Goal: Task Accomplishment & Management: Complete application form

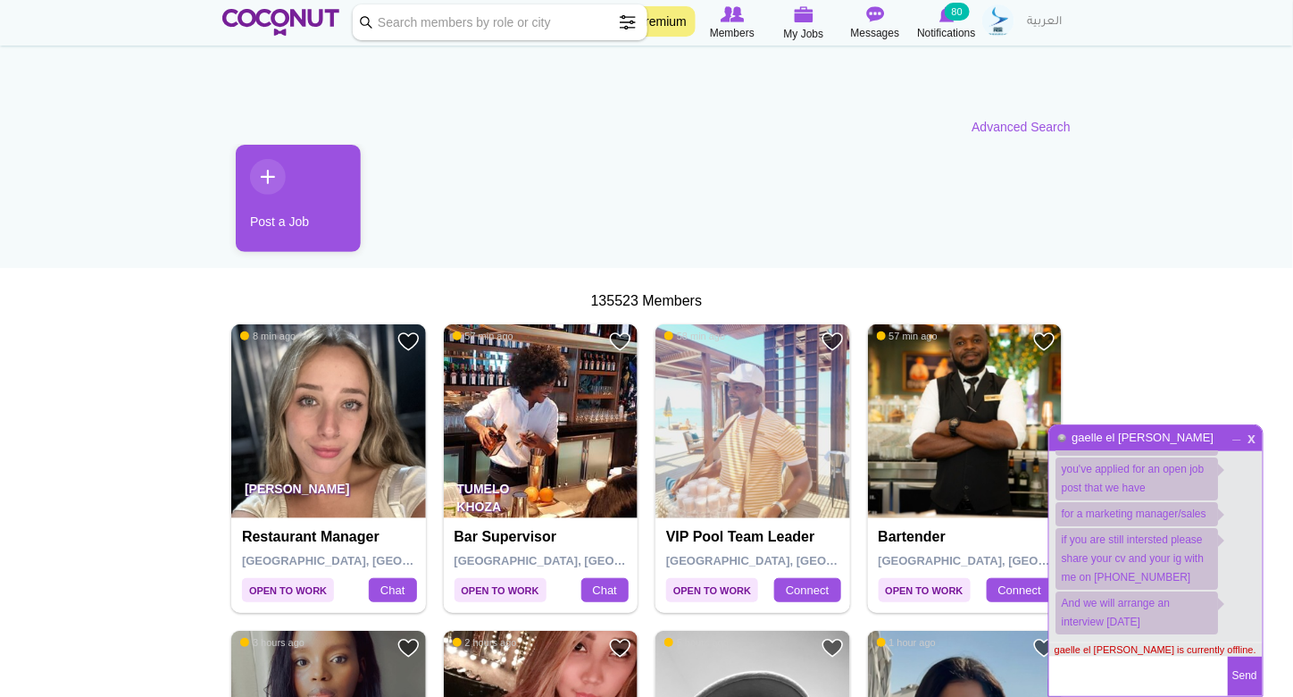
scroll to position [69, 0]
click at [1247, 433] on span "x" at bounding box center [1252, 436] width 15 height 13
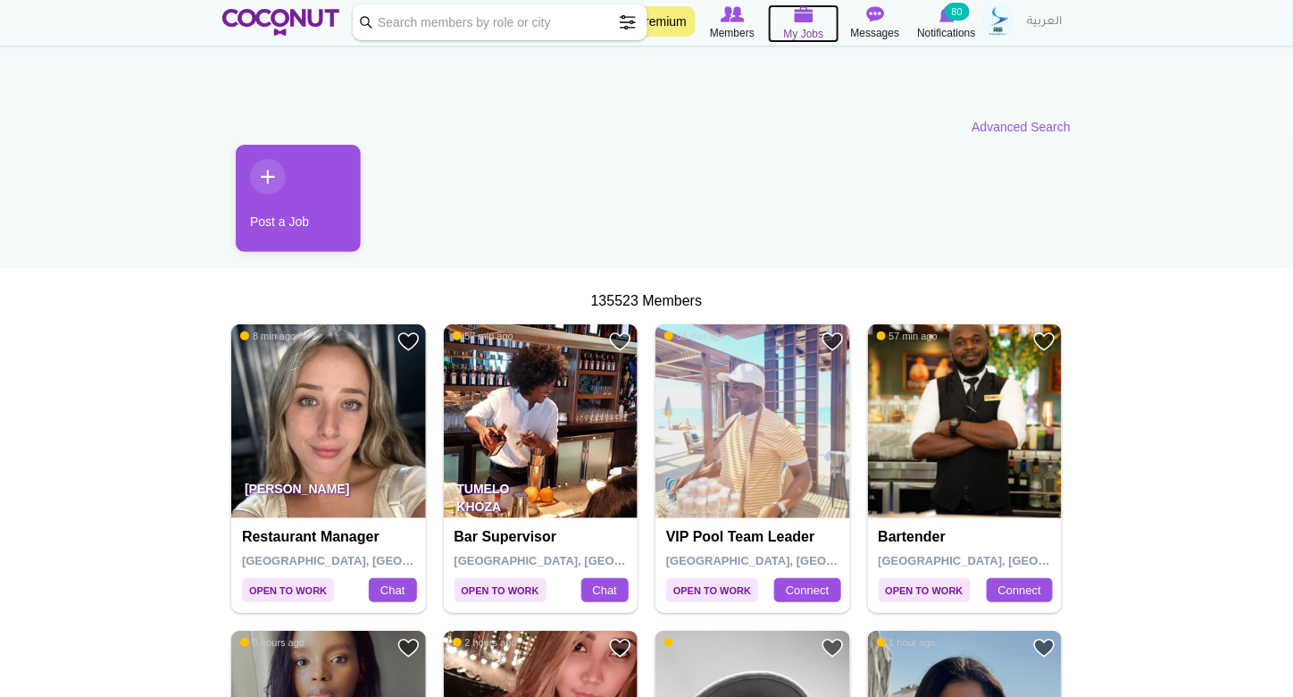
click at [799, 19] on img at bounding box center [804, 14] width 20 height 16
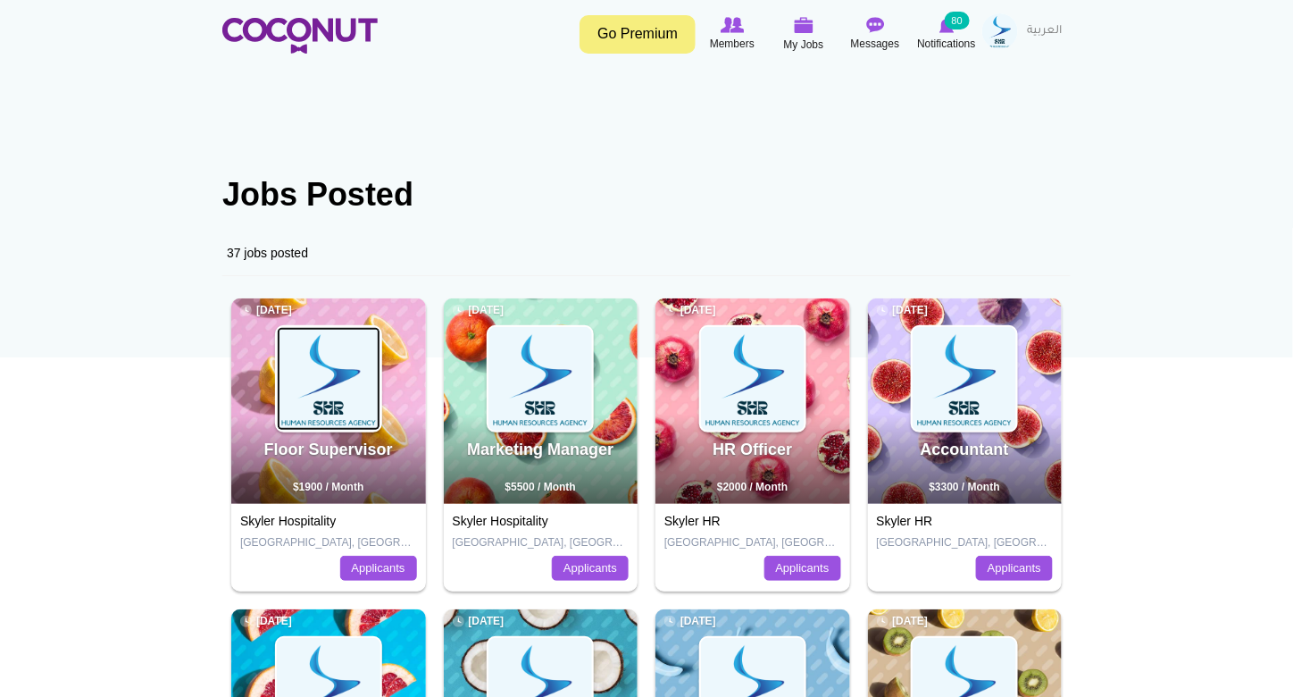
click at [318, 380] on img at bounding box center [329, 379] width 104 height 104
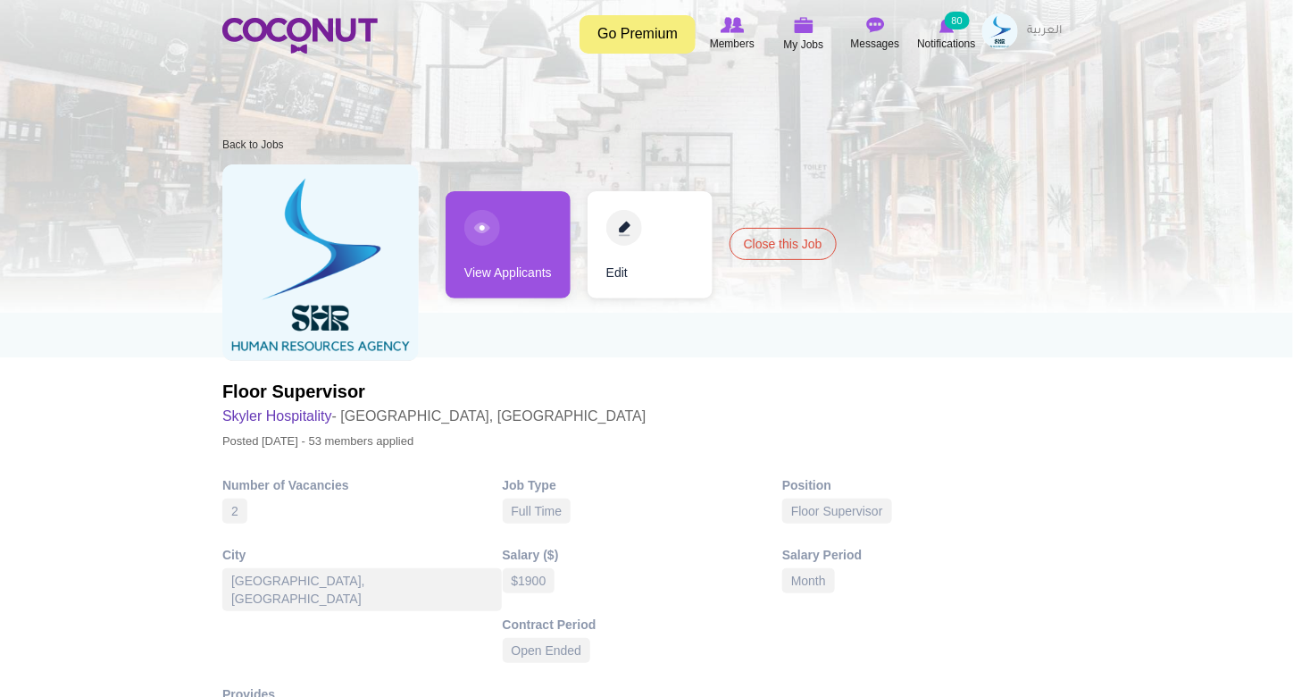
click at [505, 240] on link "View Applicants" at bounding box center [508, 244] width 125 height 107
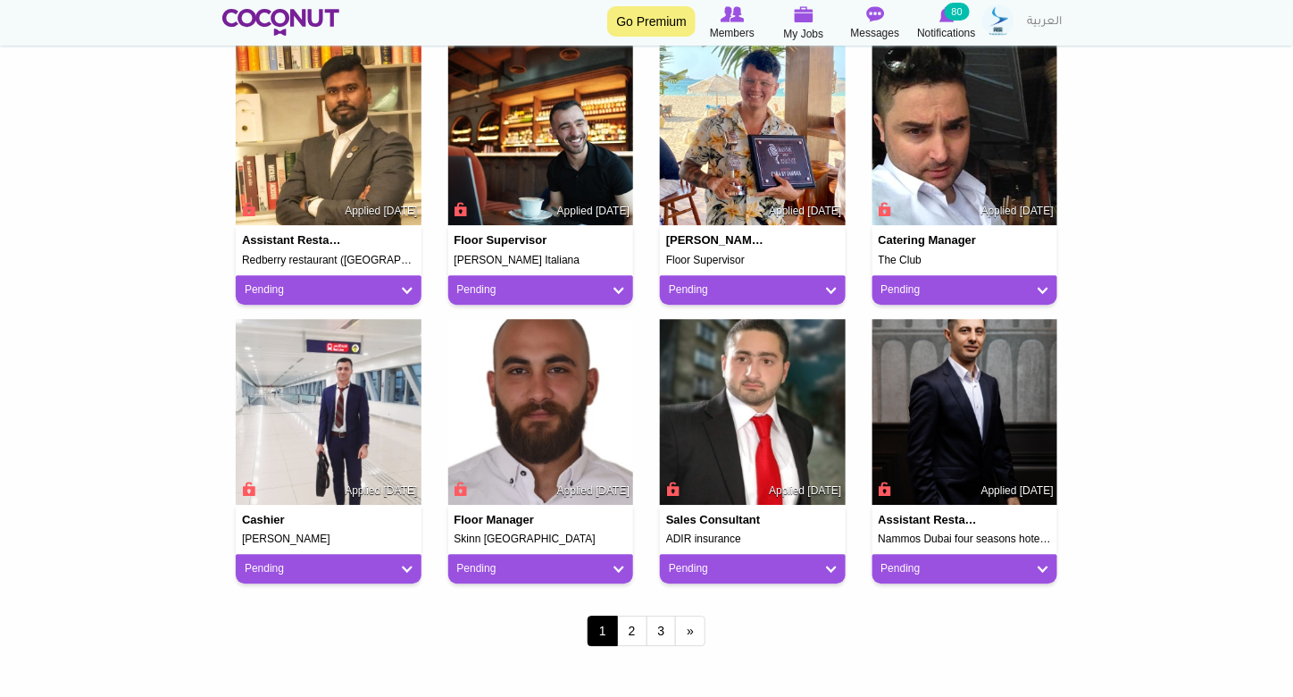
scroll to position [1316, 0]
click at [634, 641] on link "2" at bounding box center [632, 630] width 30 height 30
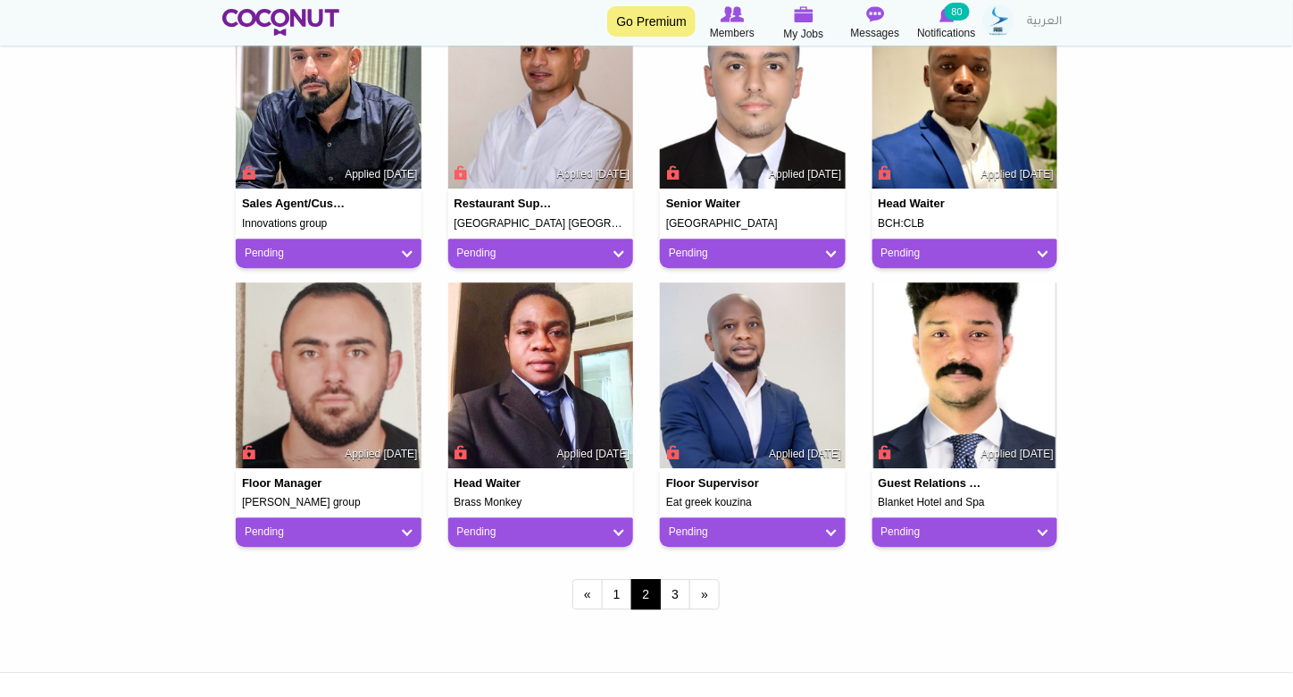
scroll to position [1363, 0]
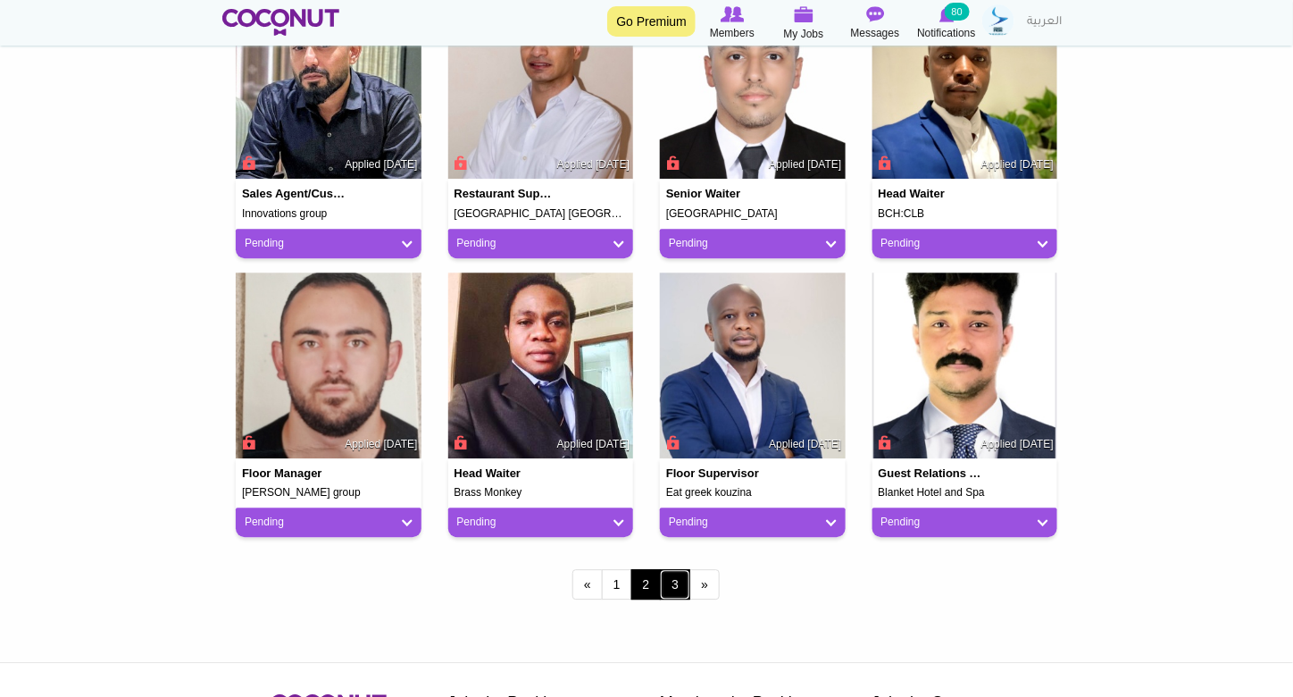
click at [679, 583] on link "3" at bounding box center [675, 584] width 30 height 30
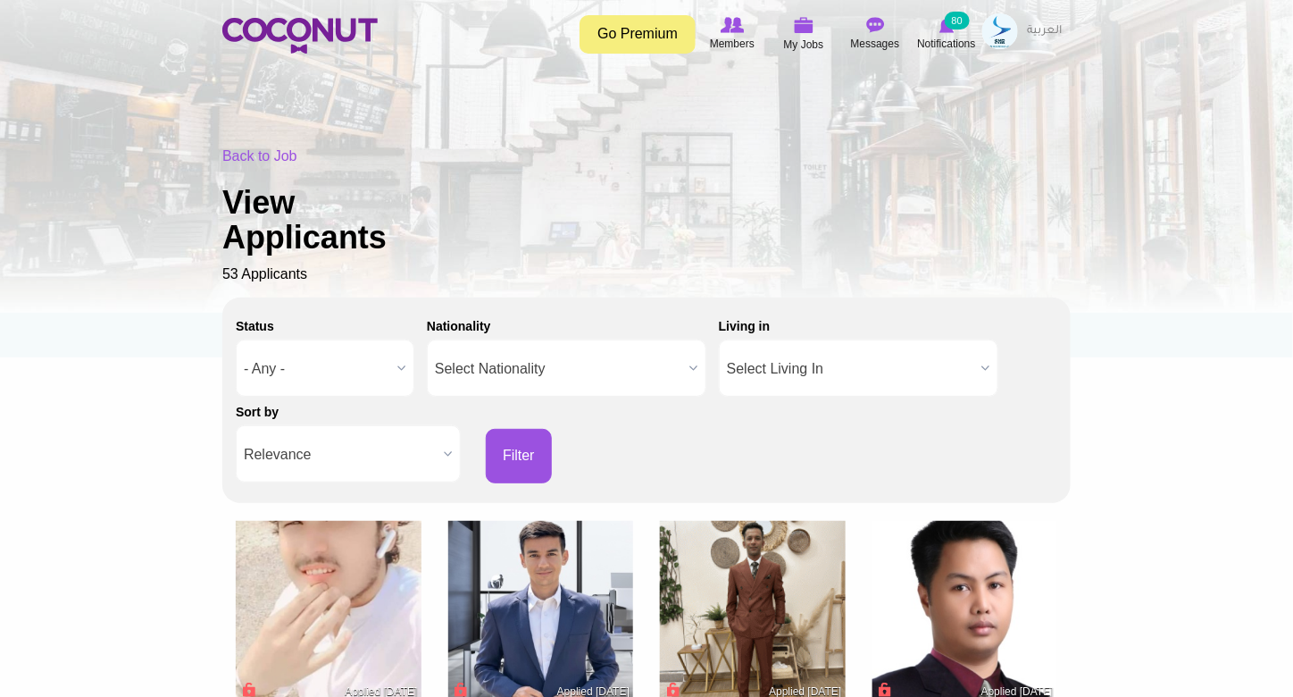
click at [1002, 31] on img at bounding box center [1000, 31] width 36 height 36
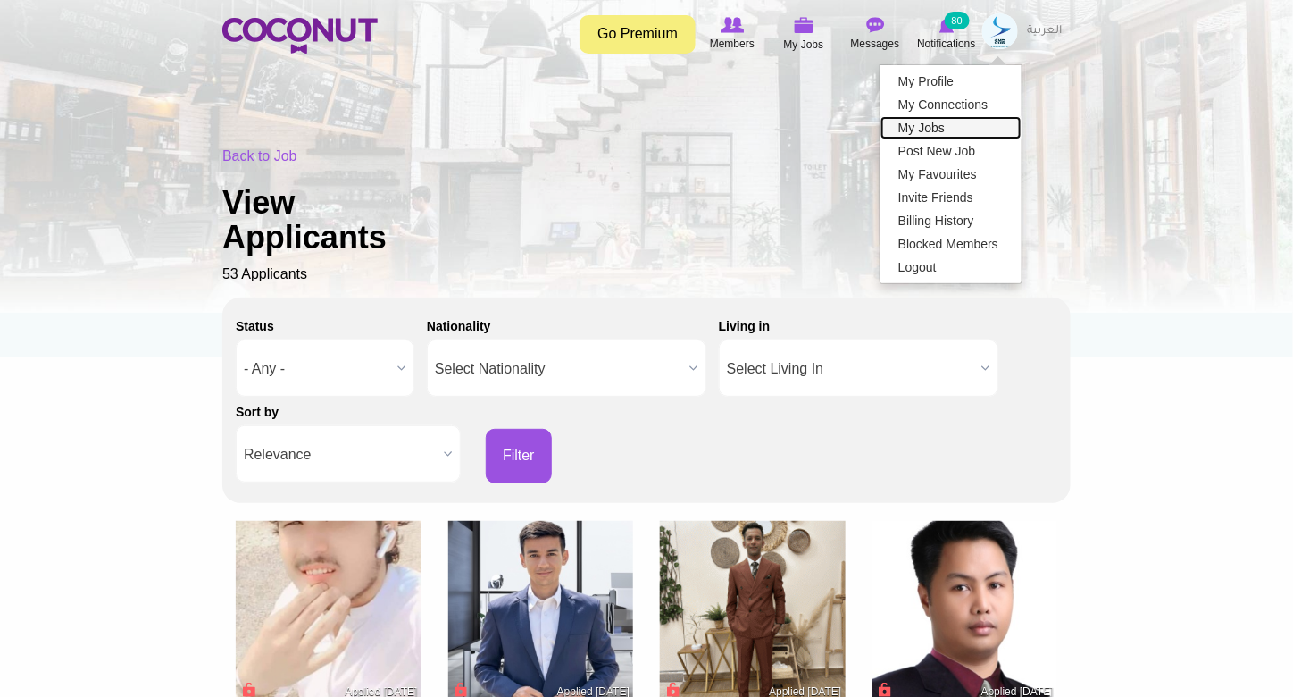
click at [972, 130] on link "My Jobs" at bounding box center [951, 127] width 141 height 23
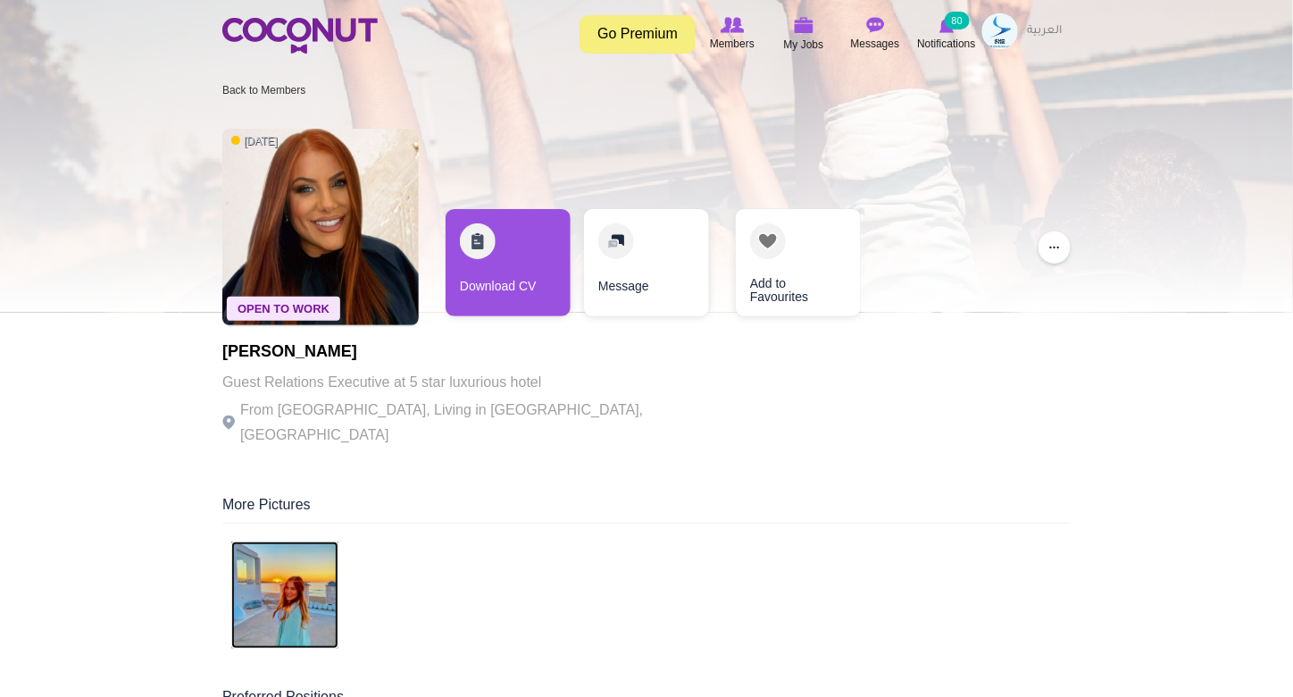
click at [321, 565] on img at bounding box center [284, 594] width 107 height 107
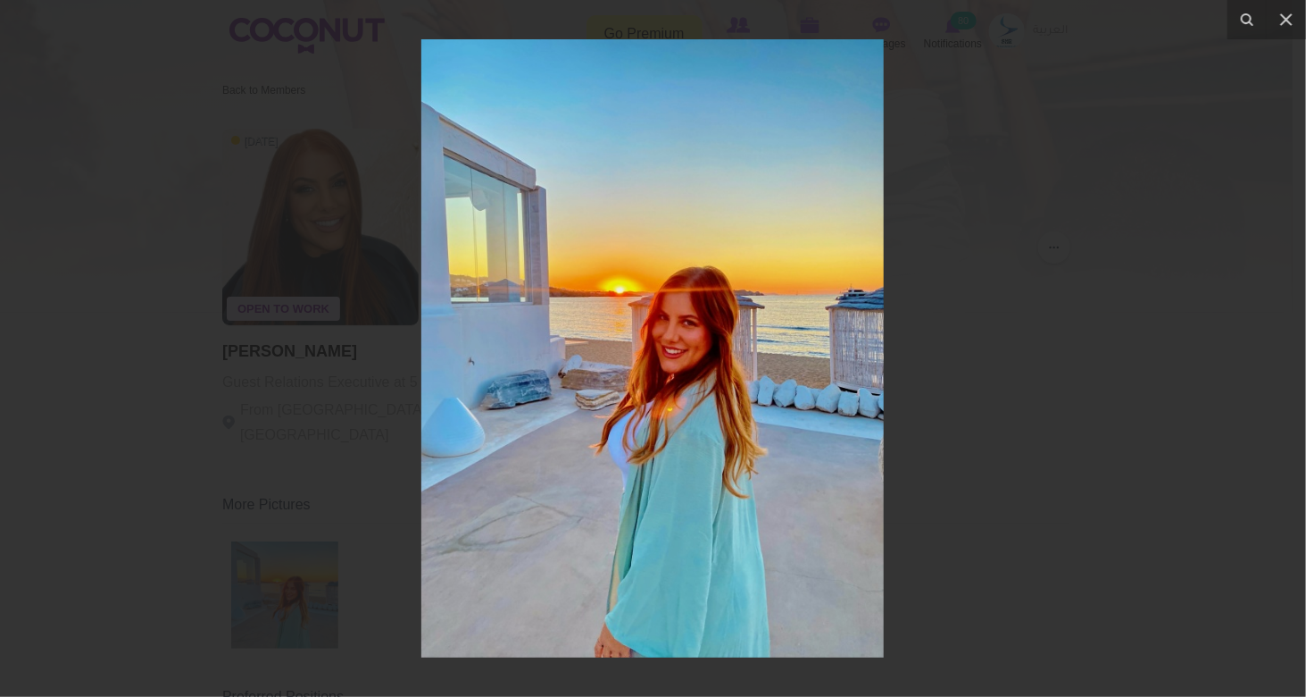
drag, startPoint x: 1042, startPoint y: 455, endPoint x: 1014, endPoint y: 466, distance: 29.7
click at [1045, 455] on div at bounding box center [653, 348] width 1306 height 697
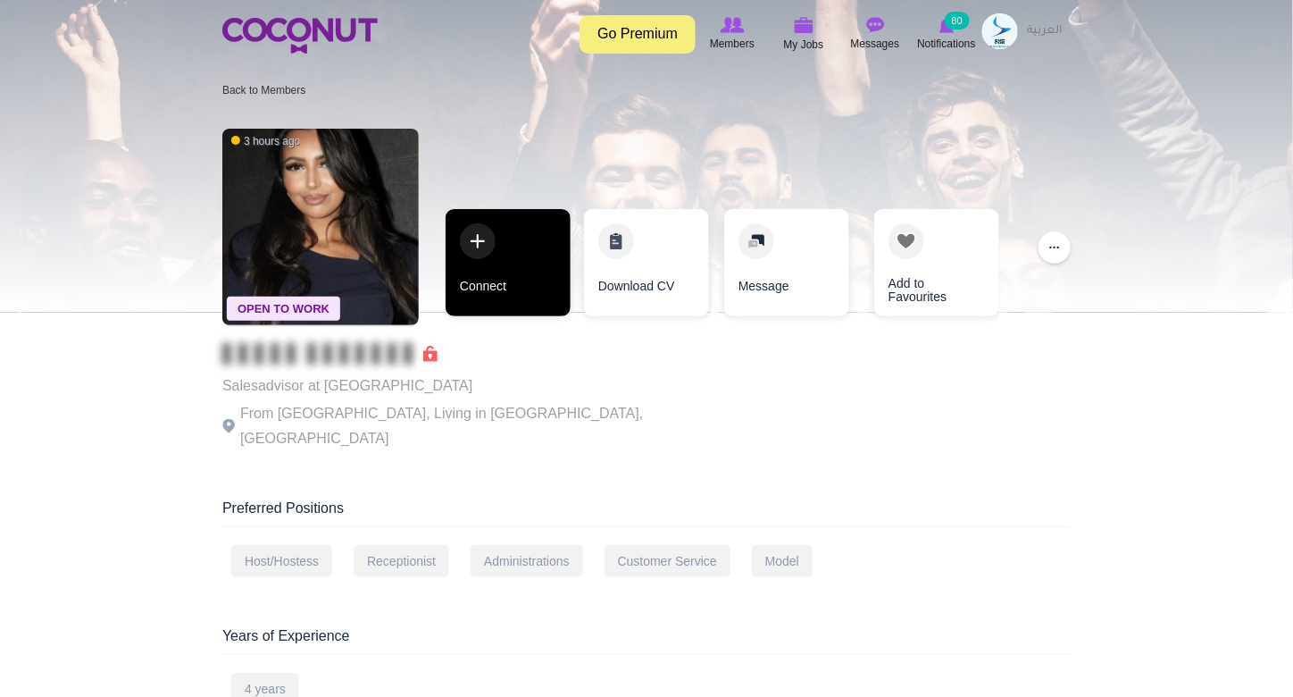
click at [531, 233] on link "Connect" at bounding box center [508, 262] width 125 height 107
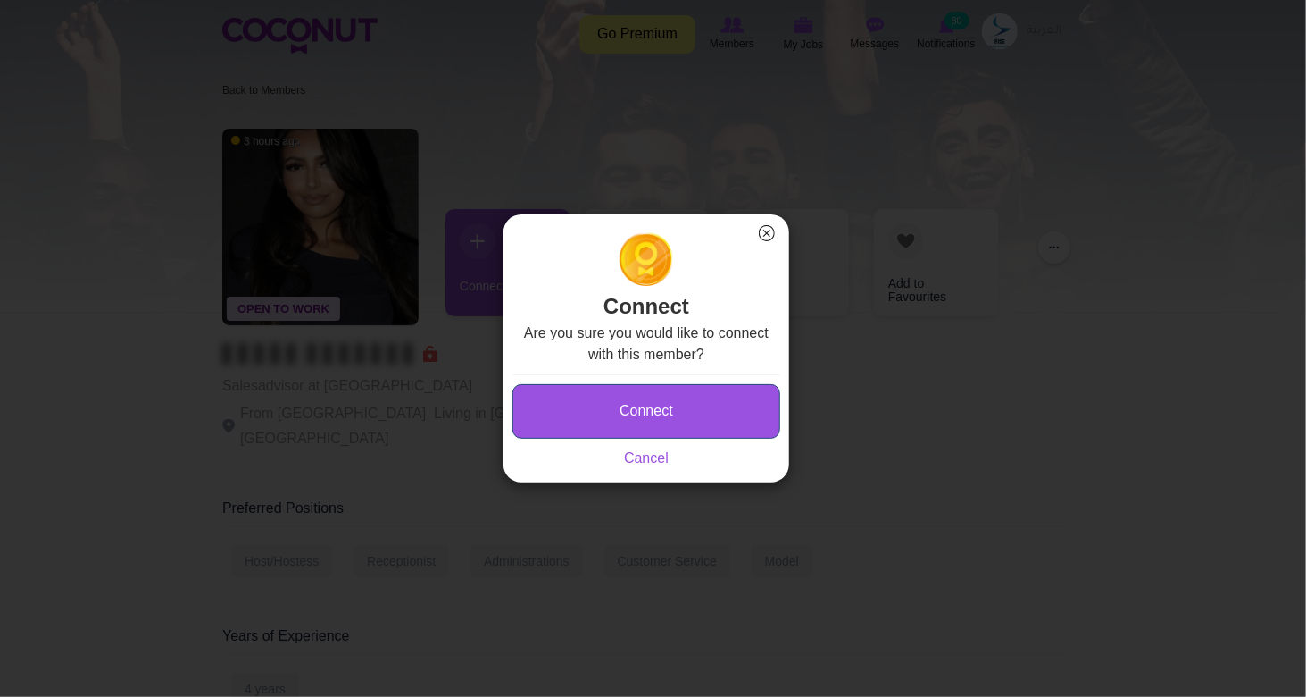
click at [667, 423] on button "Connect" at bounding box center [647, 411] width 268 height 54
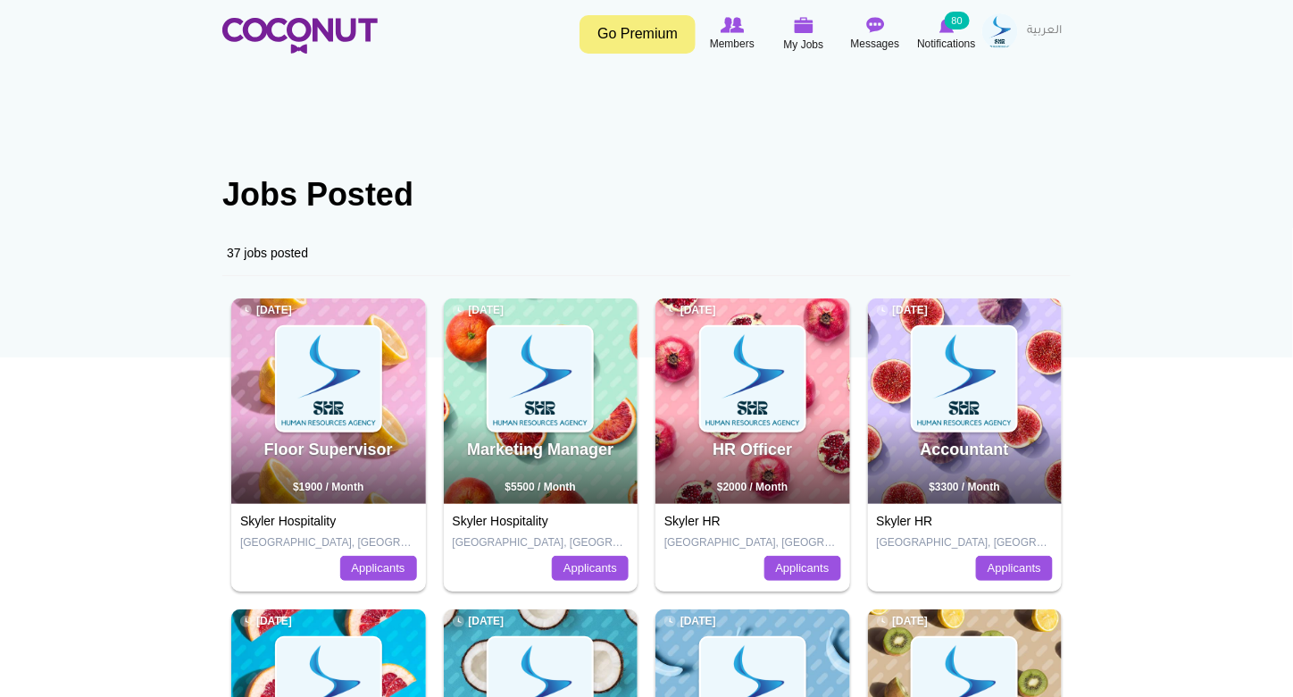
click at [1005, 29] on img at bounding box center [1000, 31] width 36 height 36
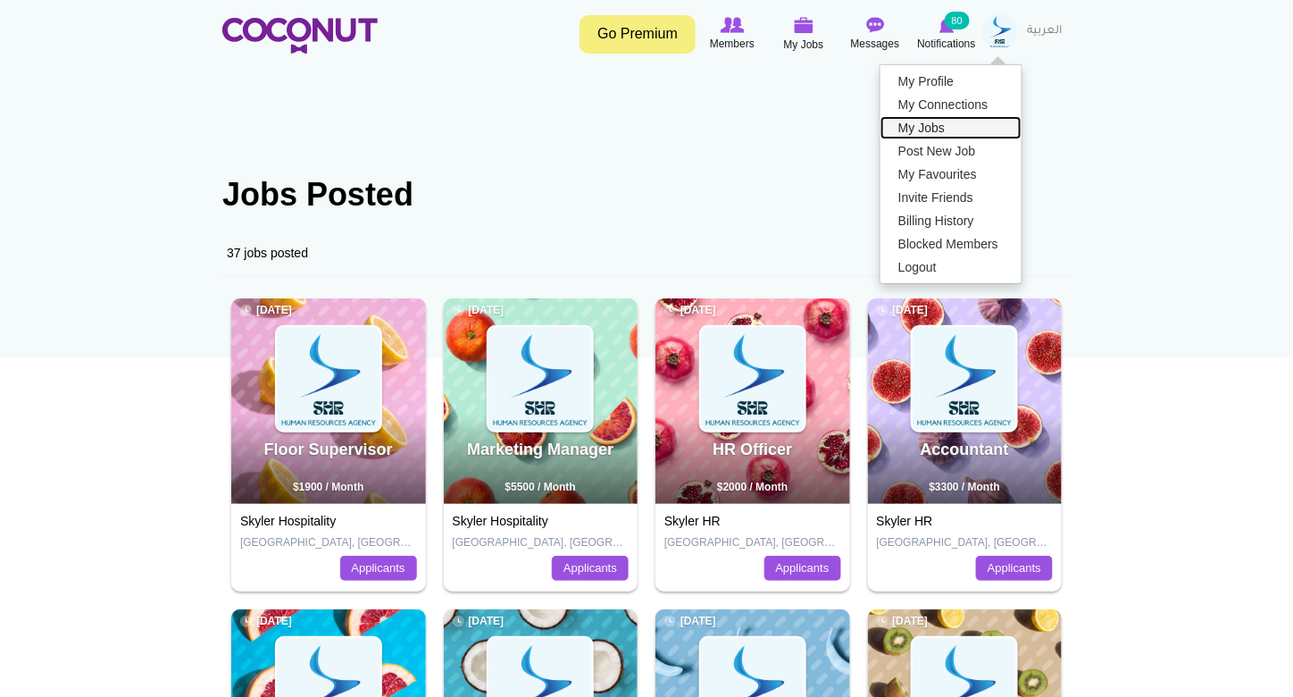
click at [950, 131] on link "My Jobs" at bounding box center [951, 127] width 141 height 23
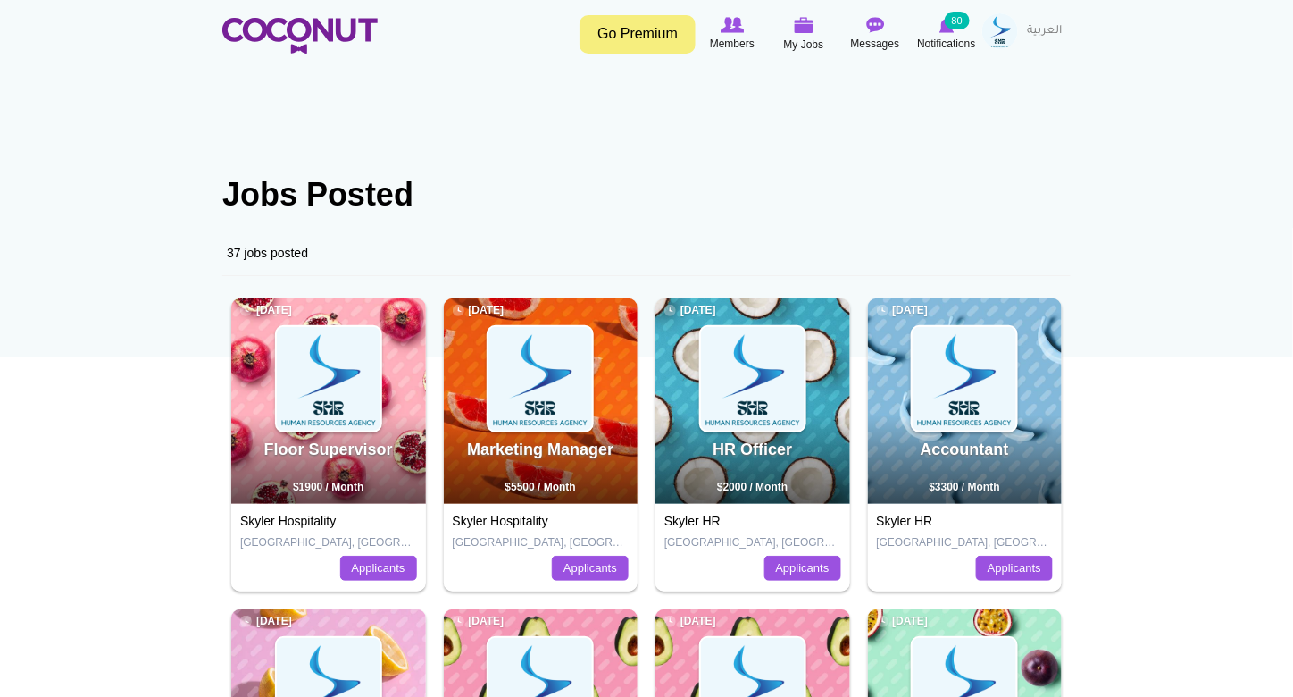
click at [998, 37] on img at bounding box center [1000, 31] width 36 height 36
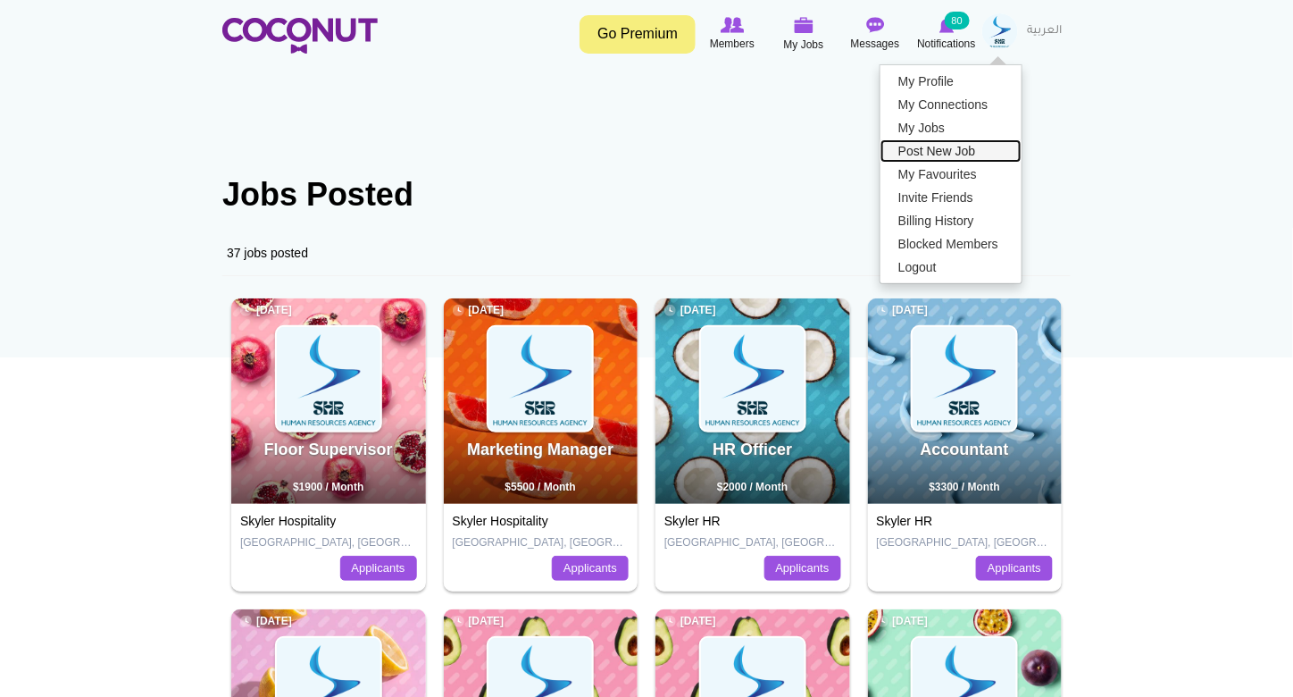
click at [958, 146] on link "Post New Job" at bounding box center [951, 150] width 141 height 23
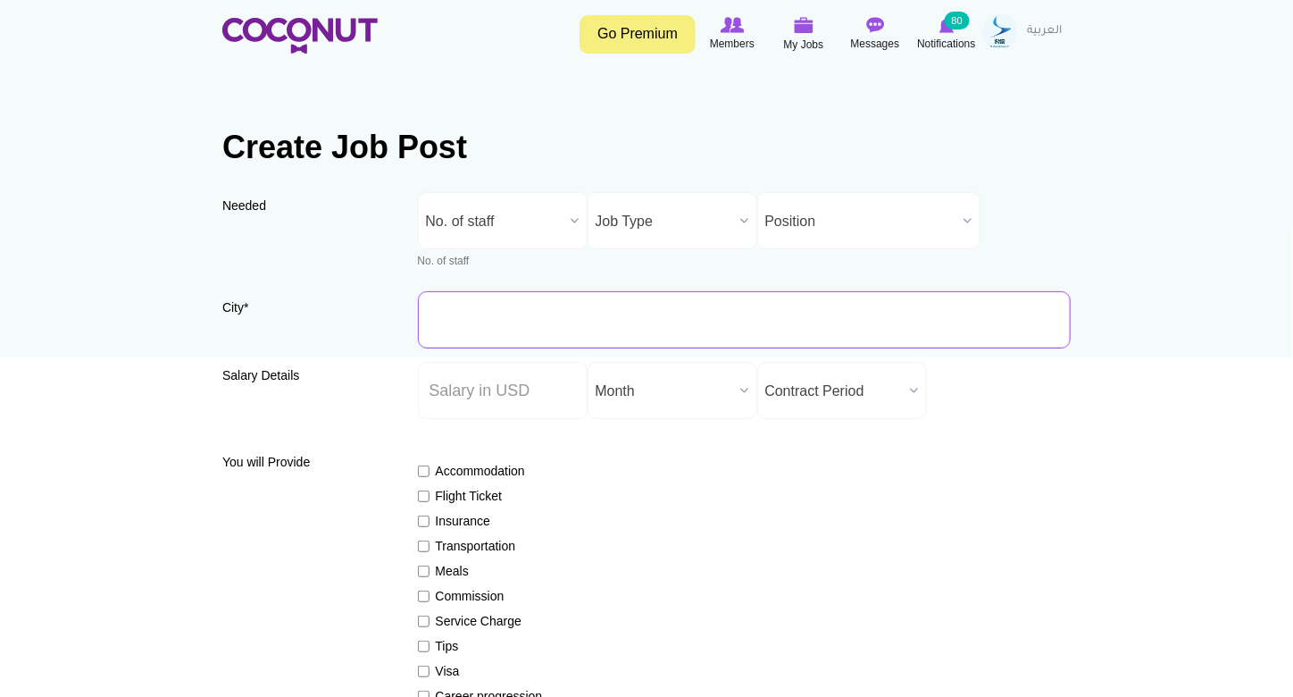
click at [568, 313] on input "City *" at bounding box center [745, 319] width 654 height 57
click at [500, 216] on span "No. of staff" at bounding box center [495, 221] width 138 height 57
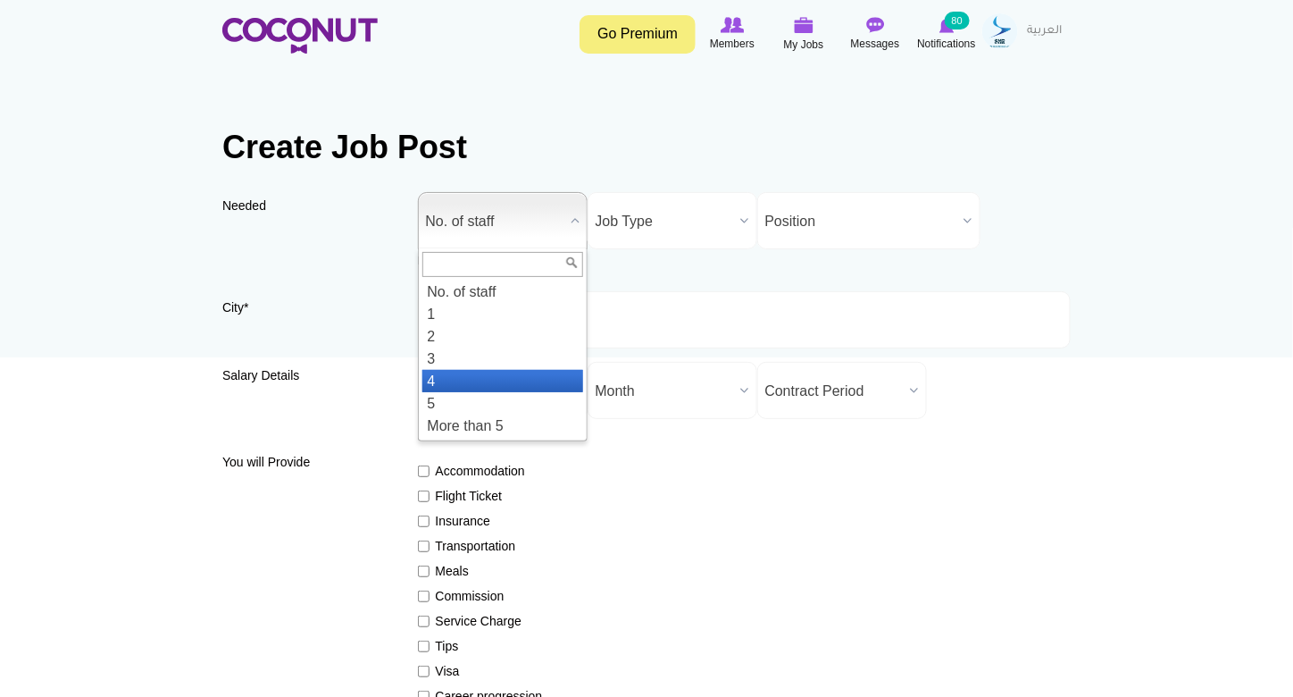
click at [489, 375] on li "4" at bounding box center [502, 381] width 161 height 22
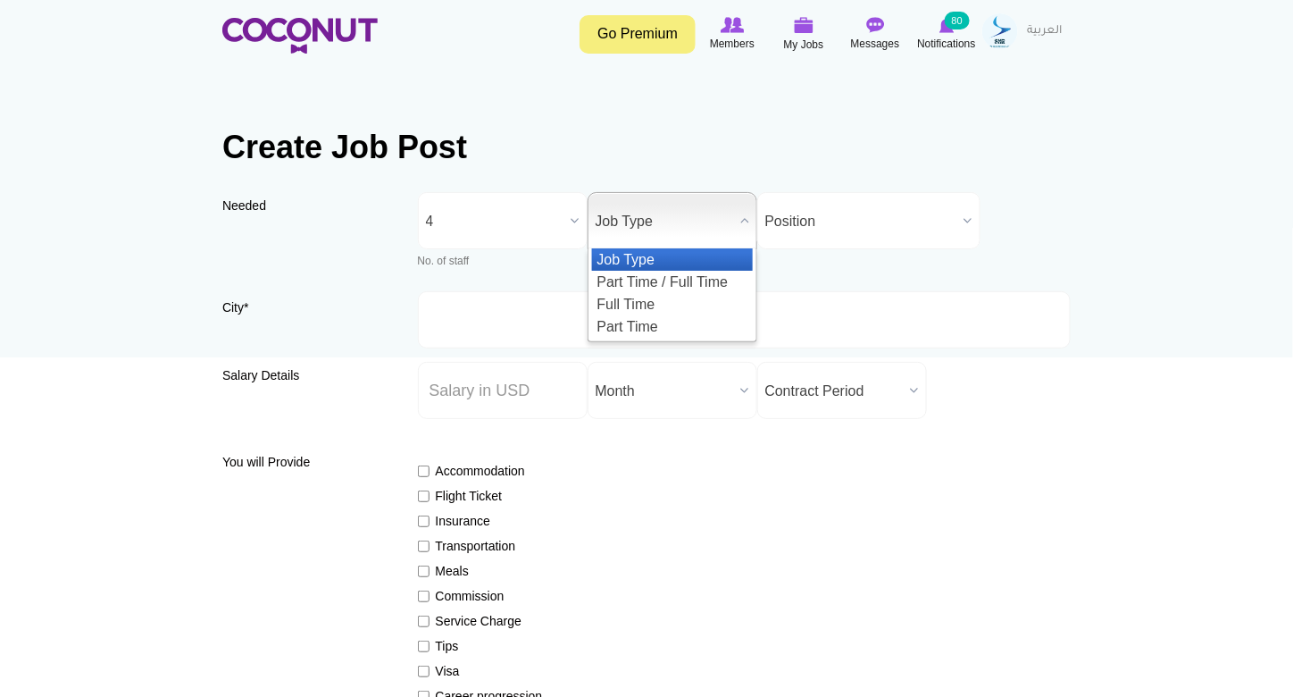
click at [644, 210] on span "Job Type" at bounding box center [665, 221] width 138 height 57
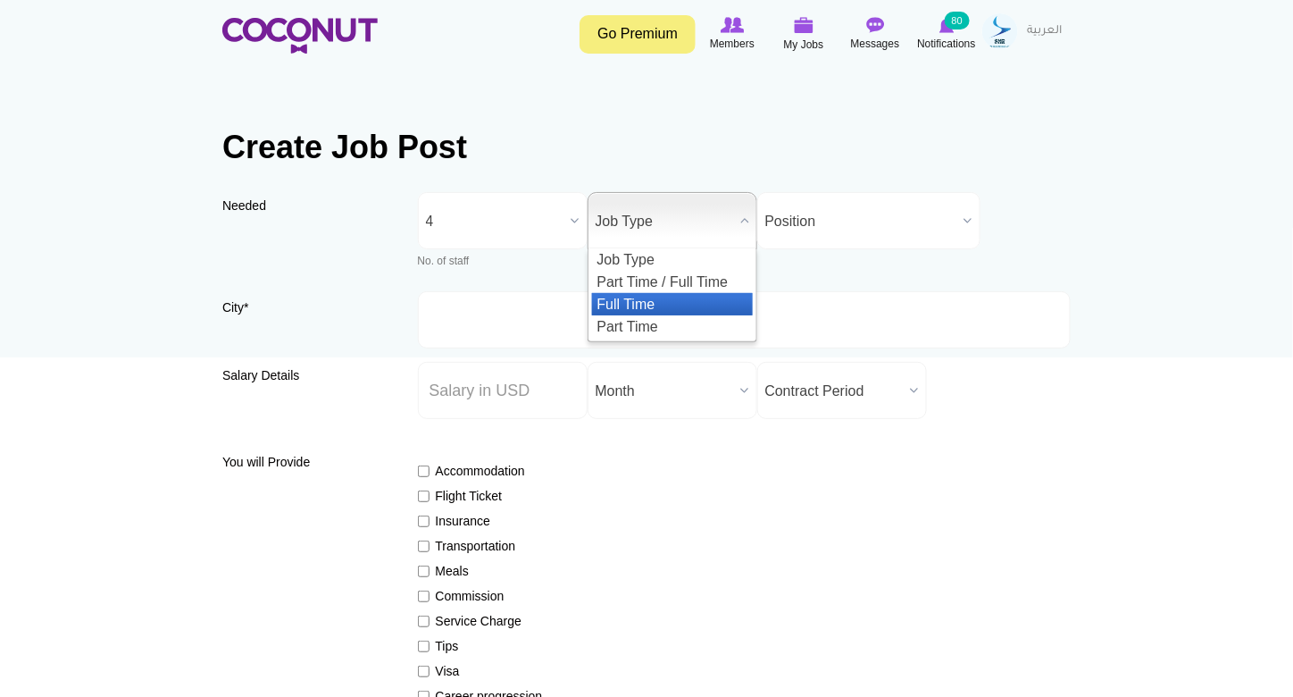
click at [651, 302] on li "Full Time" at bounding box center [672, 304] width 161 height 22
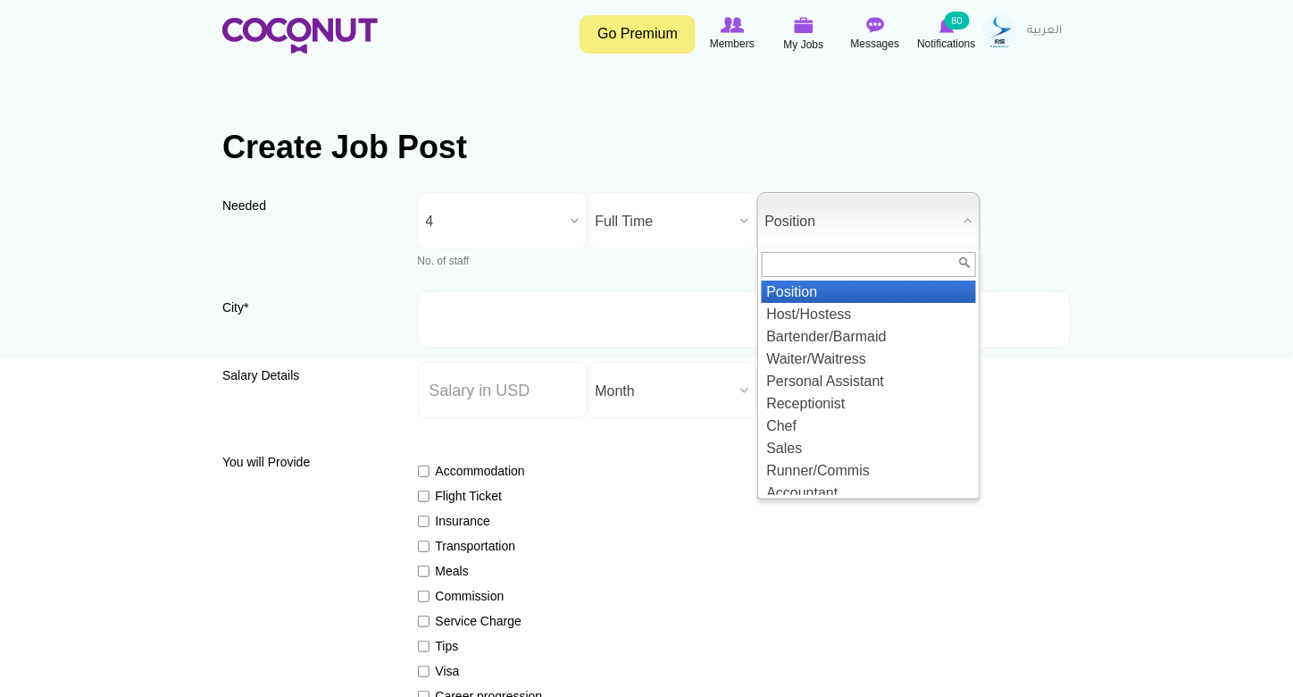
click at [817, 197] on span "Position" at bounding box center [860, 221] width 191 height 57
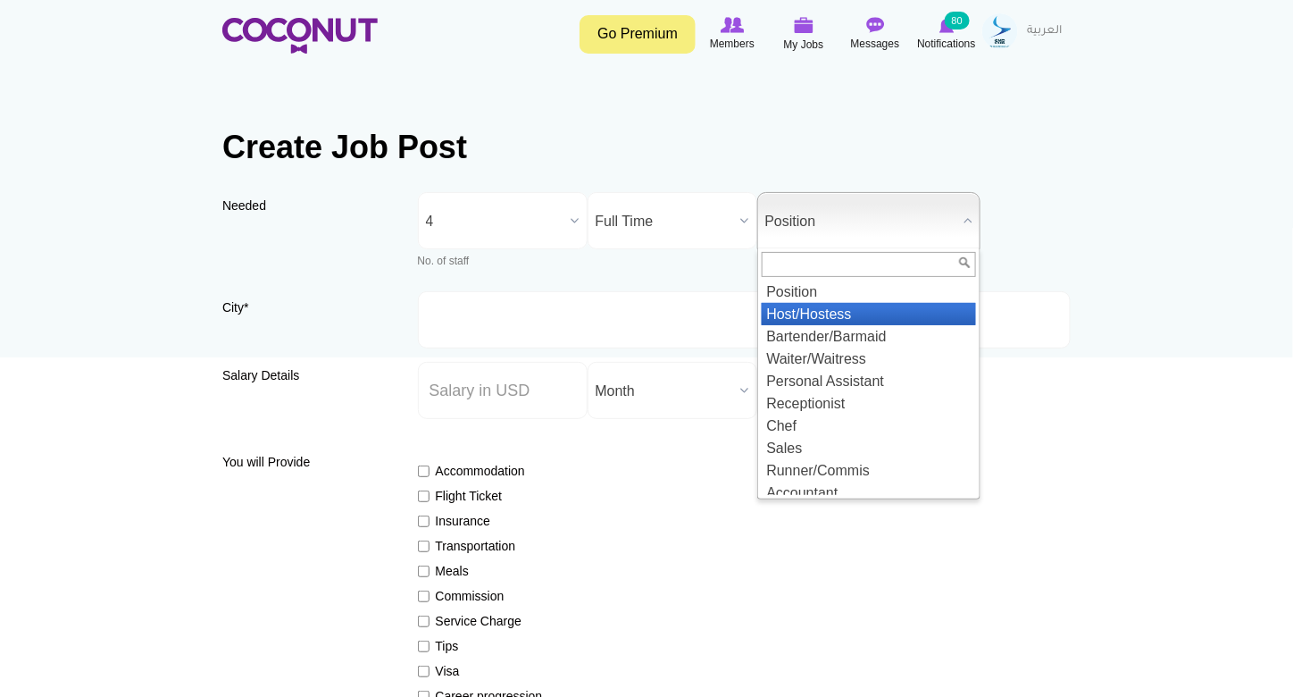
click at [818, 321] on li "Host/Hostess" at bounding box center [869, 314] width 214 height 22
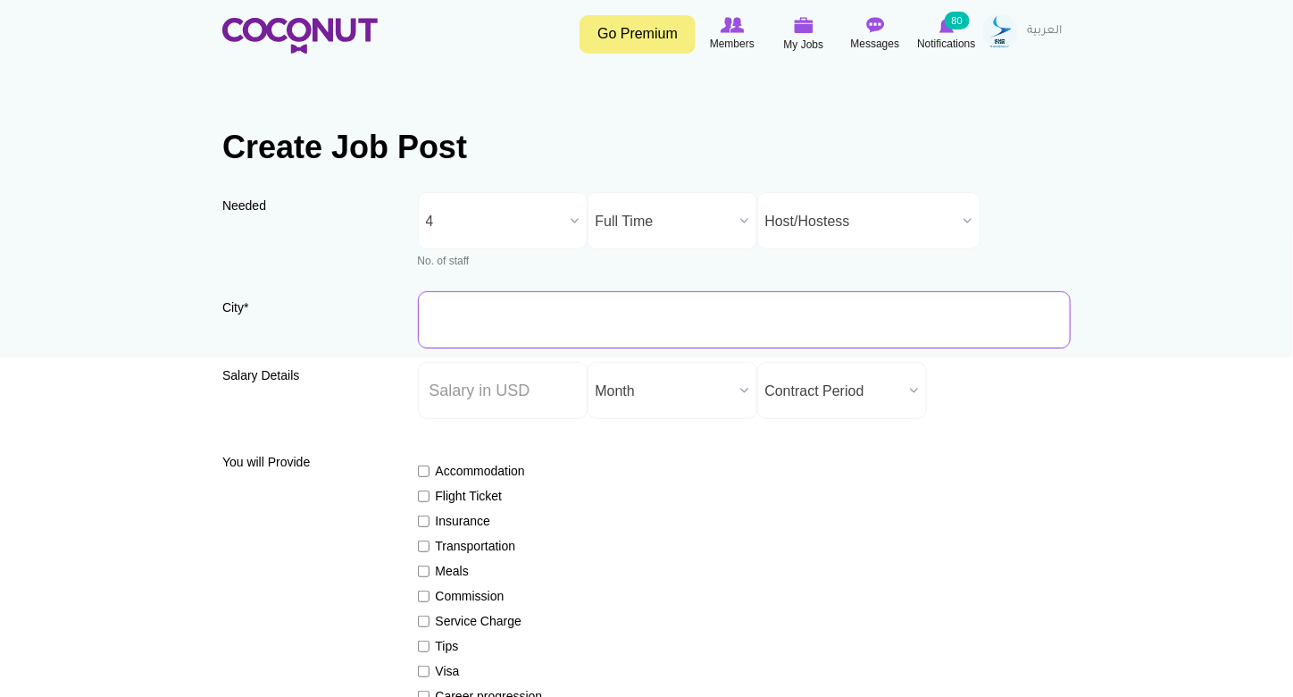
click at [575, 316] on input "City *" at bounding box center [745, 319] width 654 height 57
type input "[GEOGRAPHIC_DATA], [GEOGRAPHIC_DATA]"
click at [509, 397] on input "Salary ($) *" at bounding box center [503, 390] width 170 height 57
click at [655, 392] on span "Month" at bounding box center [665, 391] width 138 height 57
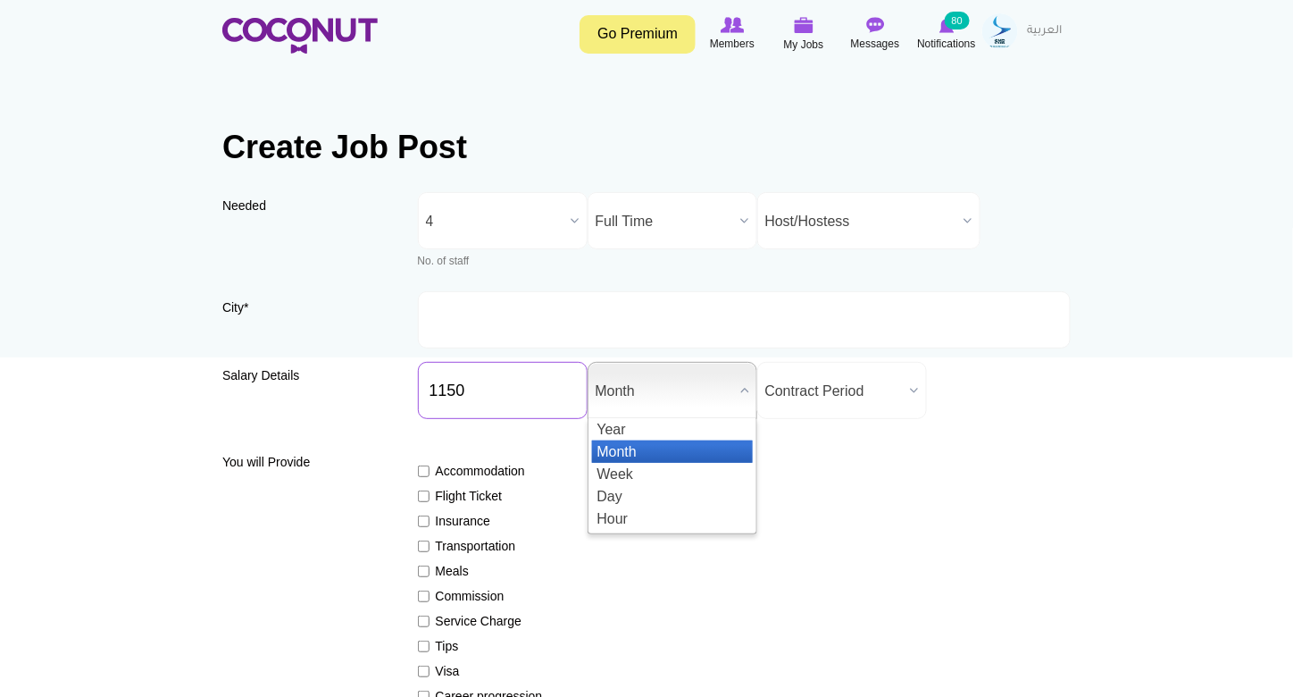
click at [495, 384] on input "1150" at bounding box center [503, 390] width 170 height 57
click at [672, 393] on span "Month" at bounding box center [665, 391] width 138 height 57
click at [418, 388] on input "1150" at bounding box center [503, 390] width 170 height 57
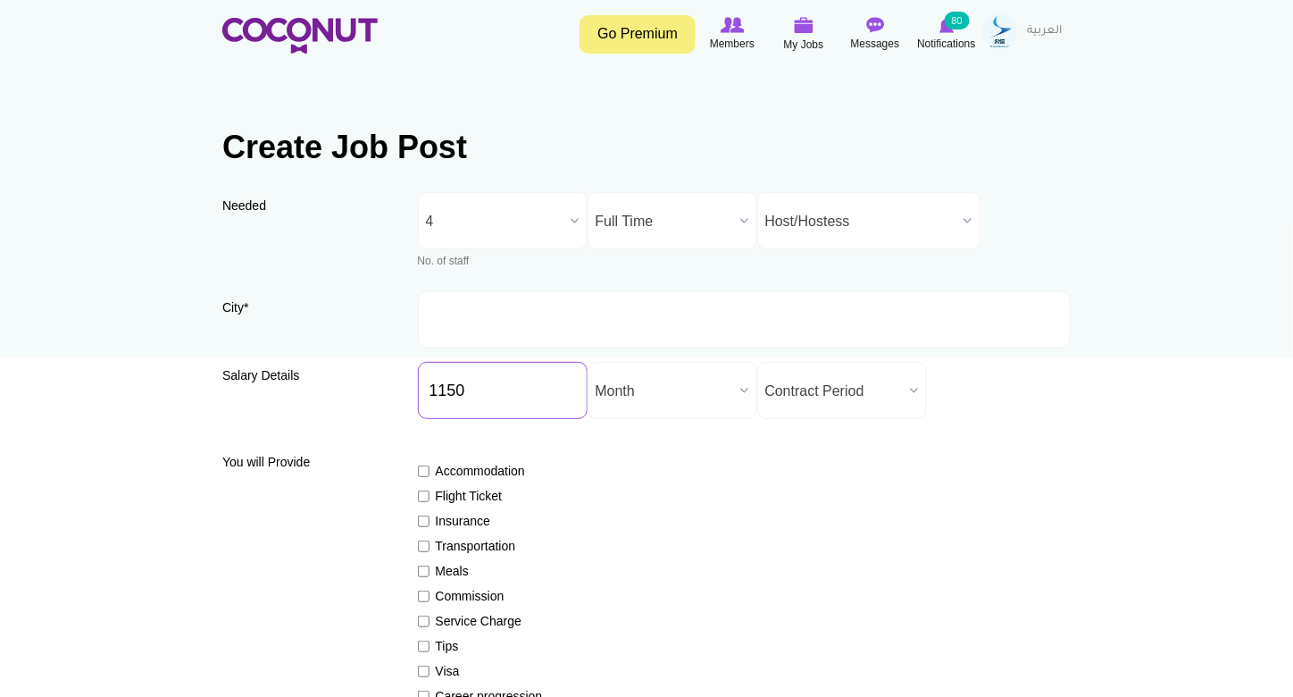
drag, startPoint x: 502, startPoint y: 392, endPoint x: 418, endPoint y: 402, distance: 84.5
click at [418, 402] on input "1150" at bounding box center [503, 390] width 170 height 57
click at [652, 391] on span "Month" at bounding box center [665, 391] width 138 height 57
drag, startPoint x: 422, startPoint y: 384, endPoint x: 305, endPoint y: 391, distance: 118.1
click at [305, 391] on div "Salary Details Salary ($) * 1000 Salary Period * Year Month Week Day Hour Month…" at bounding box center [646, 397] width 848 height 71
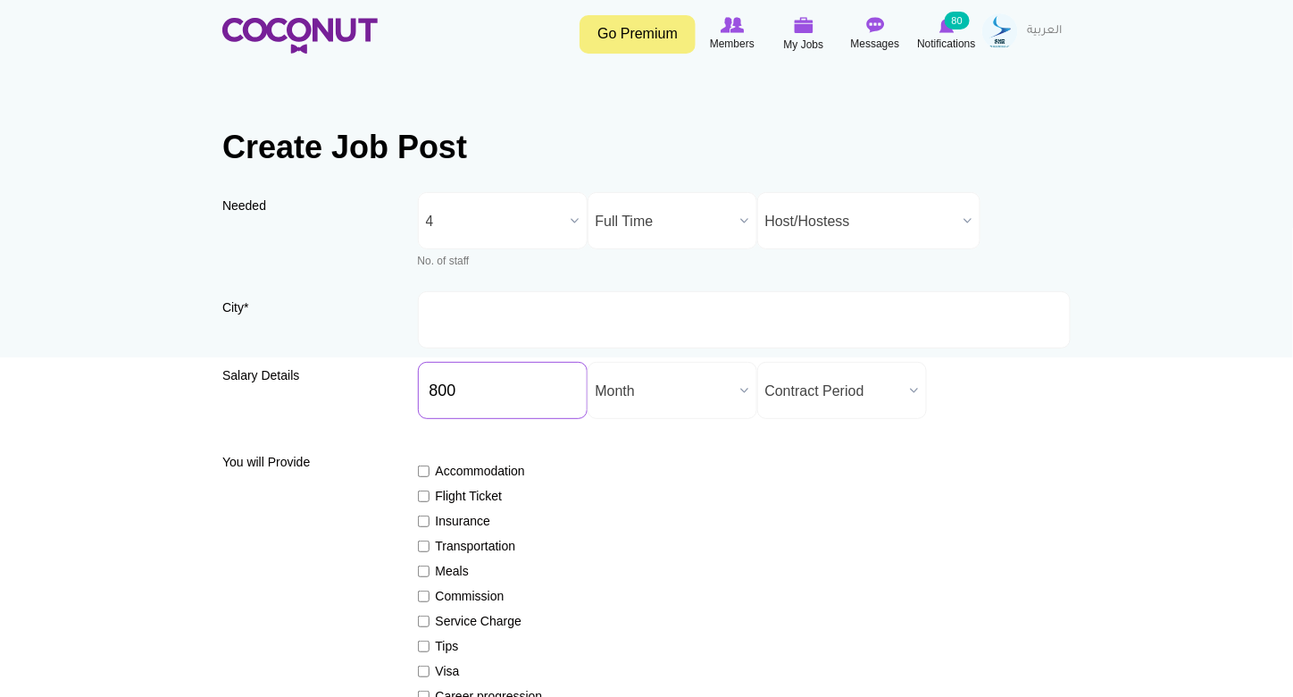
drag, startPoint x: 493, startPoint y: 388, endPoint x: 359, endPoint y: 392, distance: 134.0
click at [359, 392] on div "Salary Details Salary ($) * 800 Salary Period * Year Month Week Day Hour Month …" at bounding box center [646, 397] width 848 height 71
type input "600"
click at [731, 374] on span "Month" at bounding box center [665, 391] width 138 height 57
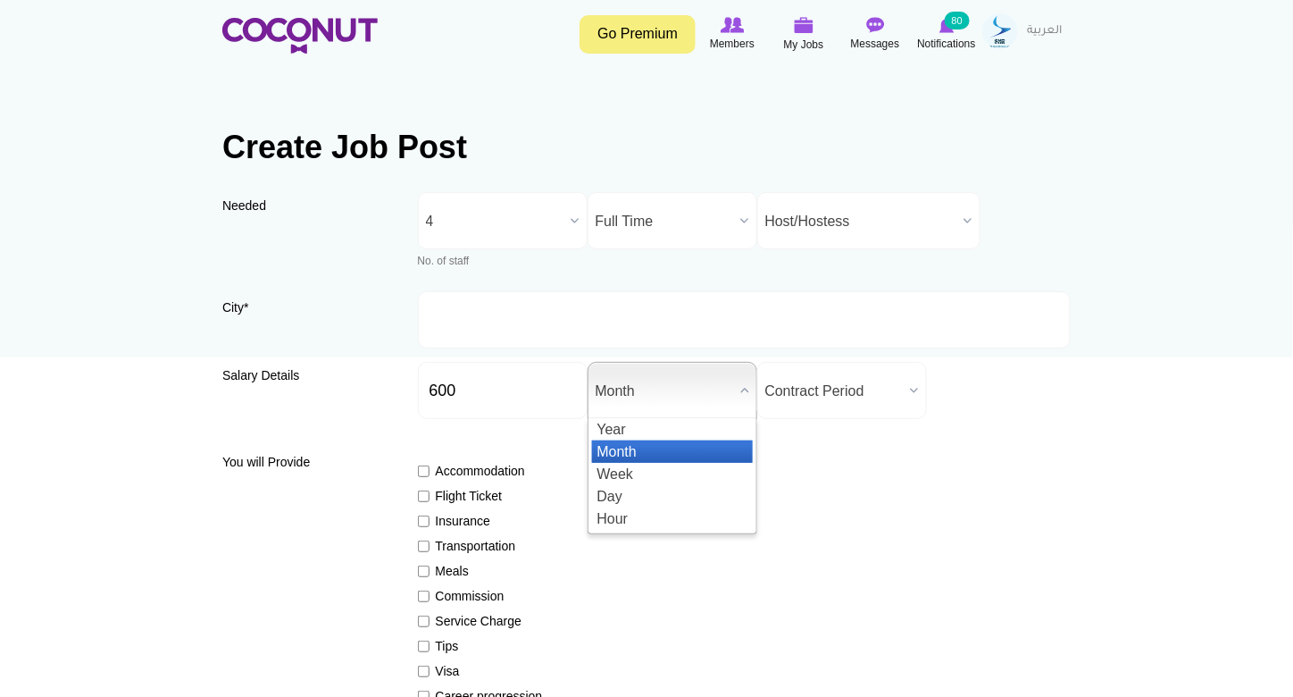
click at [688, 446] on li "Month" at bounding box center [672, 451] width 161 height 22
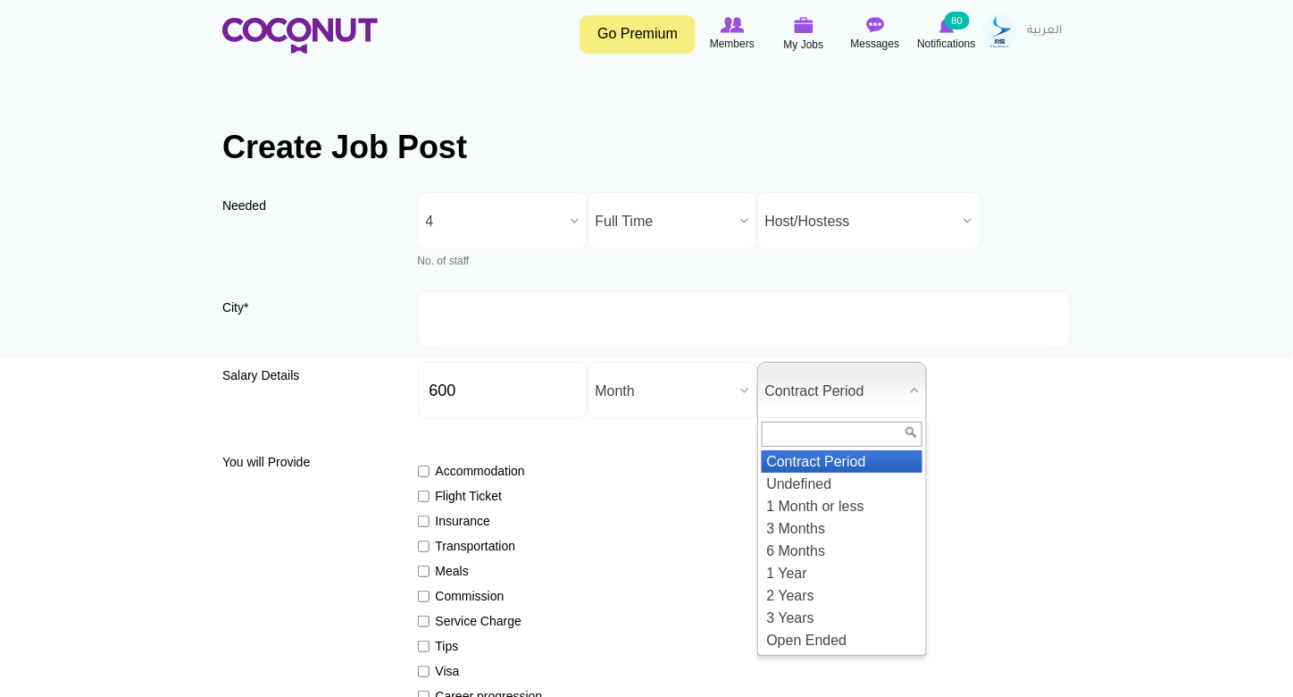
click at [821, 402] on span "Contract Period" at bounding box center [834, 391] width 138 height 57
click at [806, 484] on li "Undefined" at bounding box center [842, 483] width 161 height 22
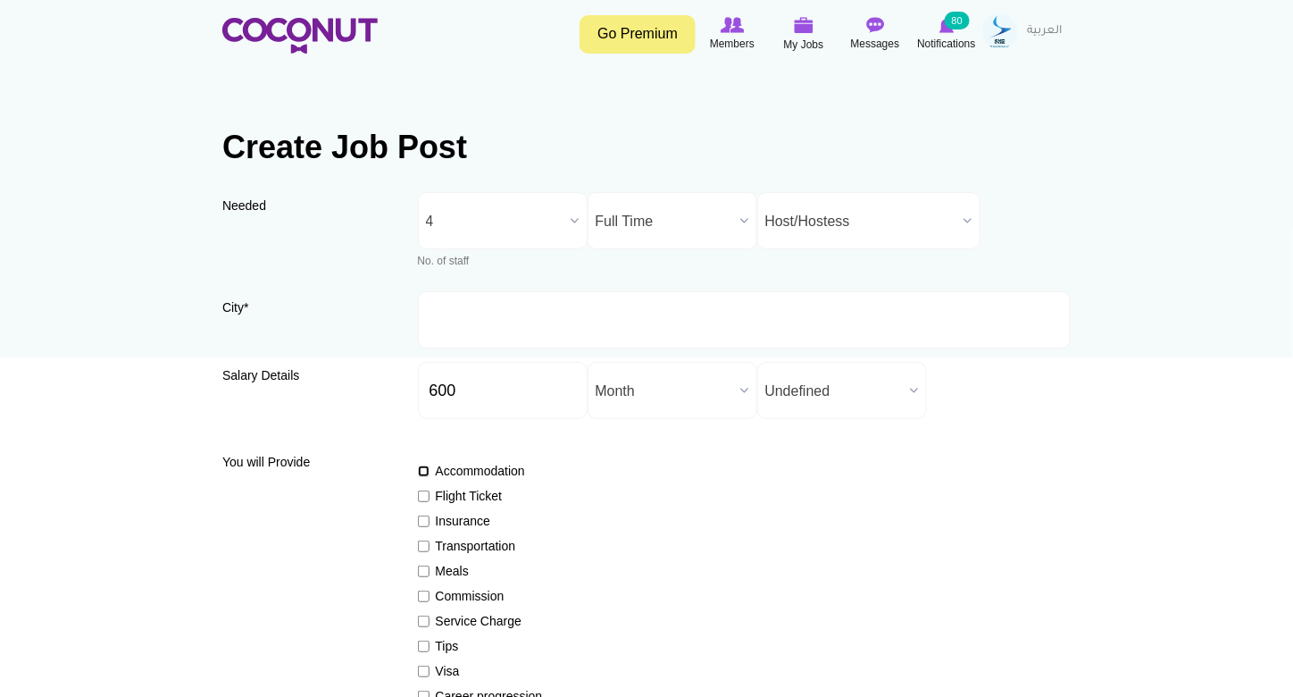
click at [422, 473] on input "Accommodation" at bounding box center [424, 471] width 12 height 12
checkbox input "true"
click at [419, 496] on input "Flight Ticket" at bounding box center [424, 496] width 12 height 12
checkbox input "true"
click at [422, 524] on input "Insurance" at bounding box center [424, 521] width 12 height 12
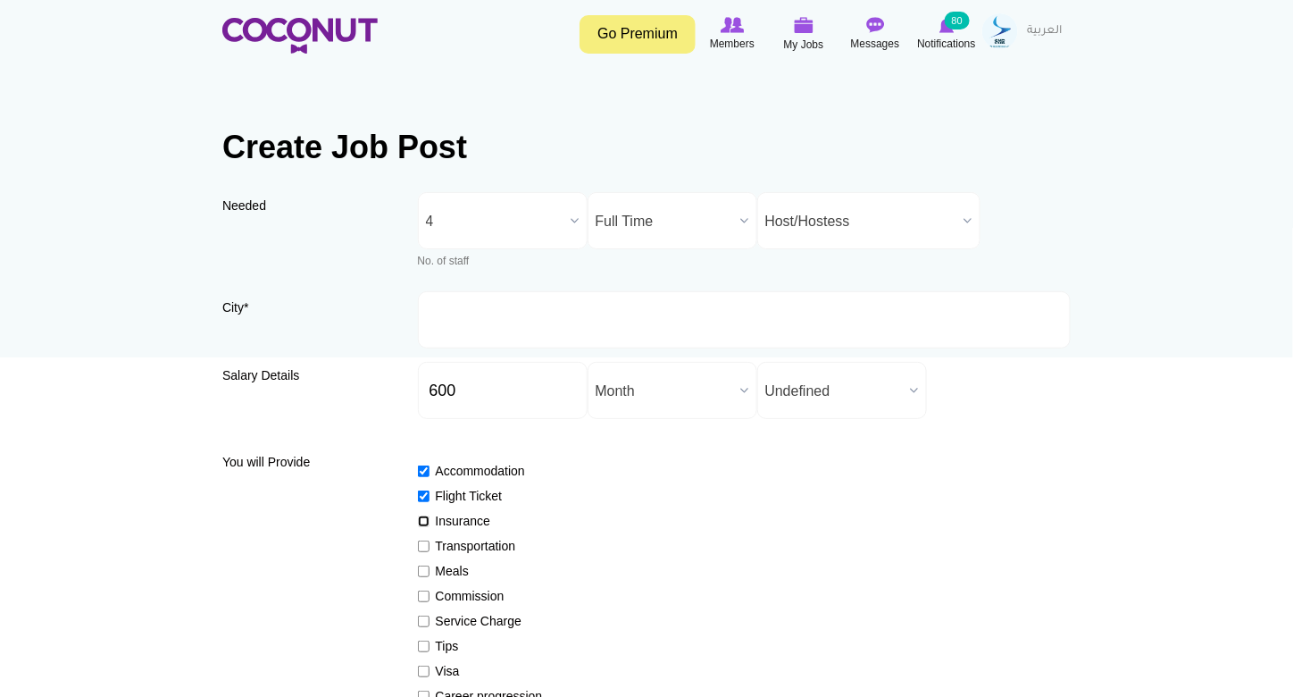
checkbox input "true"
click at [418, 547] on input "Transportation" at bounding box center [424, 546] width 12 height 12
checkbox input "true"
click at [413, 566] on div "You will Provide Accommodation Flight Ticket Insurance Transportation Meals Com…" at bounding box center [646, 597] width 848 height 302
click at [418, 590] on input "Commission" at bounding box center [424, 596] width 12 height 12
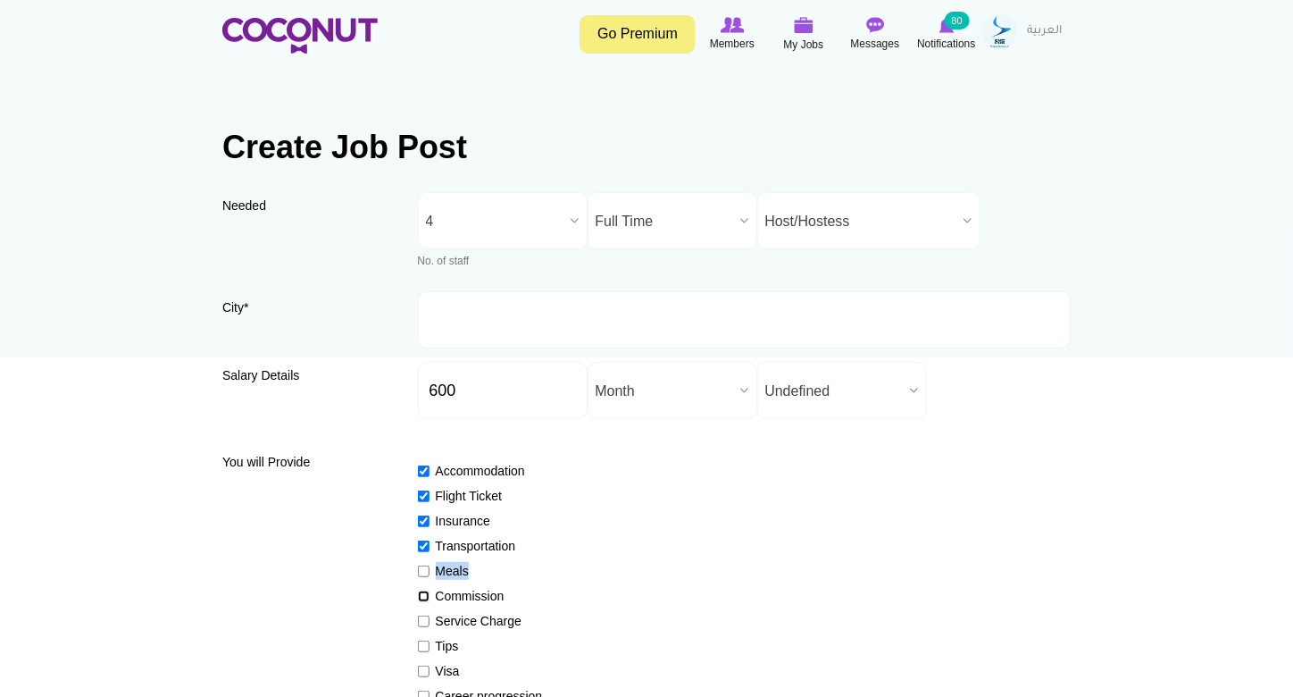
checkbox input "true"
click at [419, 571] on input "Meals" at bounding box center [424, 571] width 12 height 12
checkbox input "true"
drag, startPoint x: 498, startPoint y: 397, endPoint x: 322, endPoint y: 396, distance: 175.9
click at [327, 396] on div "Salary Details Salary ($) * 600 Salary Period * Year Month Week Day Hour Month …" at bounding box center [646, 397] width 848 height 71
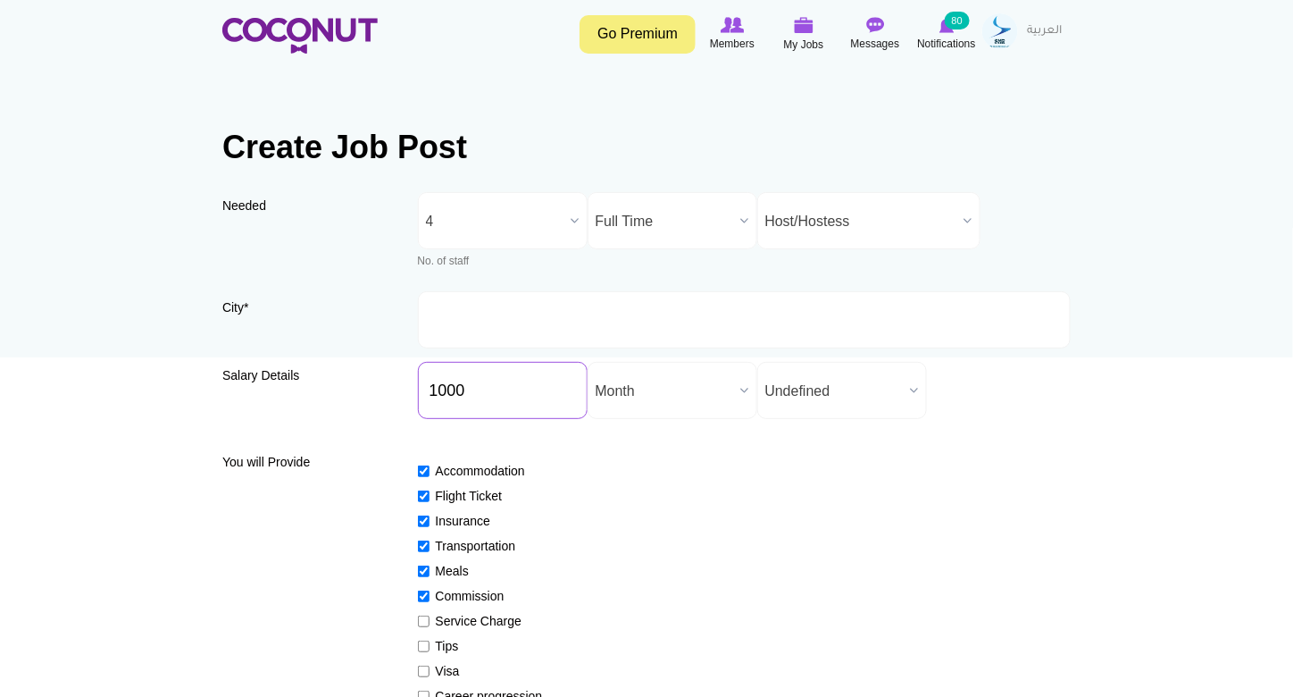
type input "1000"
click at [426, 622] on input "Service Charge" at bounding box center [424, 621] width 12 height 12
checkbox input "true"
click at [420, 647] on input "Tips" at bounding box center [424, 646] width 12 height 12
checkbox input "true"
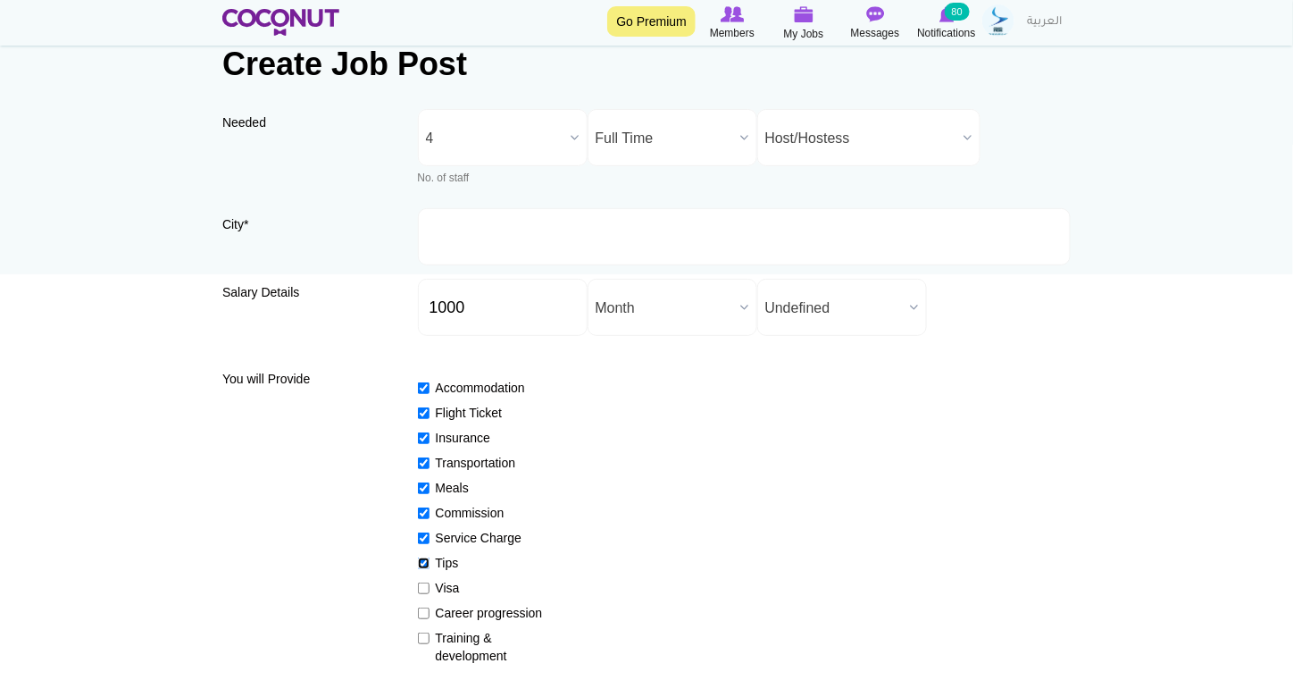
scroll to position [89, 0]
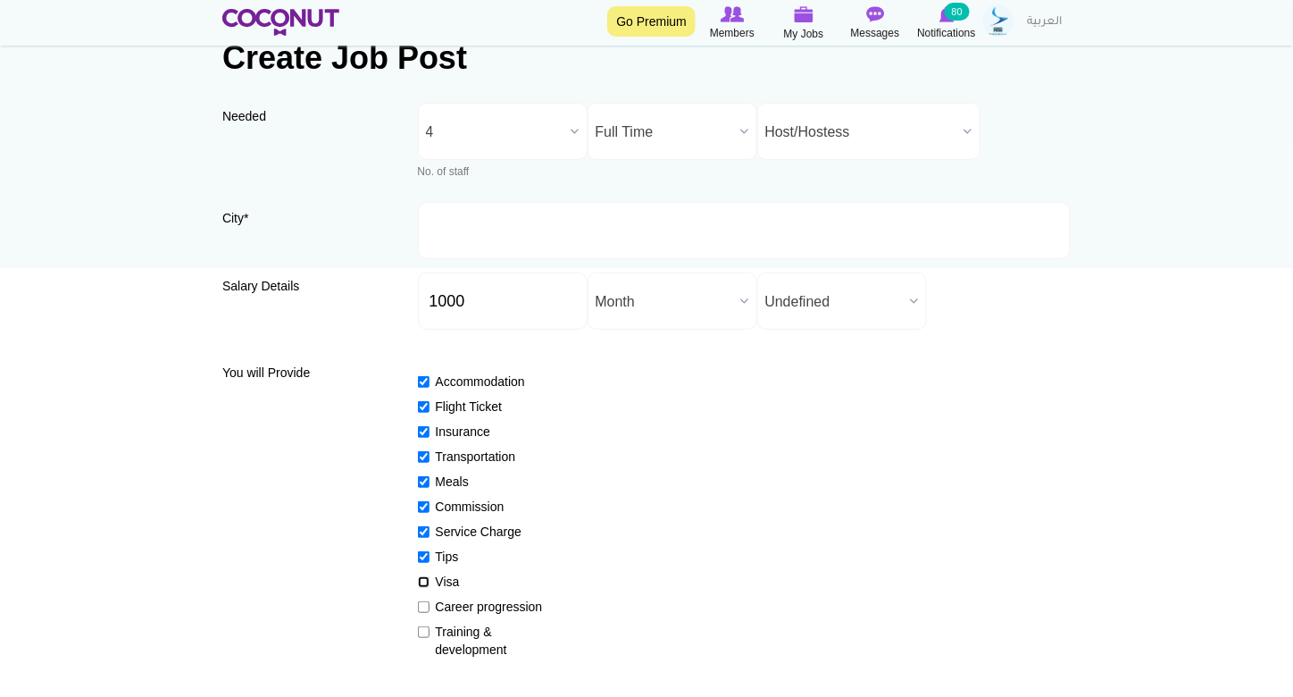
click at [422, 581] on input "Visa" at bounding box center [424, 582] width 12 height 12
checkbox input "true"
click at [419, 601] on input "Career progression" at bounding box center [424, 607] width 12 height 12
checkbox input "true"
click at [423, 643] on label "Training & development" at bounding box center [483, 640] width 130 height 36
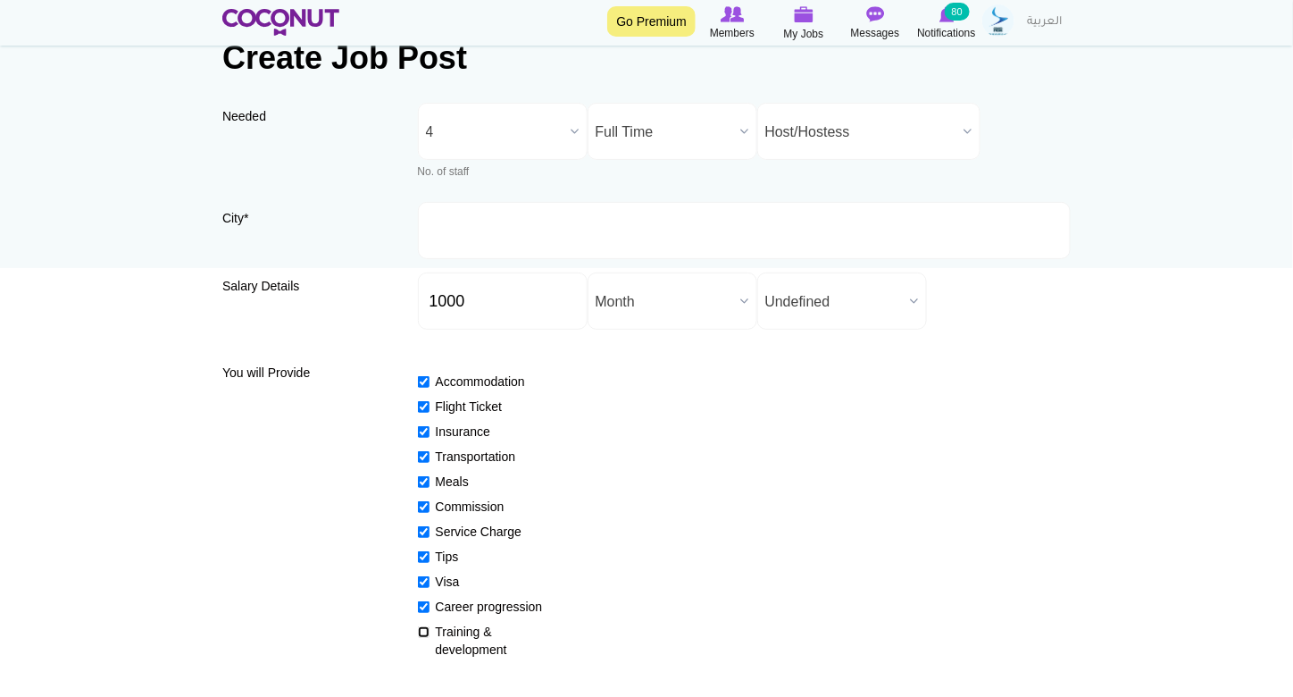
click at [423, 638] on input "Training & development" at bounding box center [424, 632] width 12 height 12
checkbox input "true"
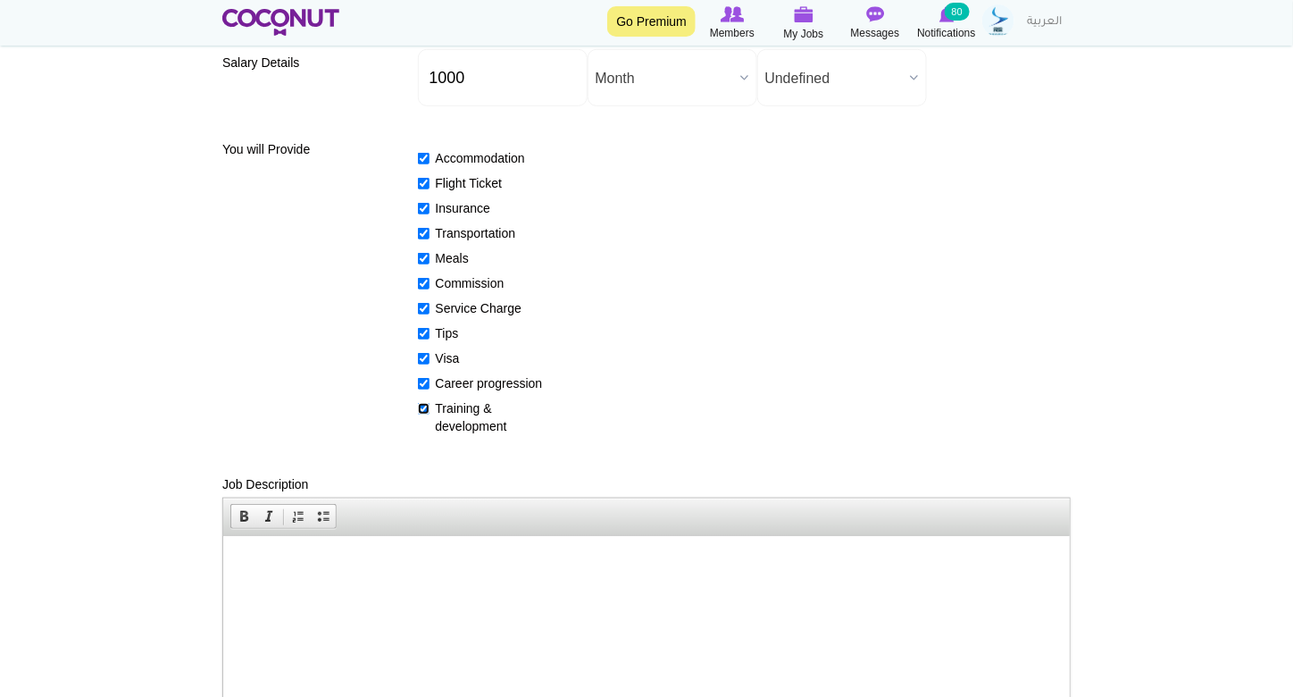
scroll to position [447, 0]
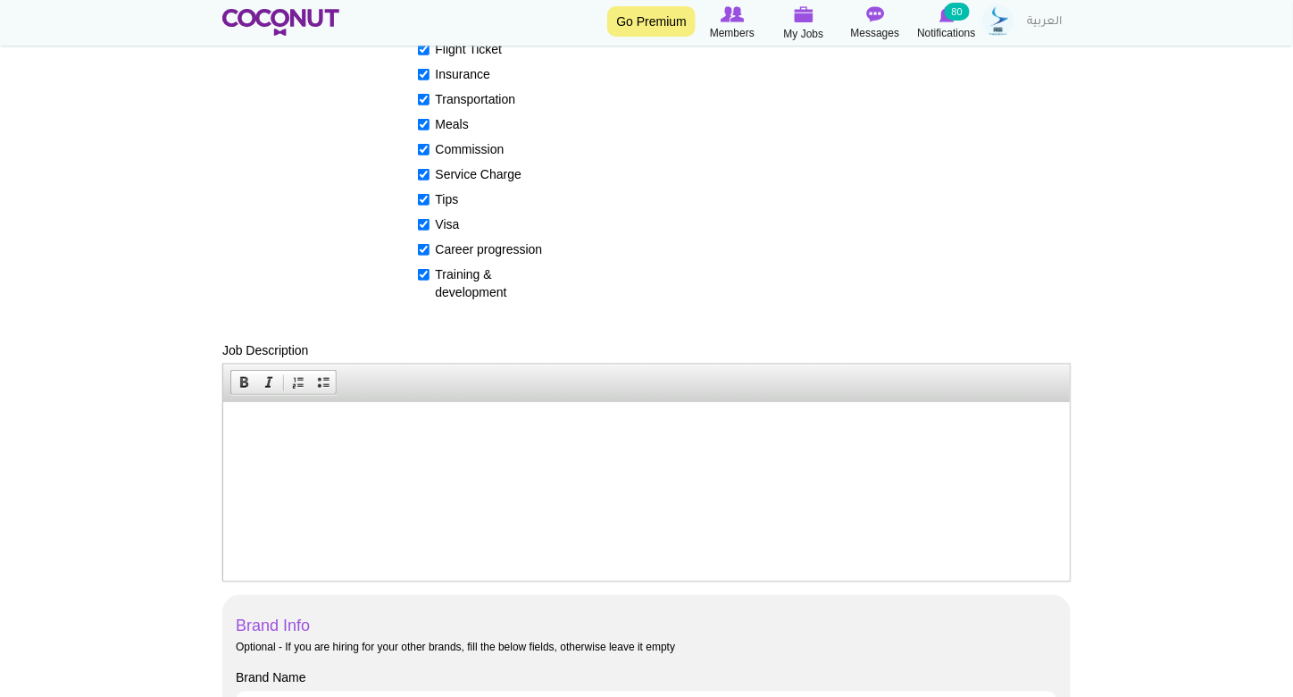
click at [488, 433] on p at bounding box center [645, 428] width 811 height 19
paste body
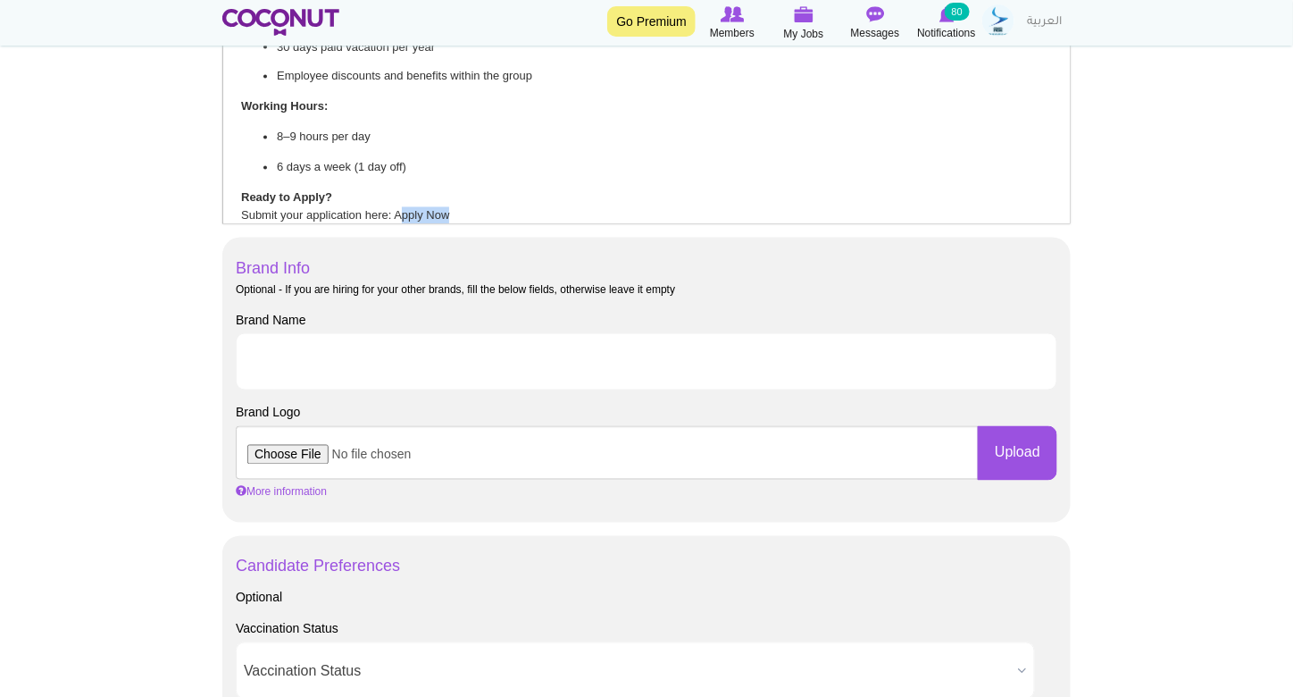
scroll to position [1120, 0]
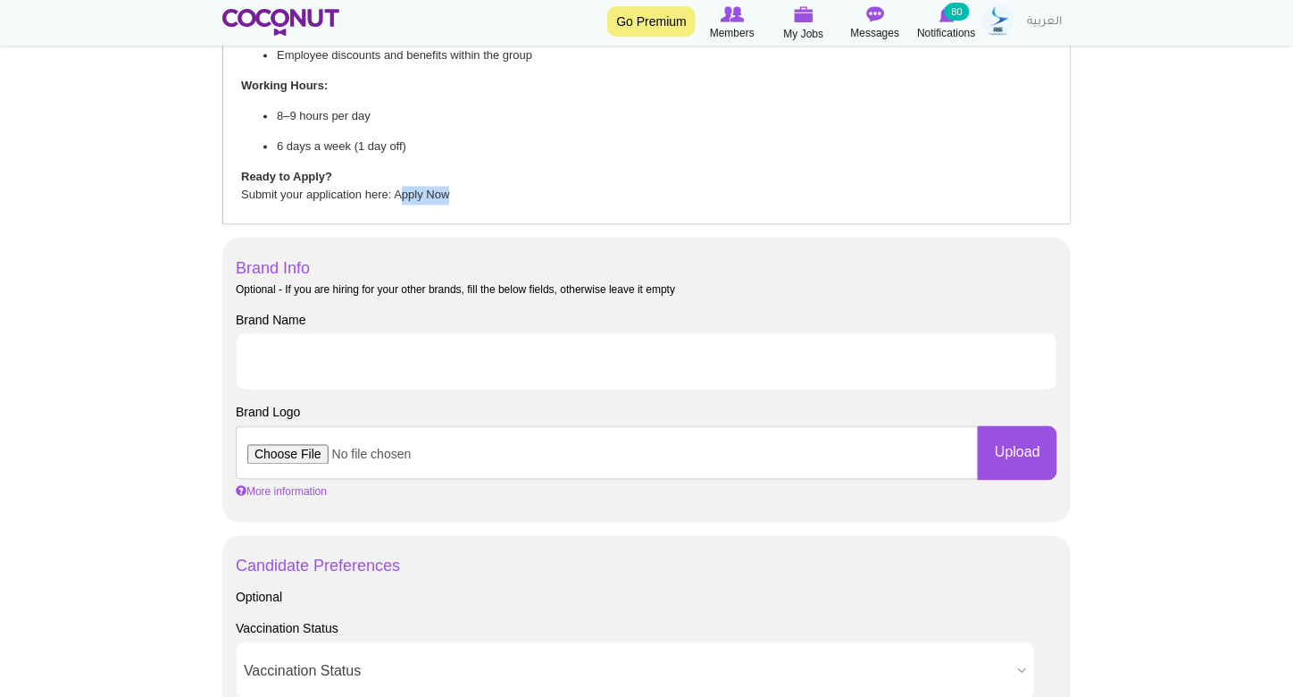
drag, startPoint x: 397, startPoint y: 212, endPoint x: 513, endPoint y: 211, distance: 116.1
drag, startPoint x: 396, startPoint y: 195, endPoint x: 538, endPoint y: 190, distance: 143.0
click at [538, 190] on p "Ready to Apply? Submit your application here: www.skylerhr.com/" at bounding box center [645, 187] width 811 height 38
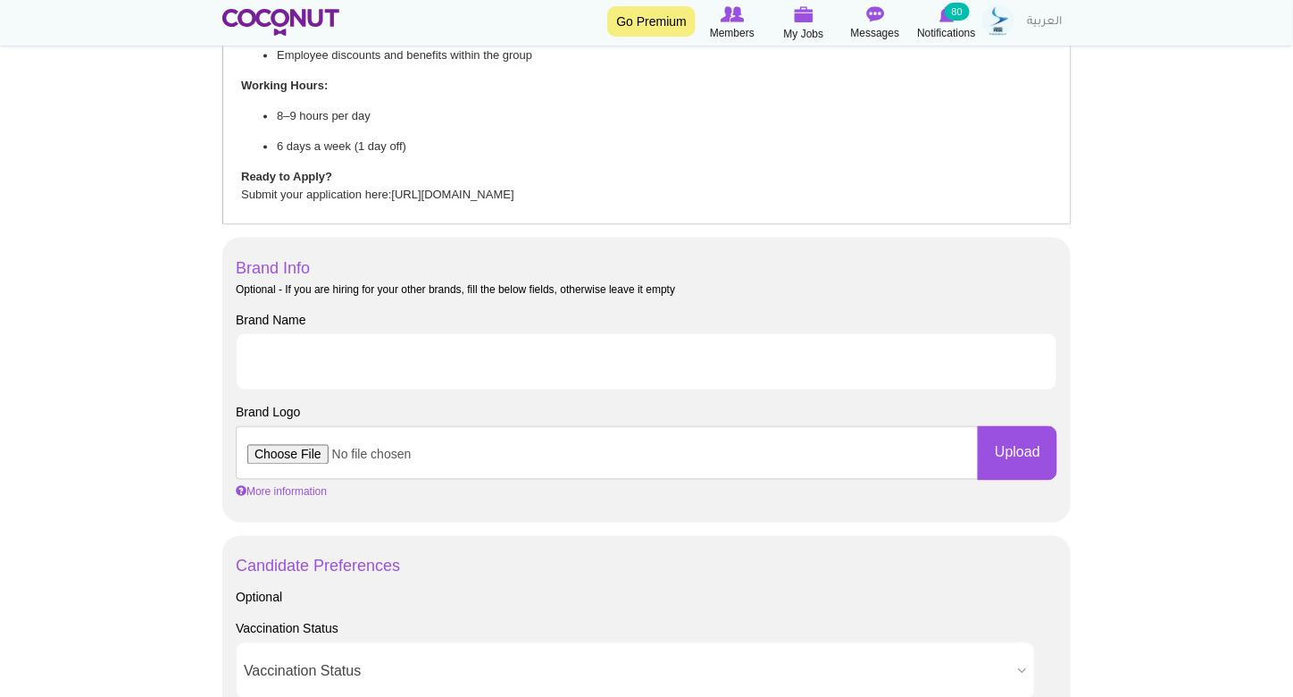
click at [647, 179] on p "Ready to Apply? Submit your application here: https://www.skylerhr.com/talents" at bounding box center [645, 187] width 811 height 38
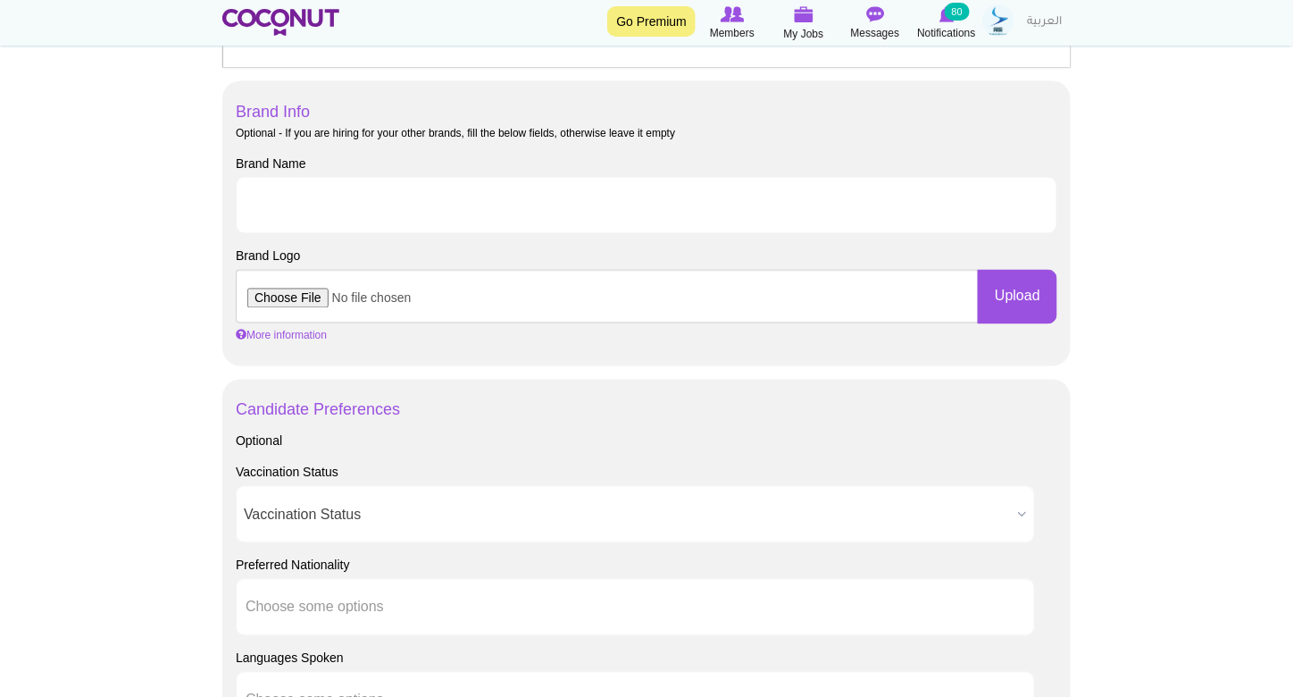
scroll to position [982, 0]
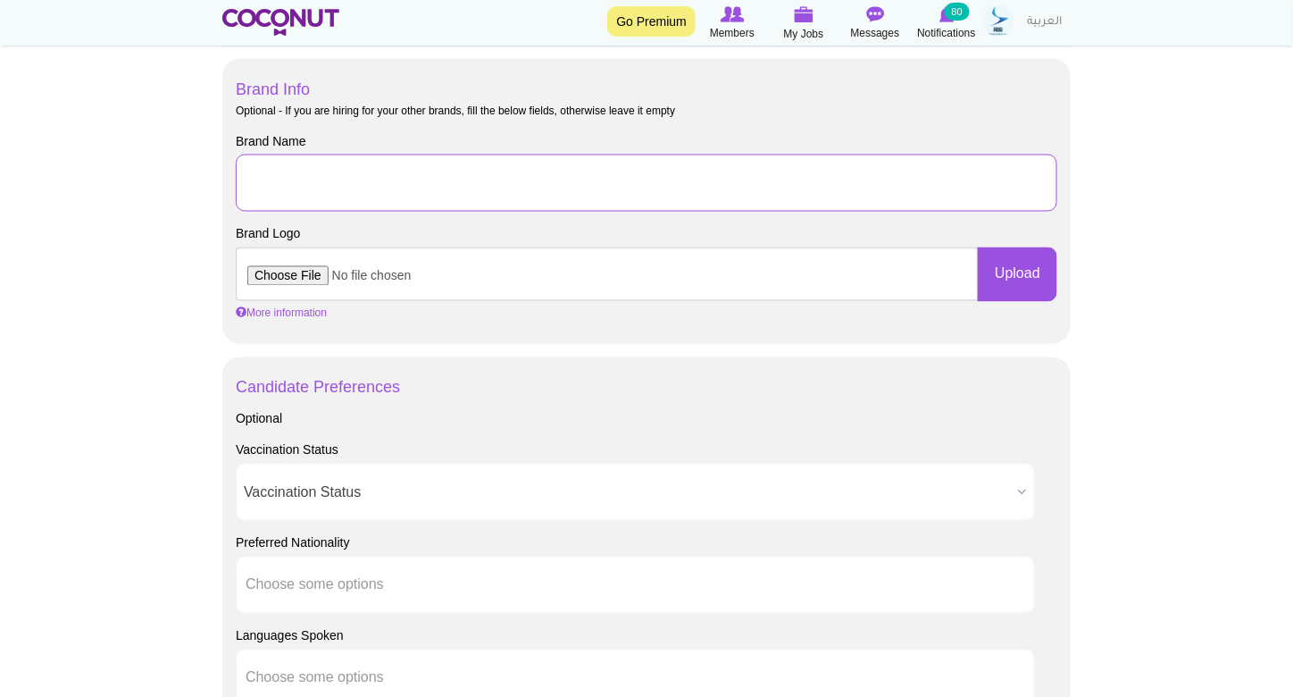
click at [494, 188] on input "Brand Name" at bounding box center [647, 182] width 822 height 57
type input "Skyler HR"
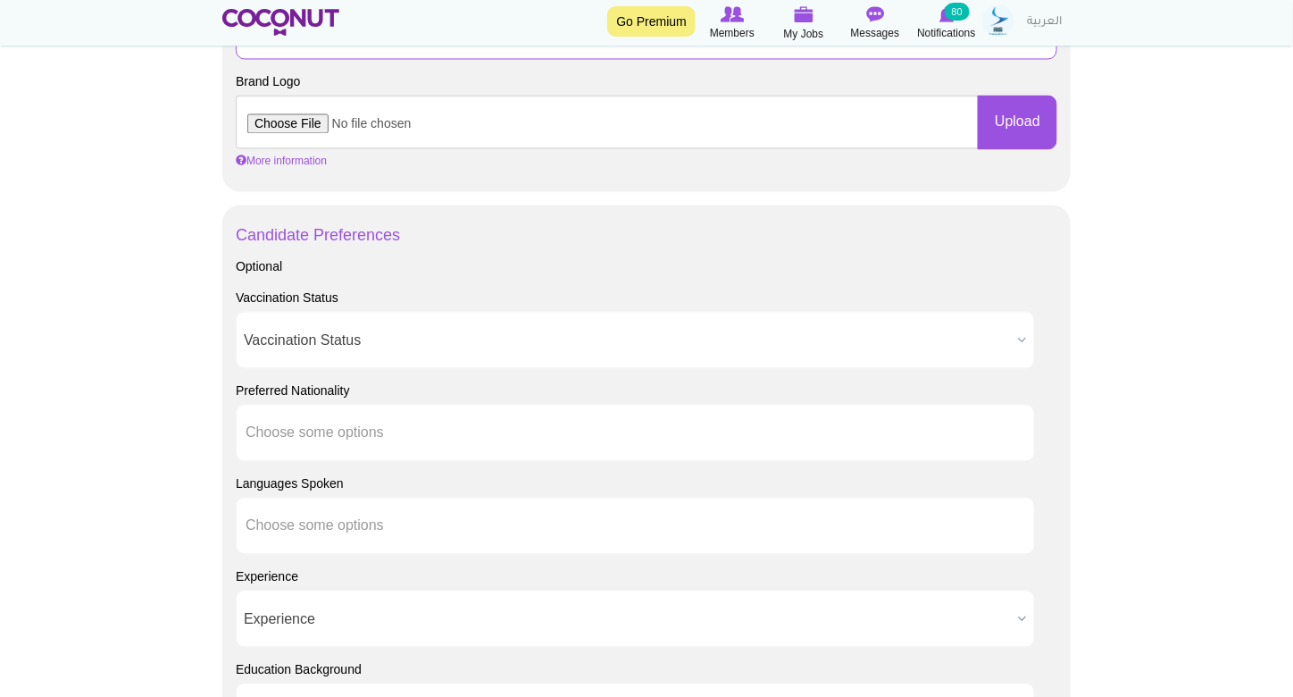
scroll to position [1161, 0]
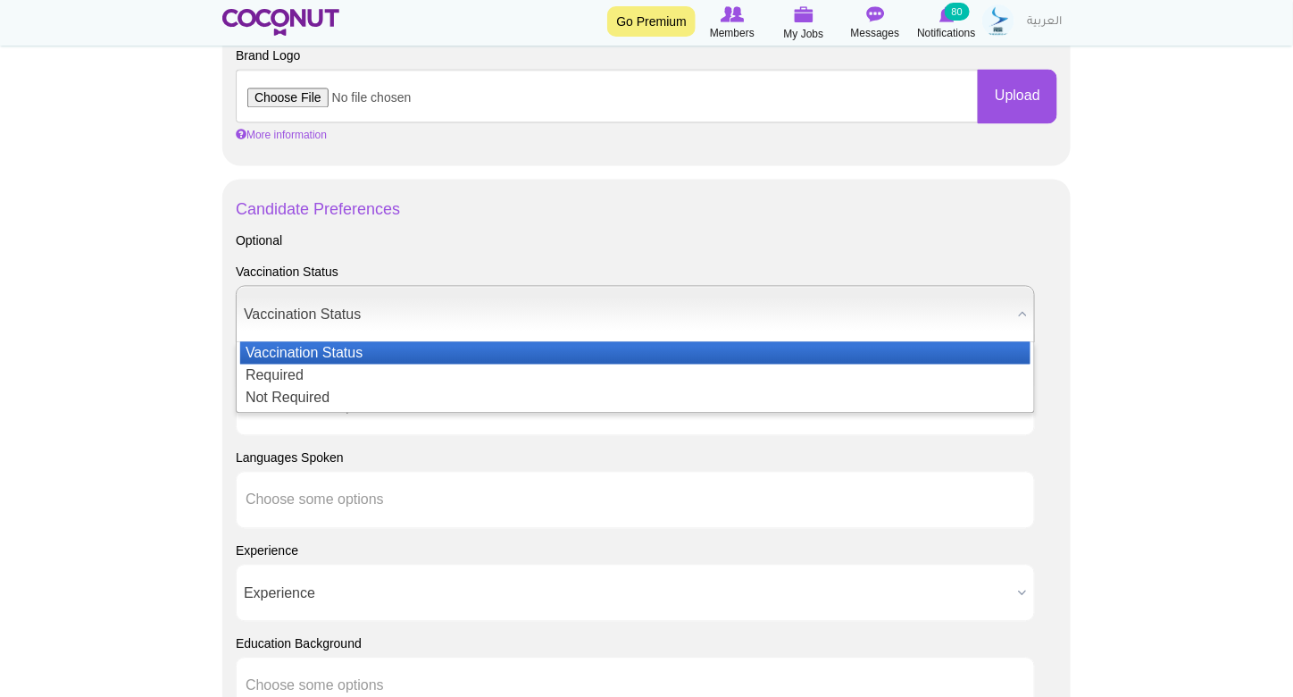
click at [389, 325] on span "Vaccination Status" at bounding box center [627, 314] width 767 height 57
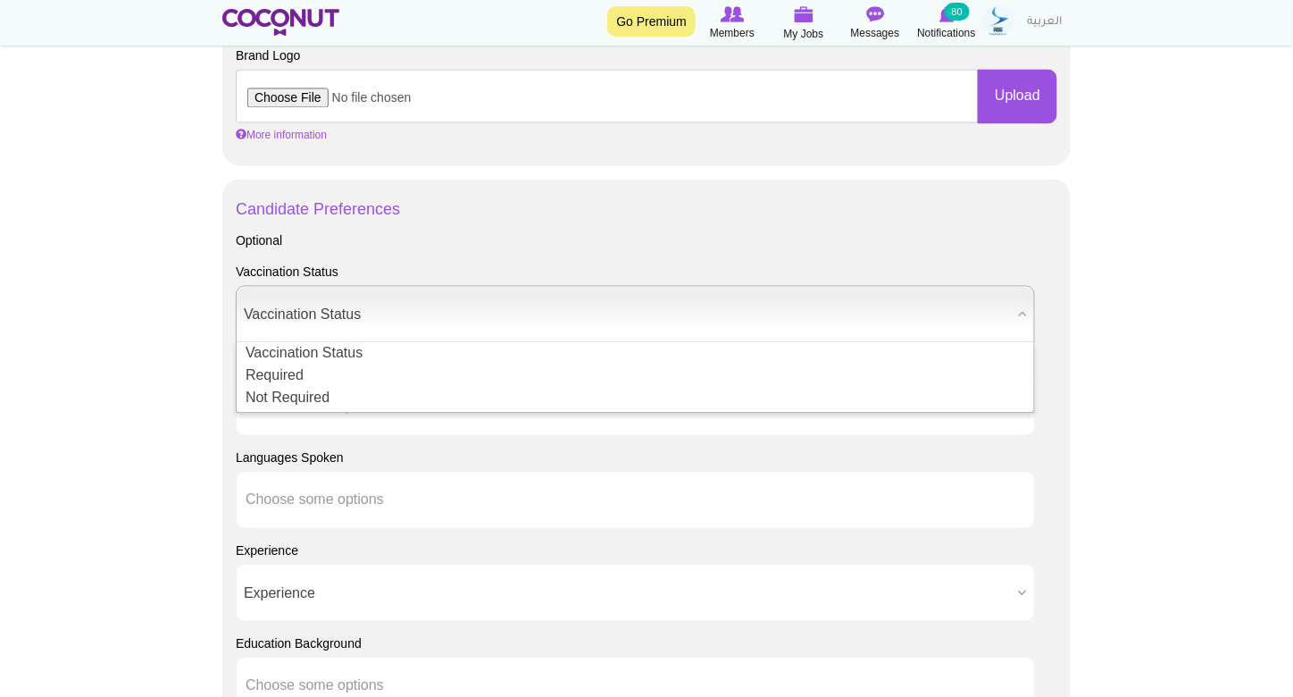
click at [120, 377] on body "Toggle navigation Go Premium Members My Jobs Post a Job Messages Notifications …" at bounding box center [646, 120] width 1293 height 2563
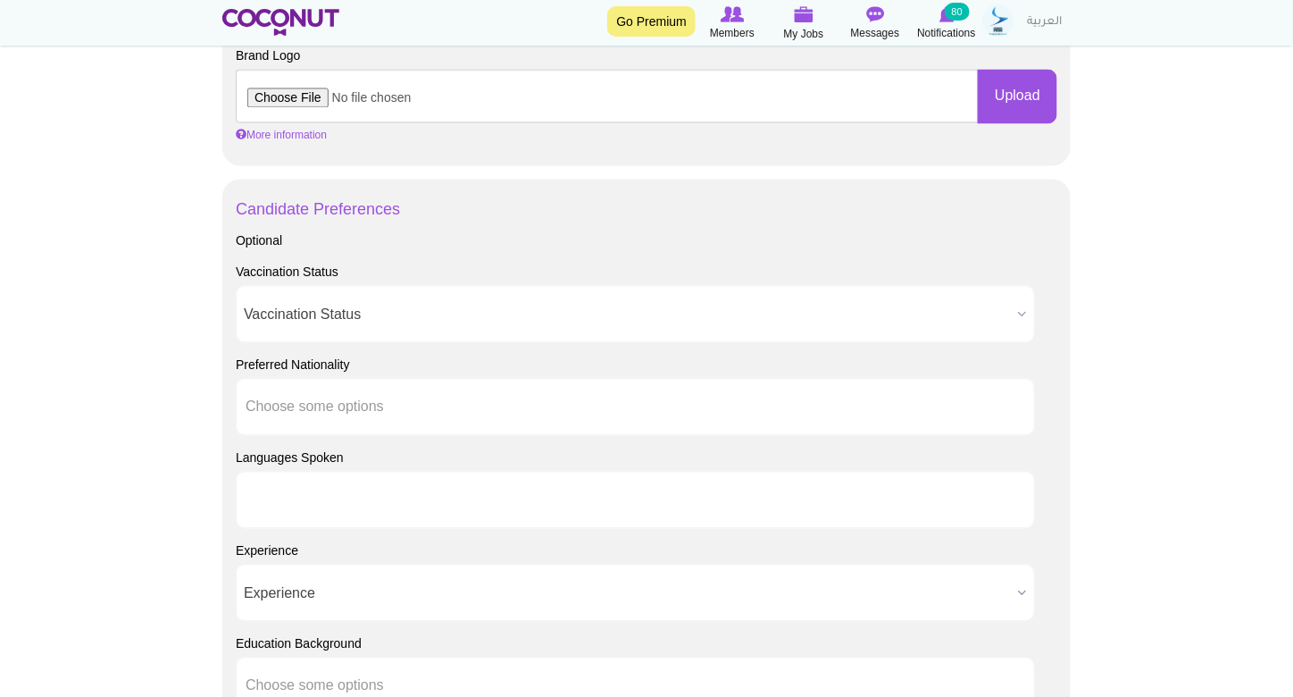
click at [309, 488] on li at bounding box center [326, 499] width 161 height 38
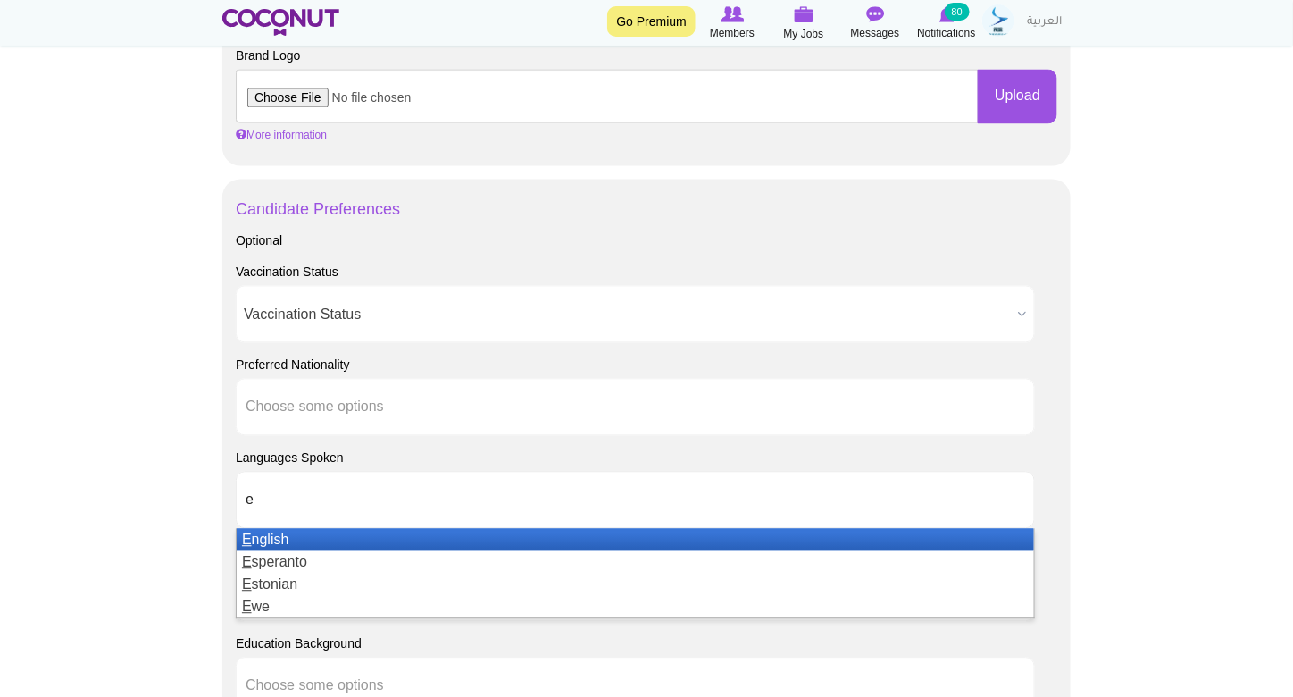
type input "e"
click at [319, 535] on li "E nglish" at bounding box center [635, 539] width 797 height 22
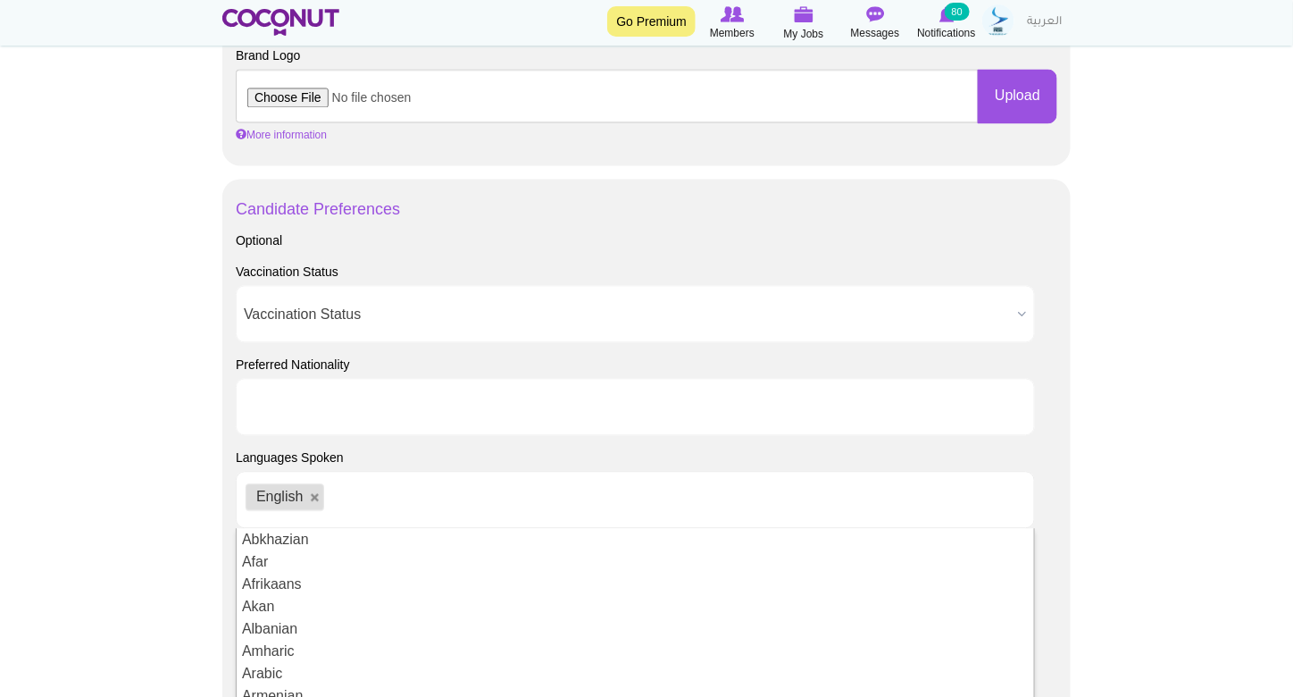
click at [332, 417] on li at bounding box center [326, 407] width 161 height 38
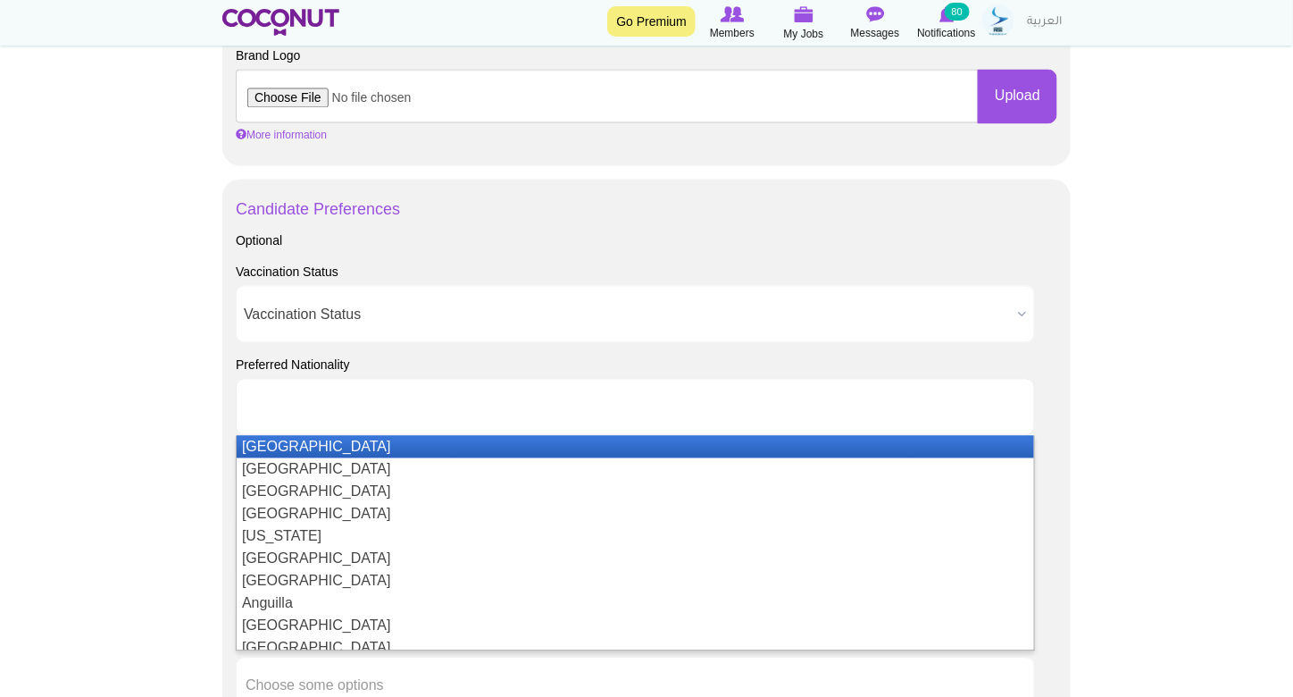
click at [97, 404] on body "Toggle navigation Go Premium Members My Jobs Post a Job Messages Notifications …" at bounding box center [646, 120] width 1293 height 2563
type input "Choose some options"
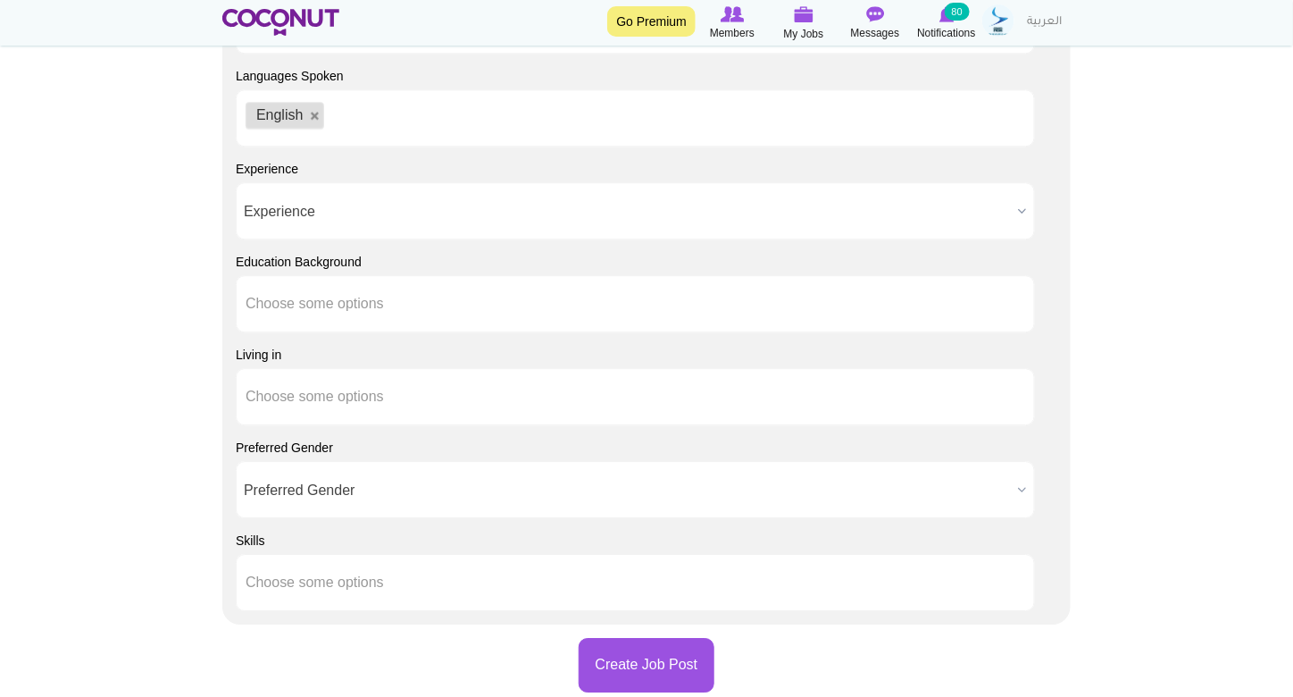
scroll to position [1607, 0]
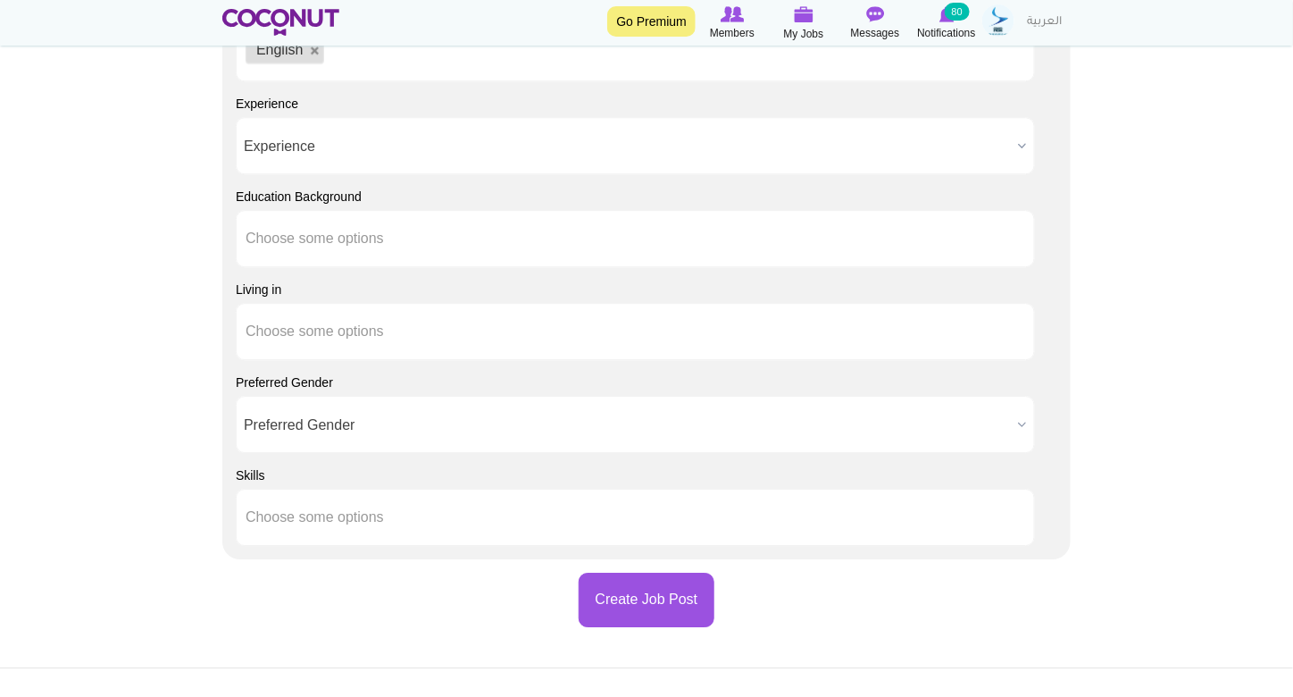
click at [354, 418] on span "Preferred Gender" at bounding box center [627, 425] width 767 height 57
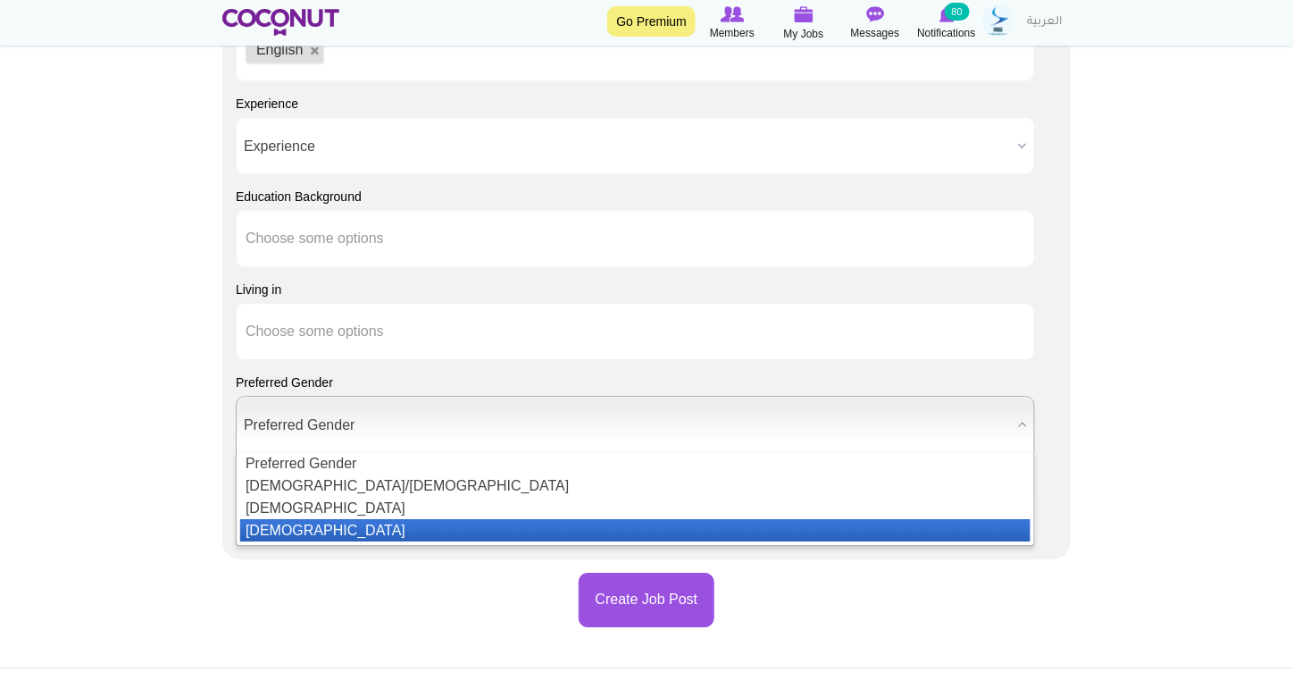
click at [338, 522] on li "Female" at bounding box center [635, 530] width 790 height 22
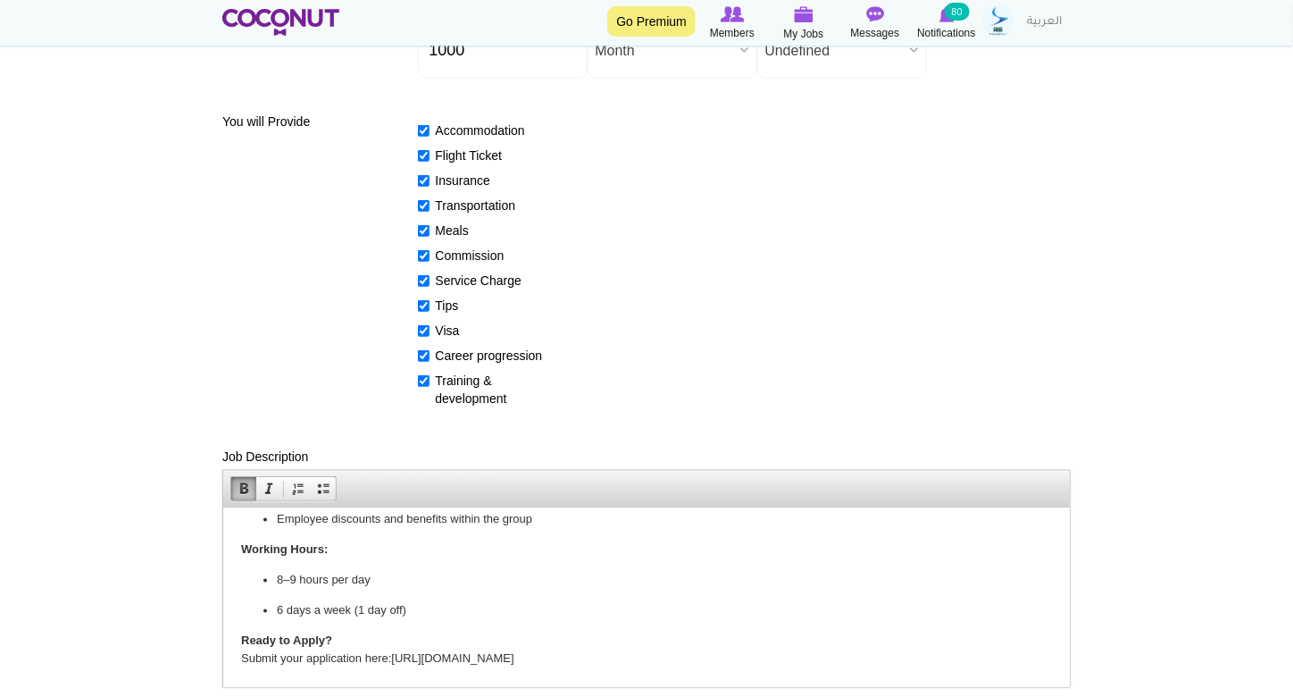
scroll to position [0, 0]
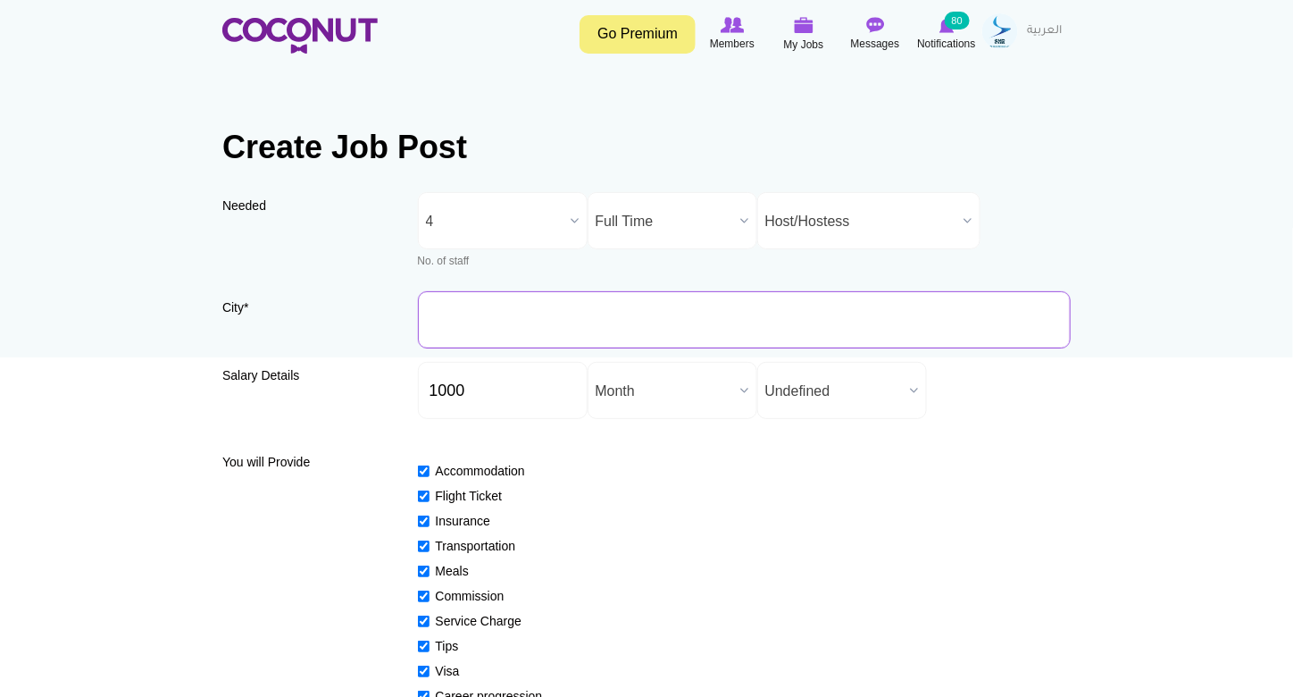
drag, startPoint x: 522, startPoint y: 315, endPoint x: 525, endPoint y: 331, distance: 16.3
click at [522, 315] on input "City *" at bounding box center [745, 319] width 654 height 57
type input "[GEOGRAPHIC_DATA], [GEOGRAPHIC_DATA]"
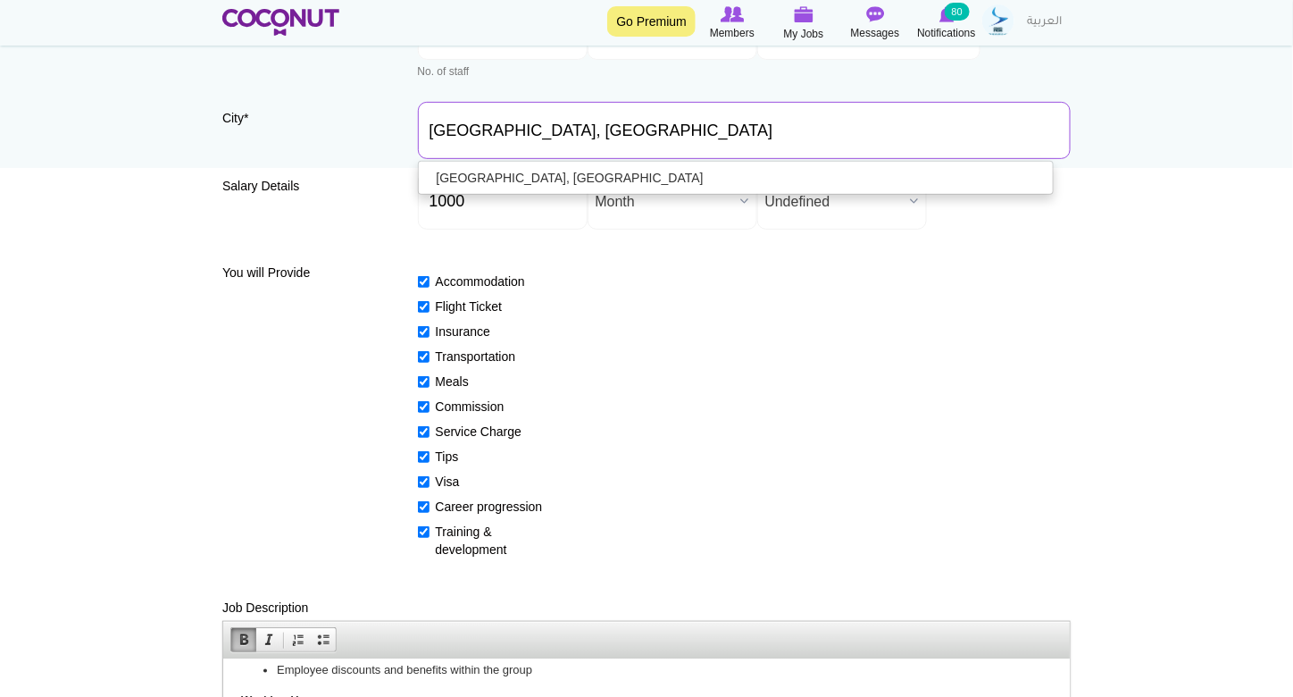
scroll to position [165, 0]
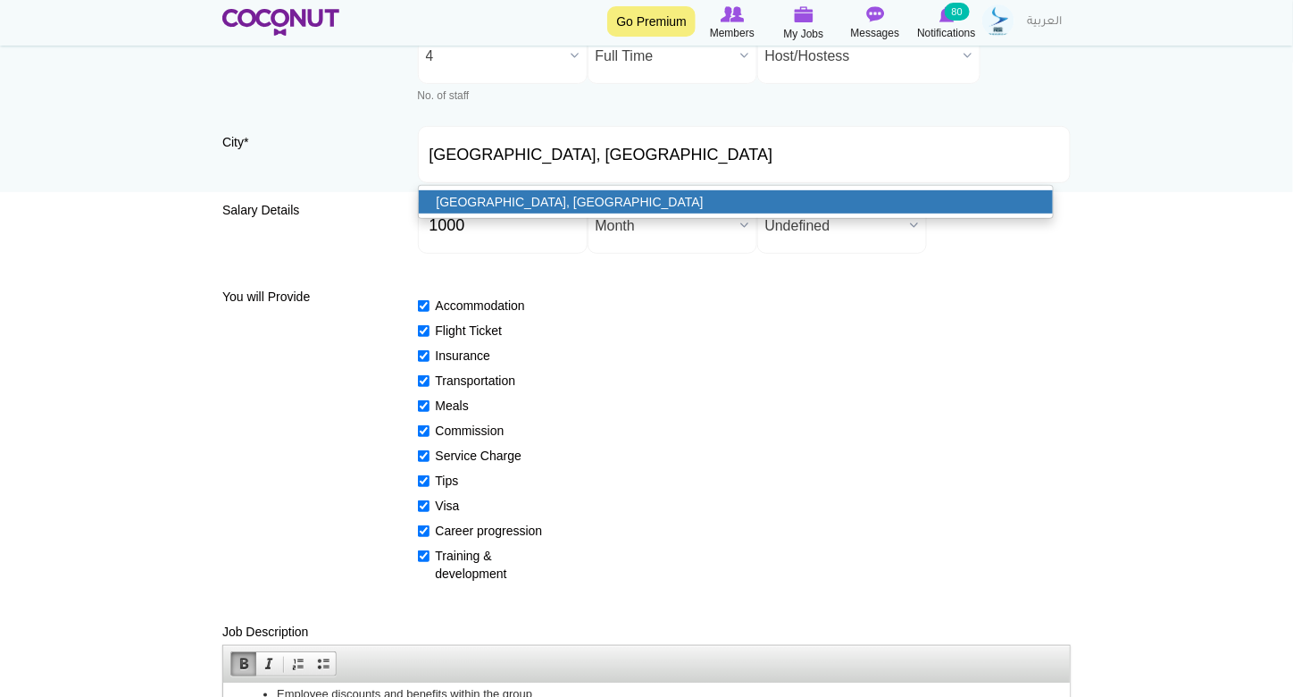
click at [533, 207] on link "[GEOGRAPHIC_DATA], [GEOGRAPHIC_DATA]" at bounding box center [736, 201] width 635 height 23
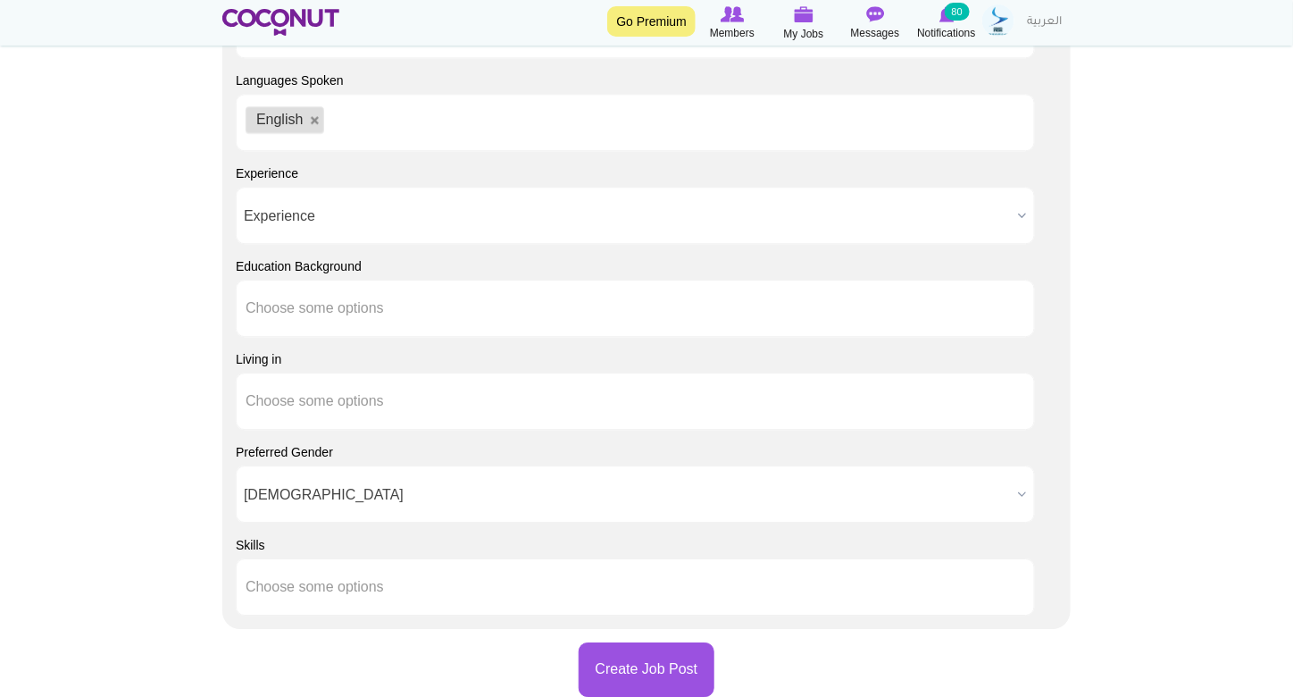
scroll to position [1862, 0]
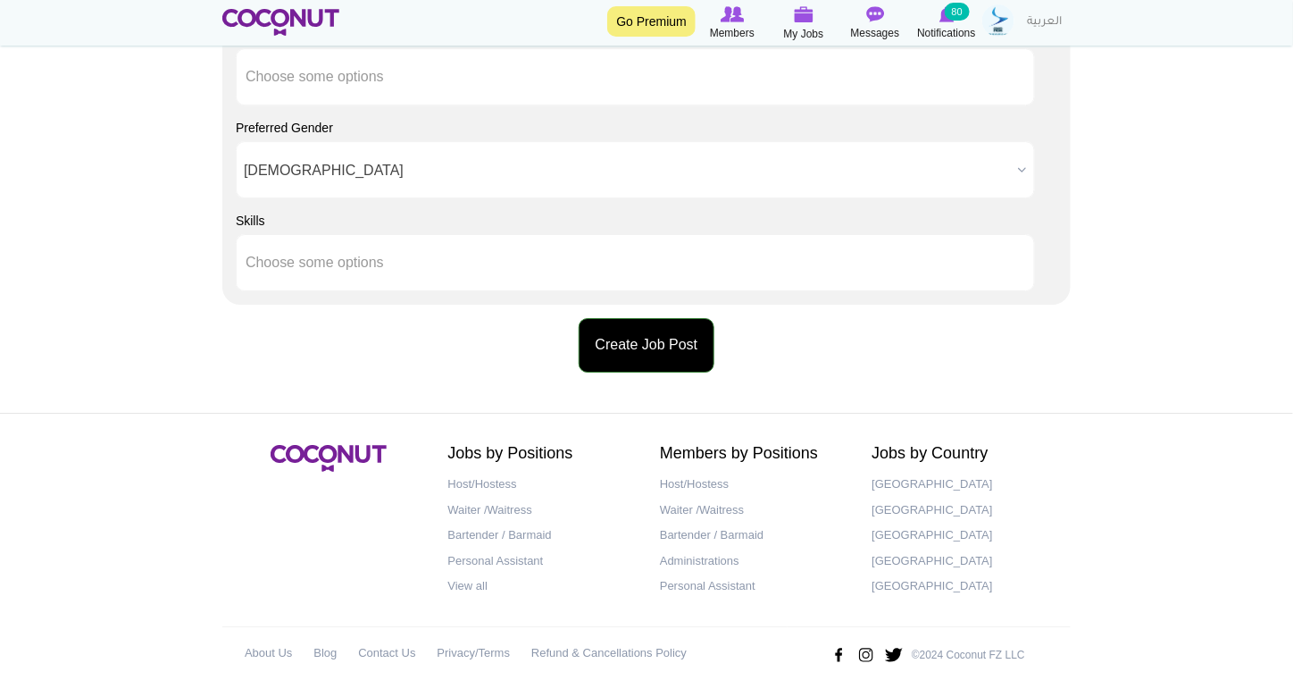
click at [657, 334] on button "Create Job Post" at bounding box center [647, 345] width 137 height 54
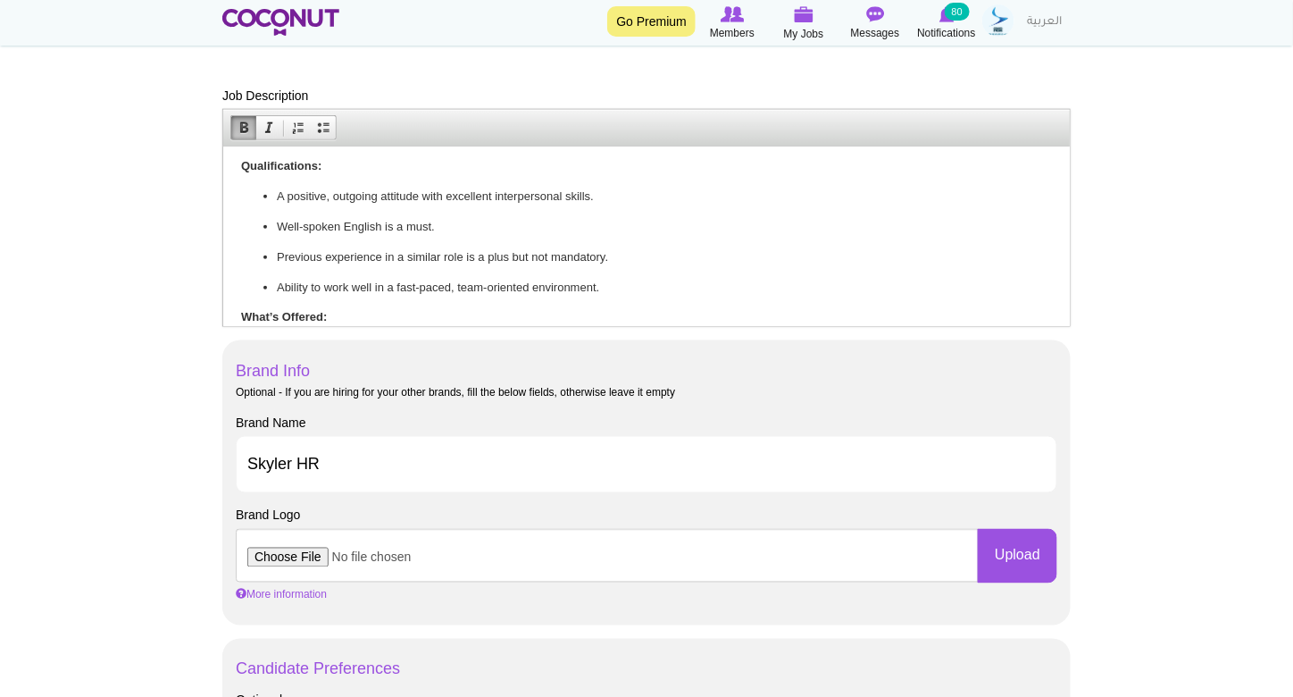
scroll to position [673, 0]
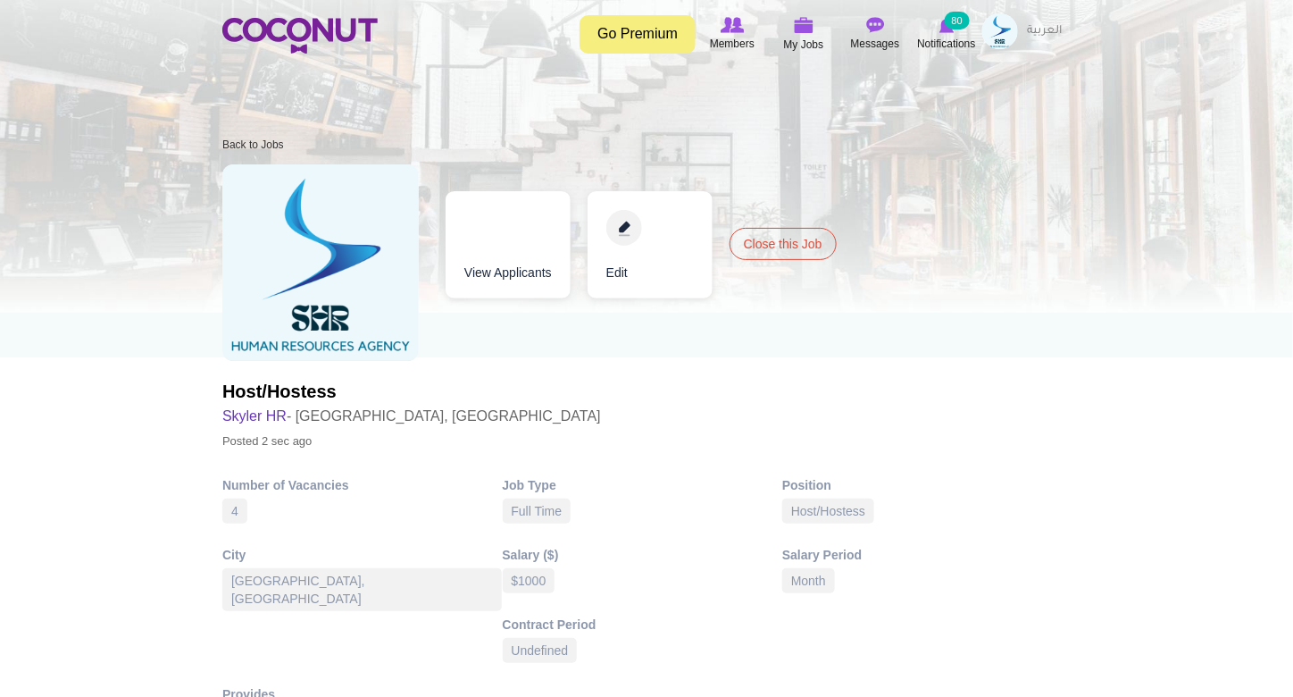
click at [1001, 26] on img at bounding box center [1000, 31] width 36 height 36
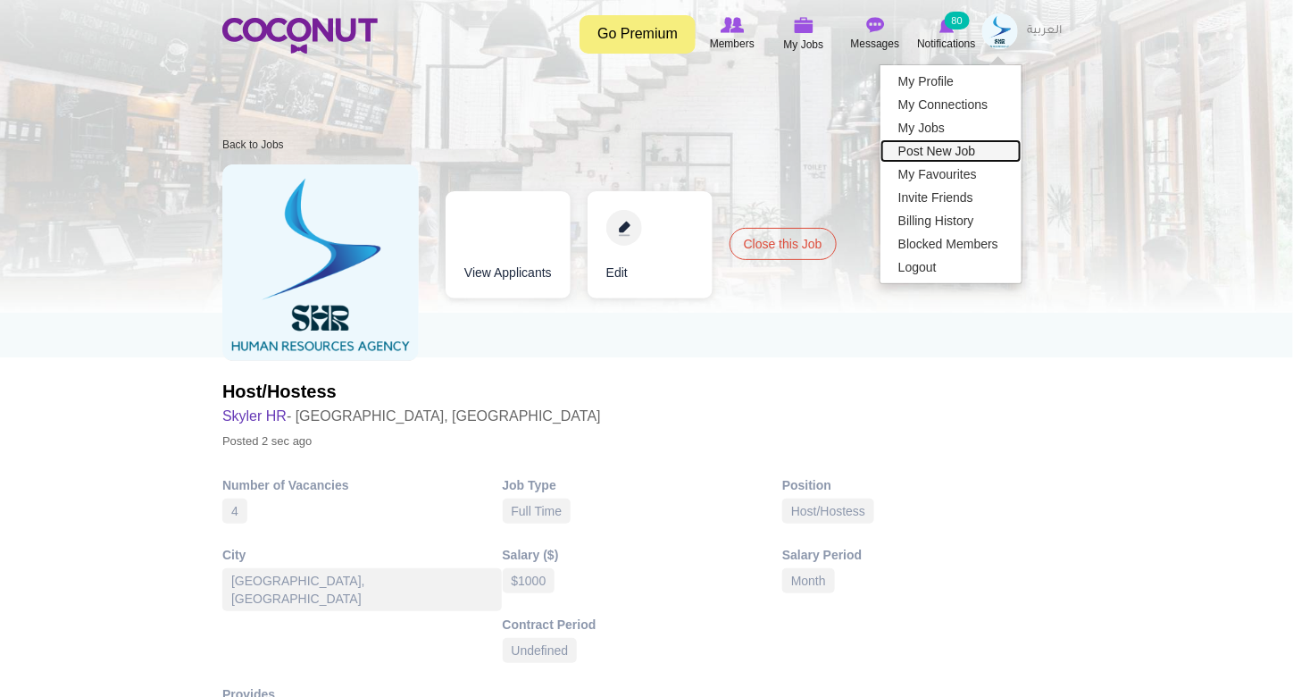
click at [970, 142] on link "Post New Job" at bounding box center [951, 150] width 141 height 23
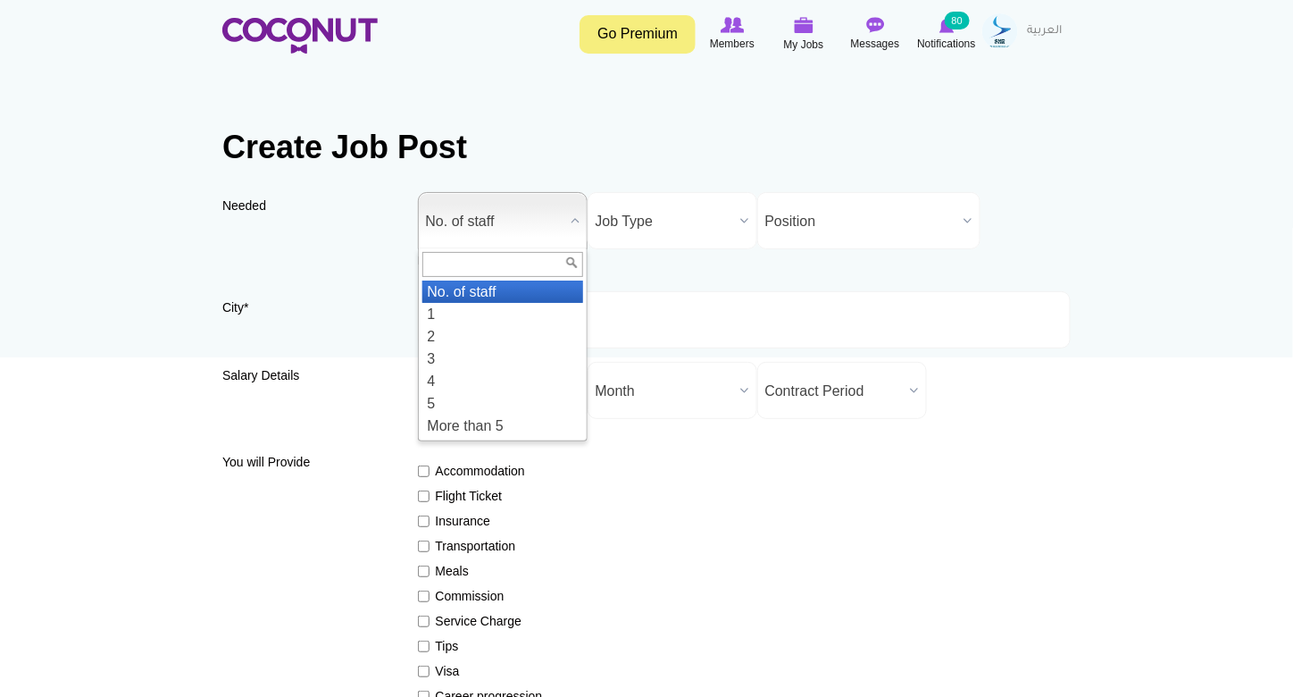
click at [490, 220] on span "No. of staff" at bounding box center [495, 221] width 138 height 57
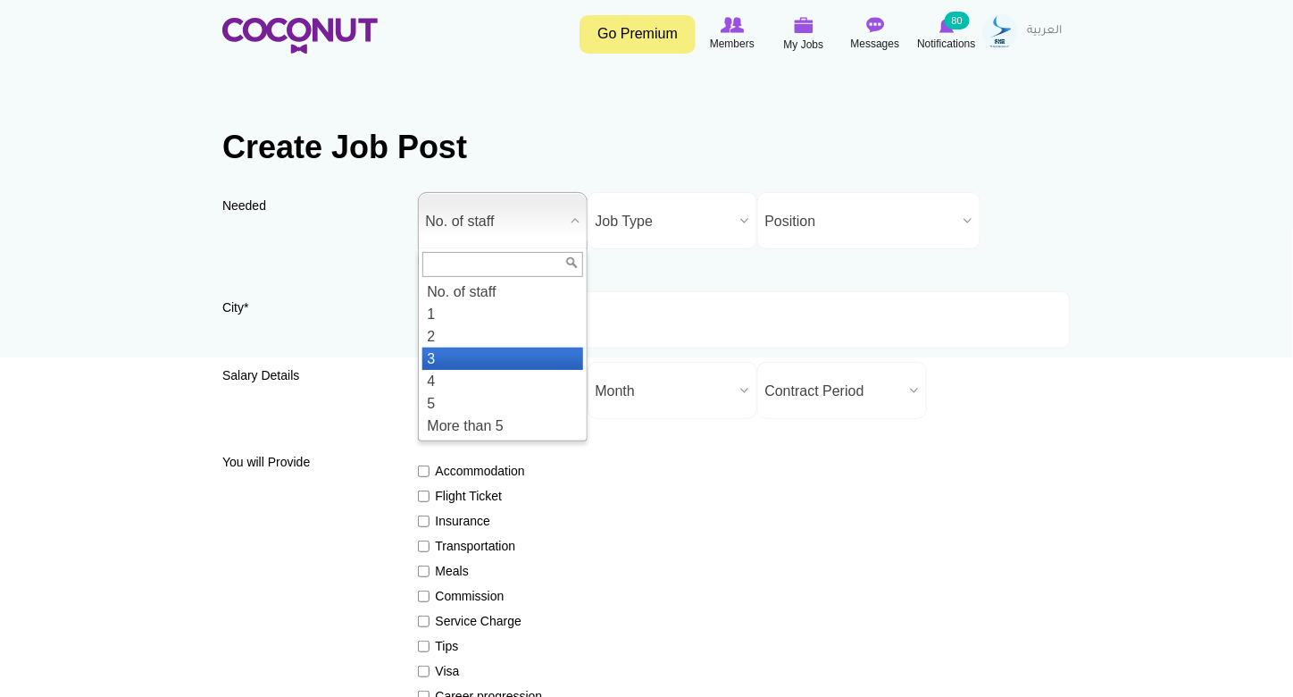
click at [495, 357] on li "3" at bounding box center [502, 358] width 161 height 22
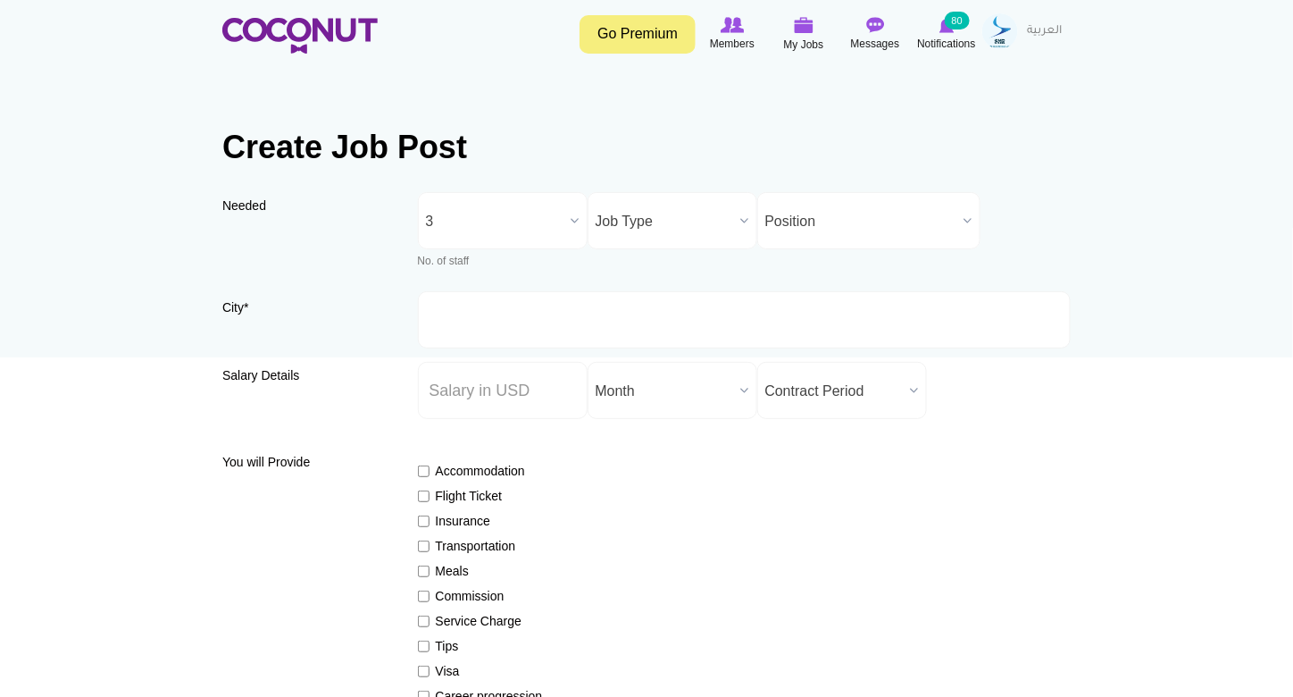
click at [500, 216] on span "3" at bounding box center [495, 221] width 138 height 57
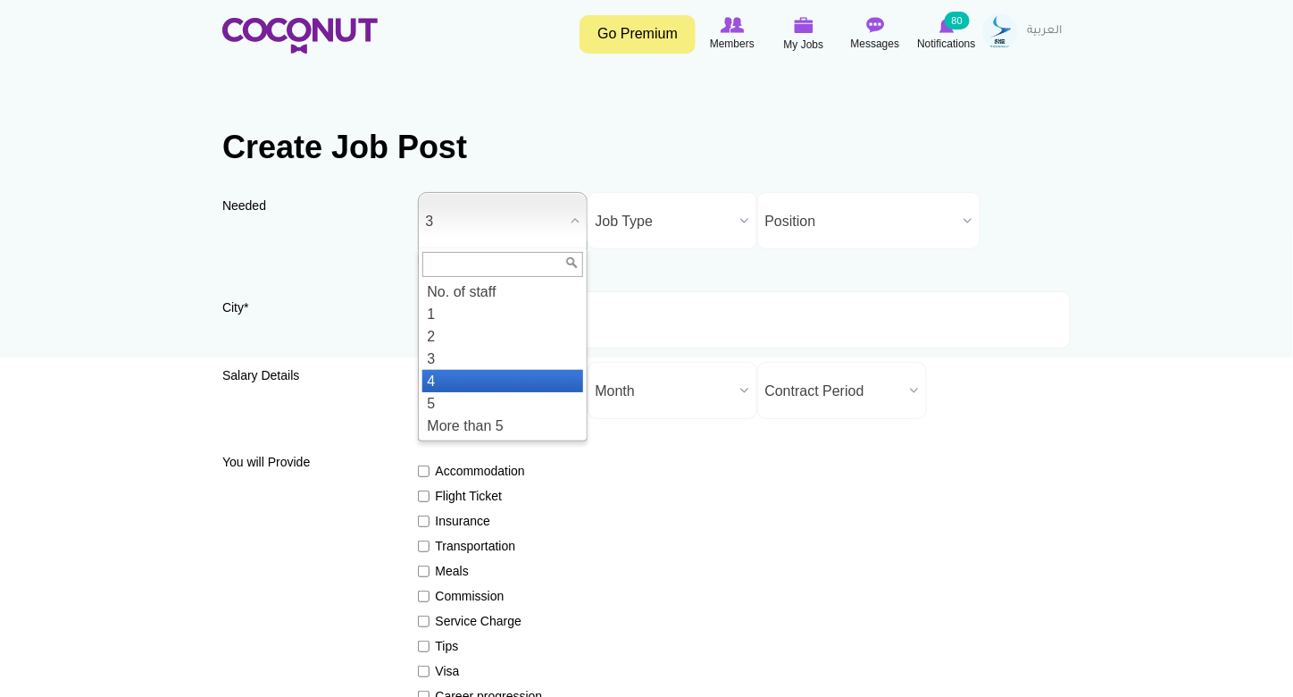
click at [505, 381] on li "4" at bounding box center [502, 381] width 161 height 22
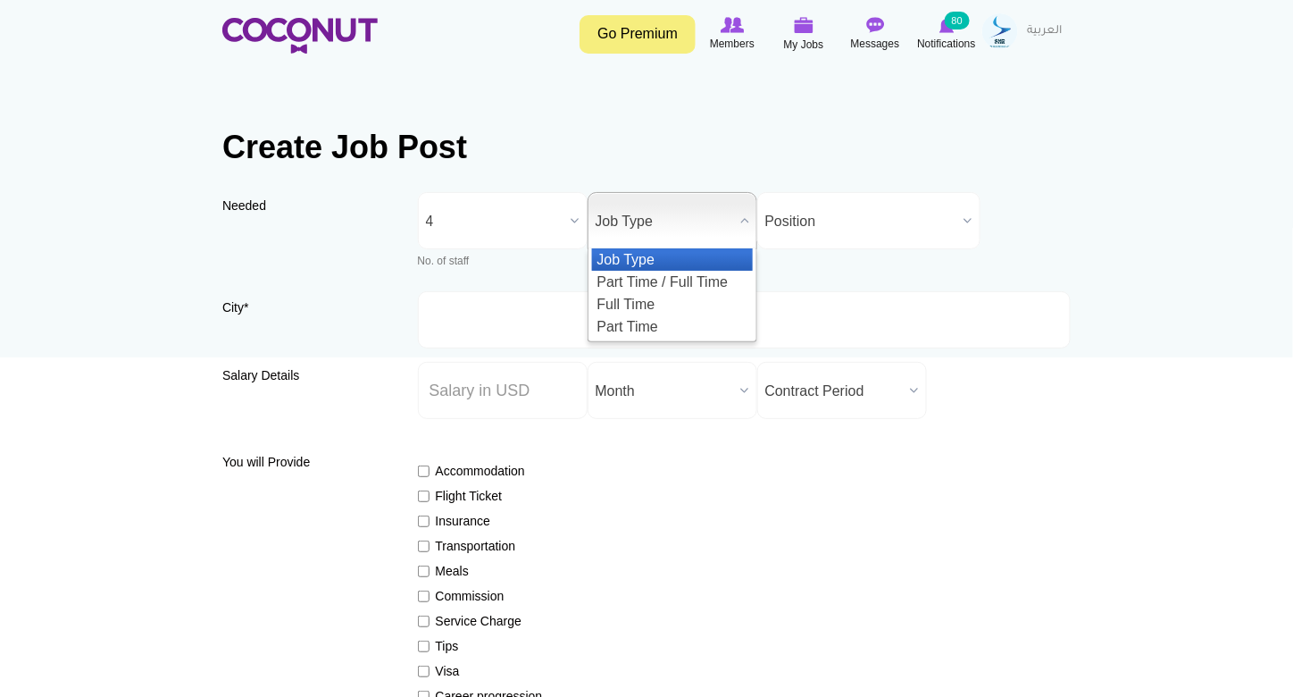
click at [663, 210] on span "Job Type" at bounding box center [665, 221] width 138 height 57
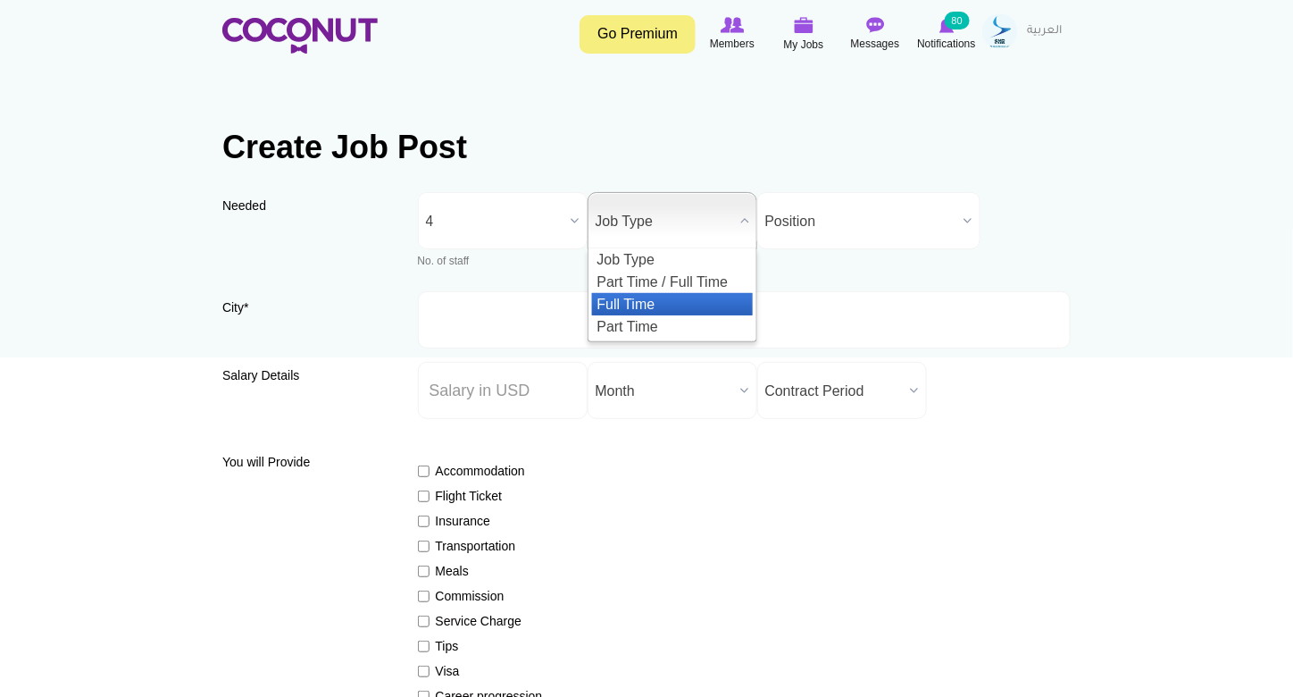
drag, startPoint x: 668, startPoint y: 305, endPoint x: 846, endPoint y: 230, distance: 192.5
click at [669, 305] on li "Full Time" at bounding box center [672, 304] width 161 height 22
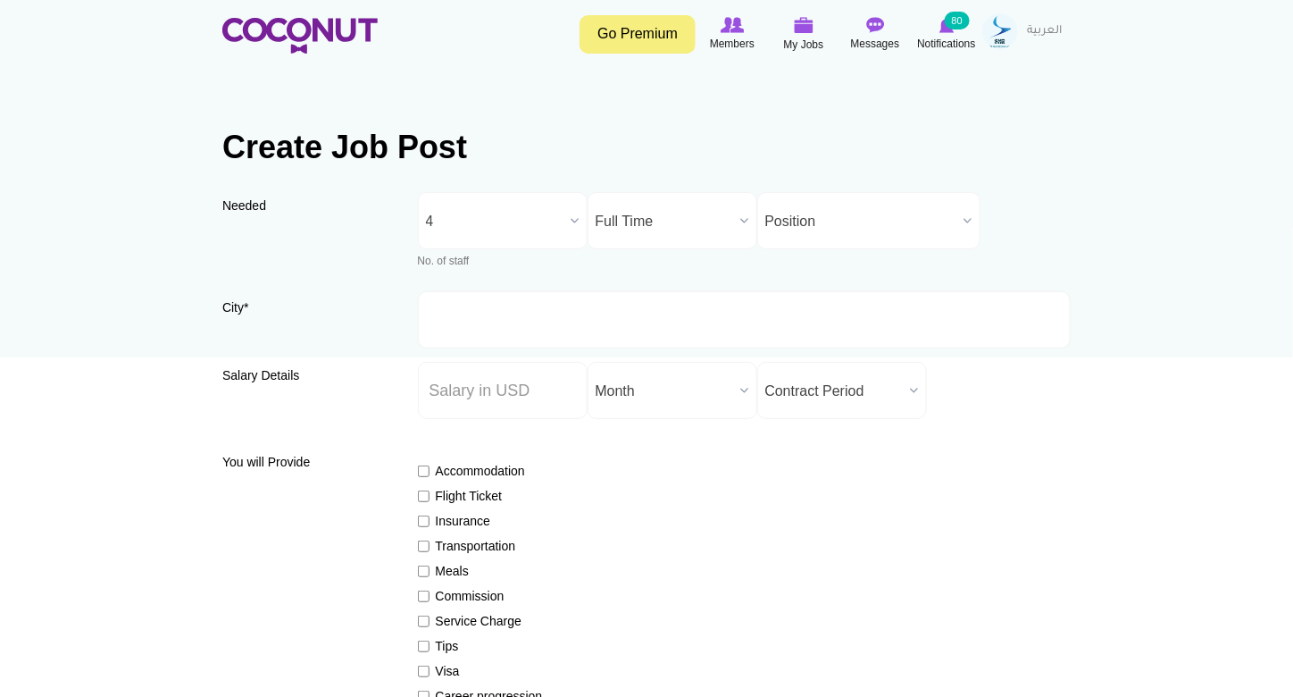
click at [851, 216] on span "Position" at bounding box center [860, 221] width 191 height 57
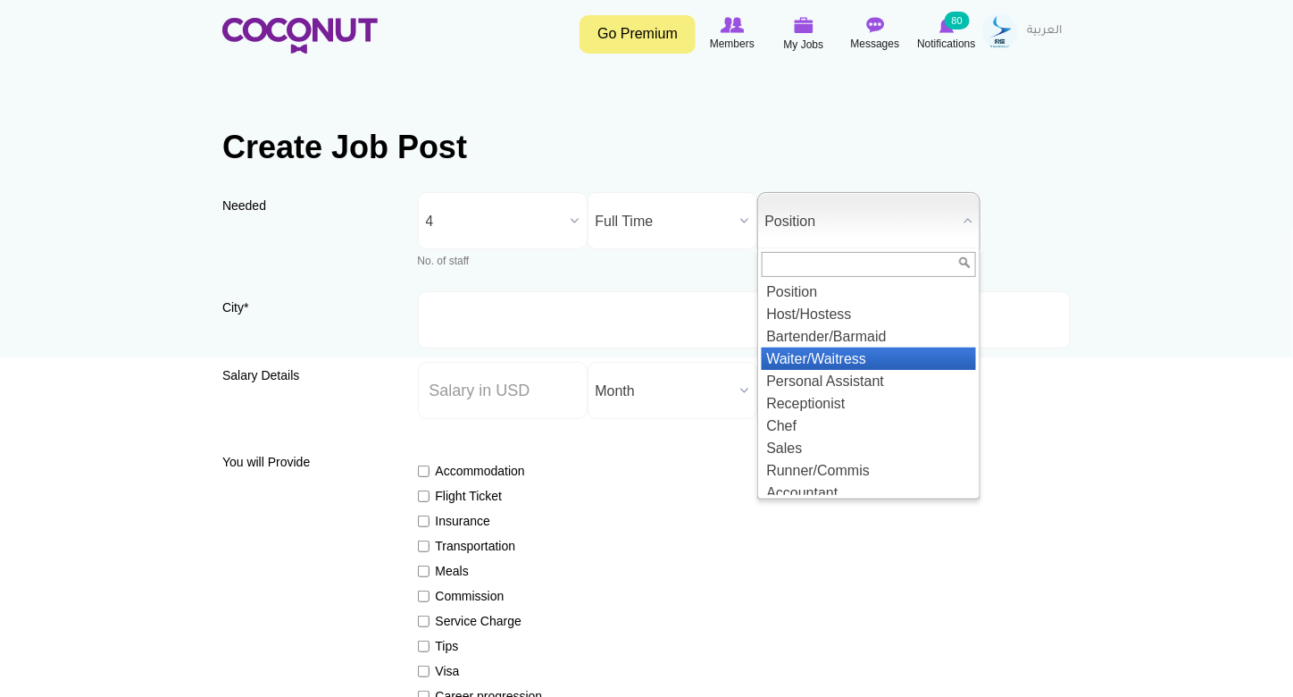
click at [877, 347] on li "Waiter/Waitress" at bounding box center [869, 358] width 214 height 22
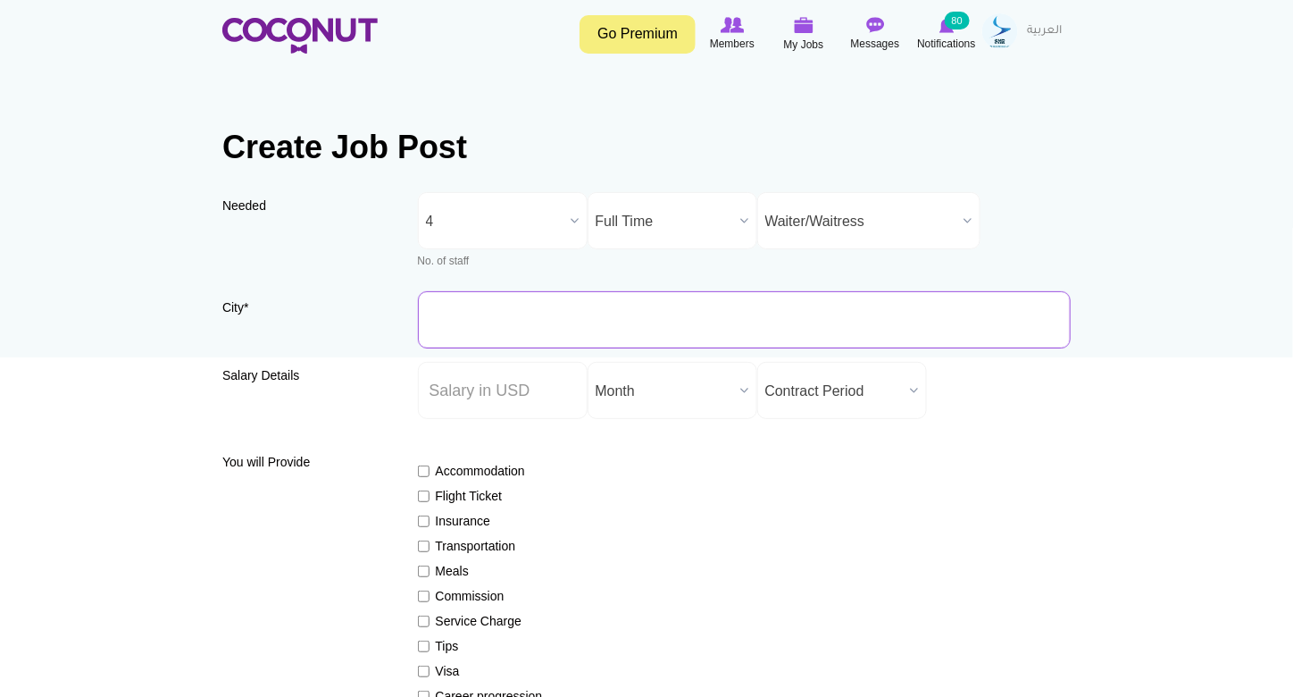
click at [658, 323] on input "City *" at bounding box center [745, 319] width 654 height 57
click at [460, 390] on input "Salary ($) *" at bounding box center [503, 390] width 170 height 57
type input "1000"
click at [793, 387] on span "Contract Period" at bounding box center [834, 391] width 138 height 57
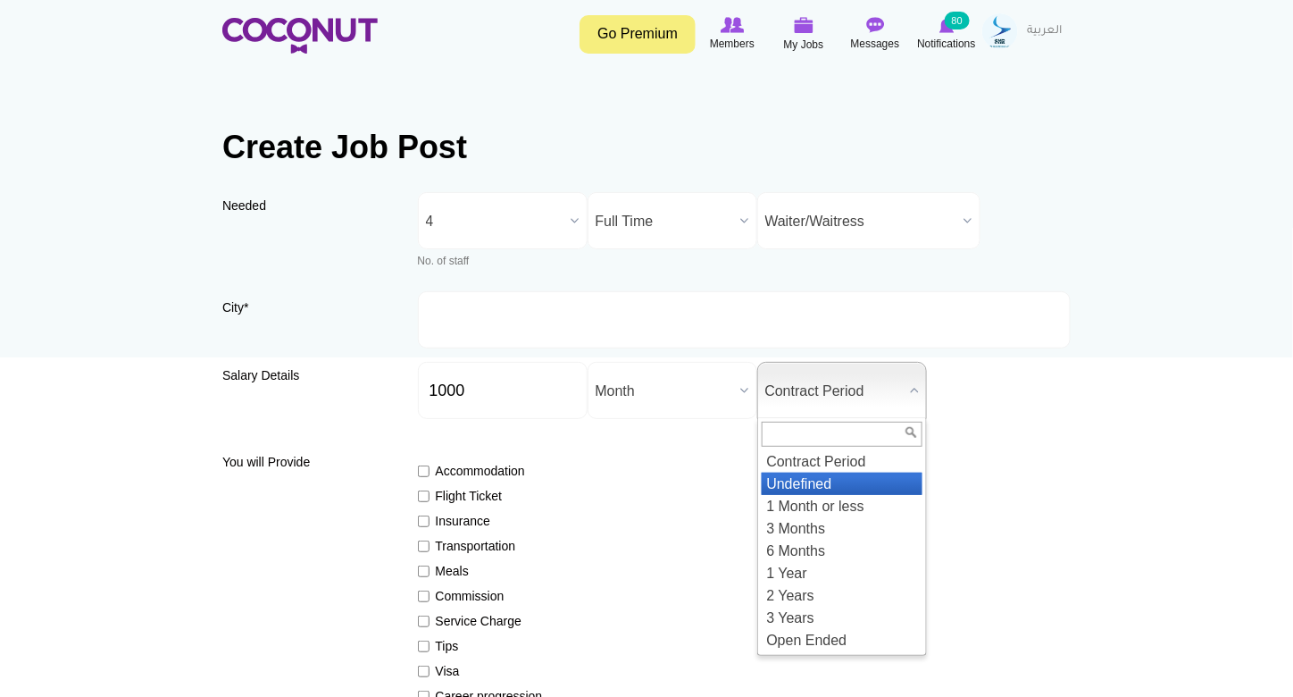
click at [849, 481] on li "Undefined" at bounding box center [842, 483] width 161 height 22
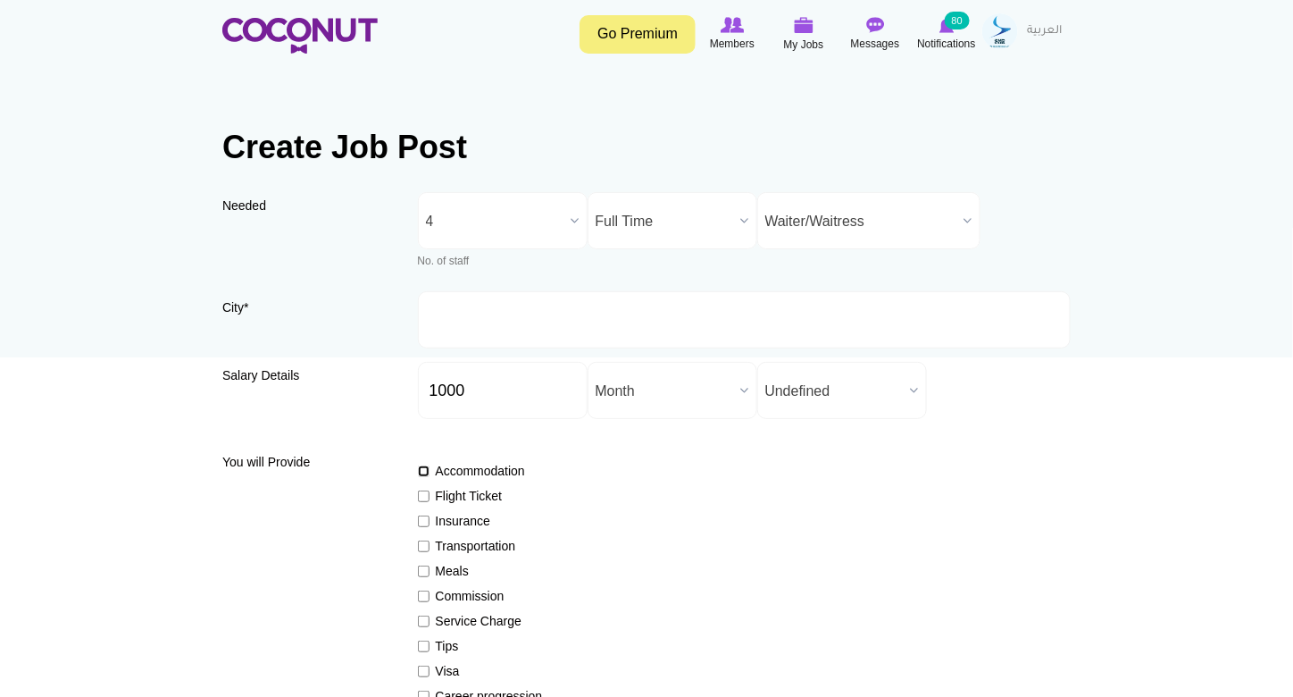
click at [419, 472] on input "Accommodation" at bounding box center [424, 471] width 12 height 12
checkbox input "true"
click at [418, 486] on div "Accommodation Flight Ticket Insurance Transportation Meals Commission Service C…" at bounding box center [745, 597] width 654 height 302
click at [422, 497] on input "Flight Ticket" at bounding box center [424, 496] width 12 height 12
checkbox input "true"
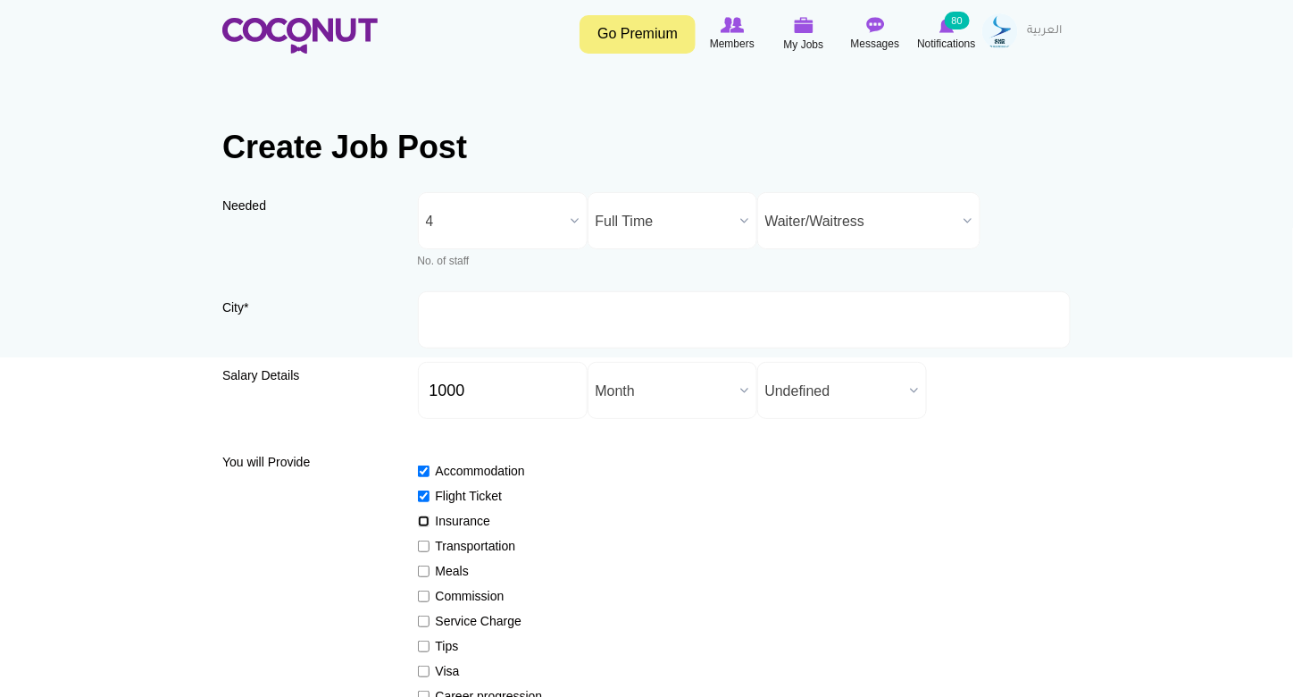
click at [422, 526] on input "Insurance" at bounding box center [424, 521] width 12 height 12
checkbox input "true"
click at [422, 544] on input "Transportation" at bounding box center [424, 546] width 12 height 12
checkbox input "true"
click at [422, 570] on input "Meals" at bounding box center [424, 571] width 12 height 12
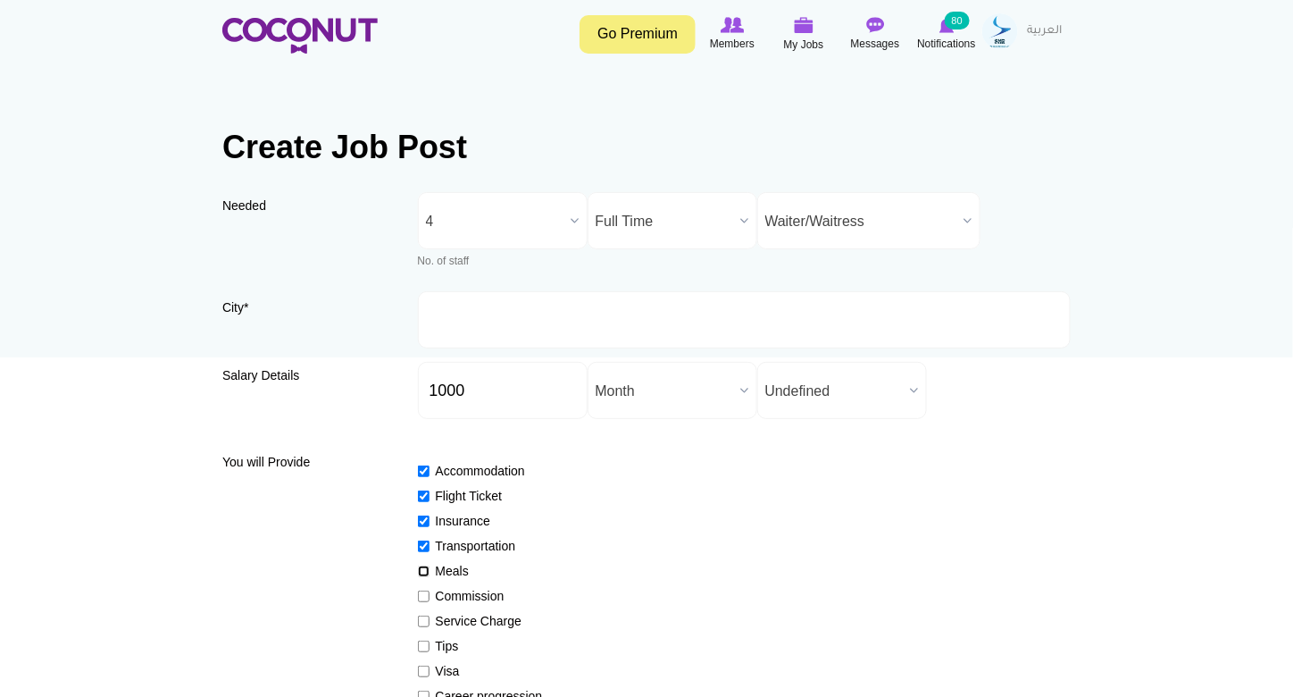
checkbox input "true"
click at [420, 595] on input "Commission" at bounding box center [424, 596] width 12 height 12
checkbox input "true"
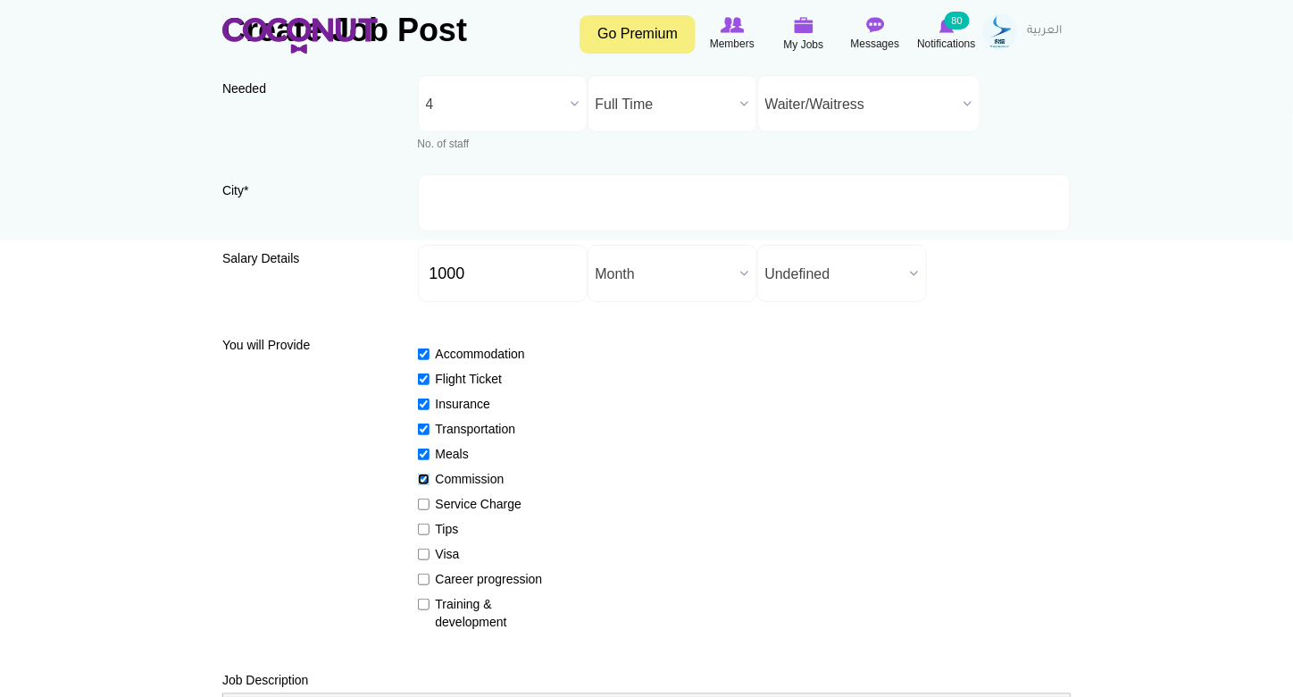
scroll to position [268, 0]
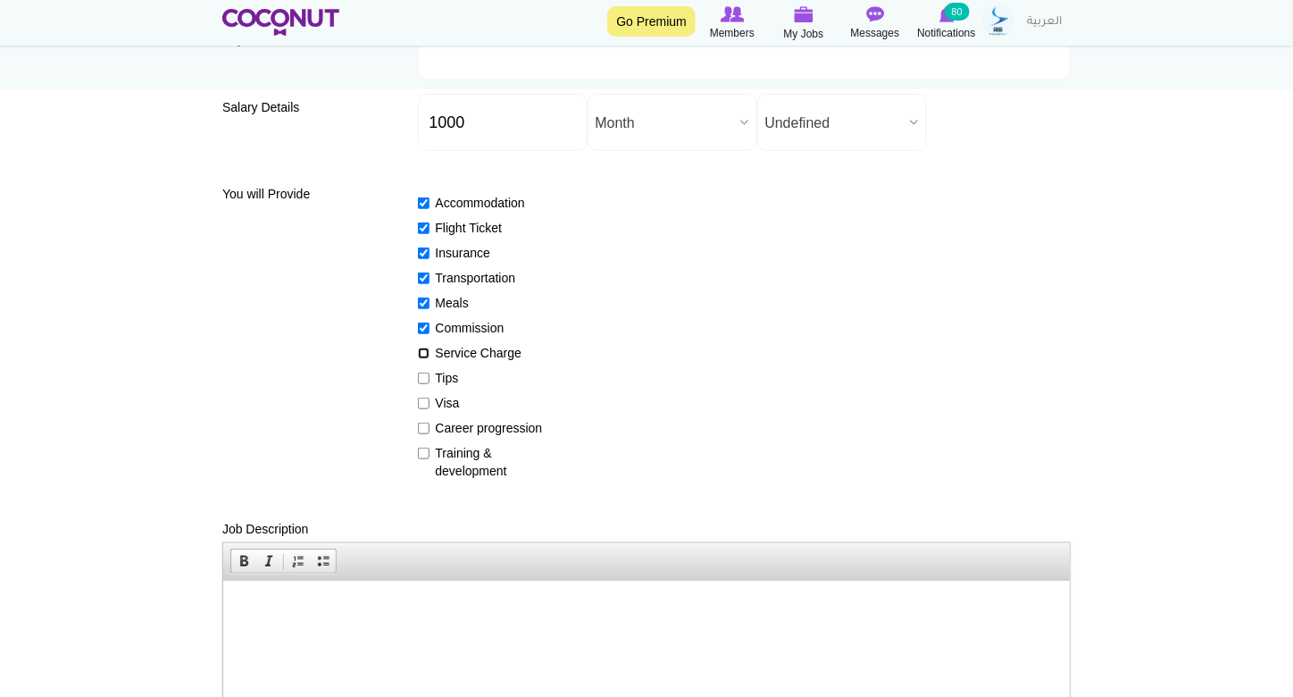
click at [424, 350] on input "Service Charge" at bounding box center [424, 353] width 12 height 12
checkbox input "true"
click at [424, 374] on input "Tips" at bounding box center [424, 378] width 12 height 12
checkbox input "true"
click at [422, 401] on input "Visa" at bounding box center [424, 403] width 12 height 12
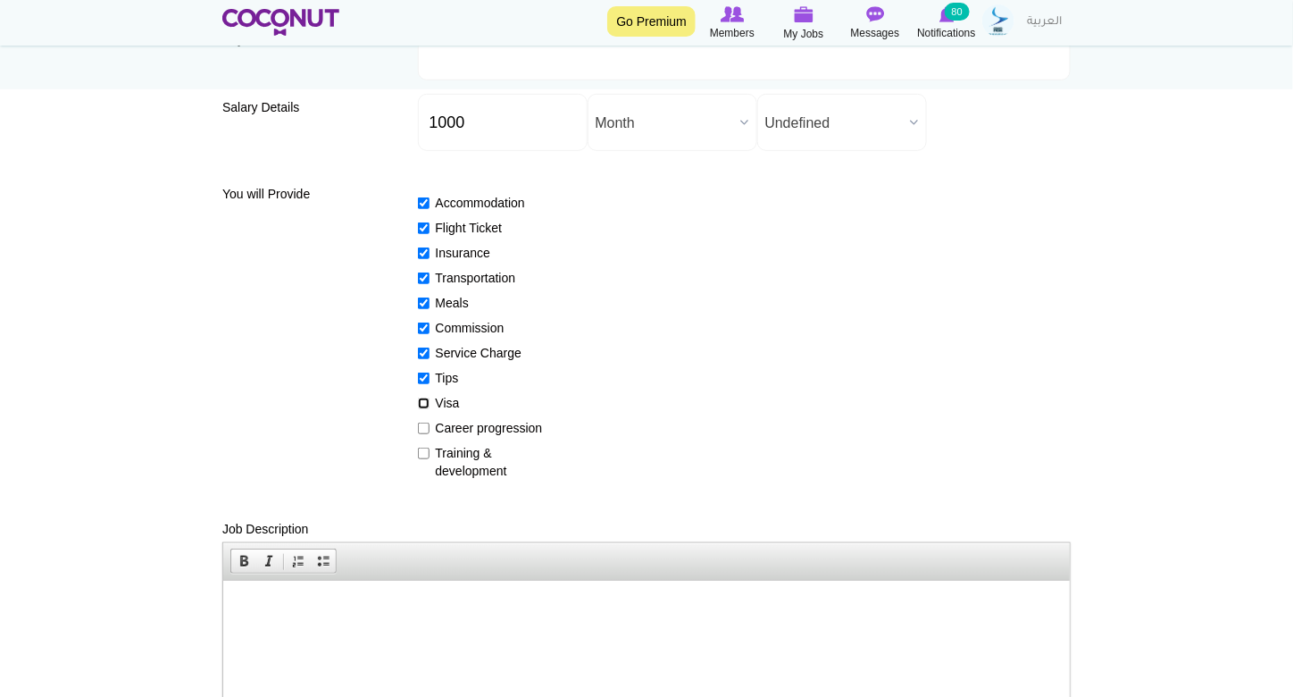
checkbox input "true"
click at [419, 427] on input "Career progression" at bounding box center [424, 428] width 12 height 12
checkbox input "true"
click at [422, 451] on input "Training & development" at bounding box center [424, 453] width 12 height 12
checkbox input "true"
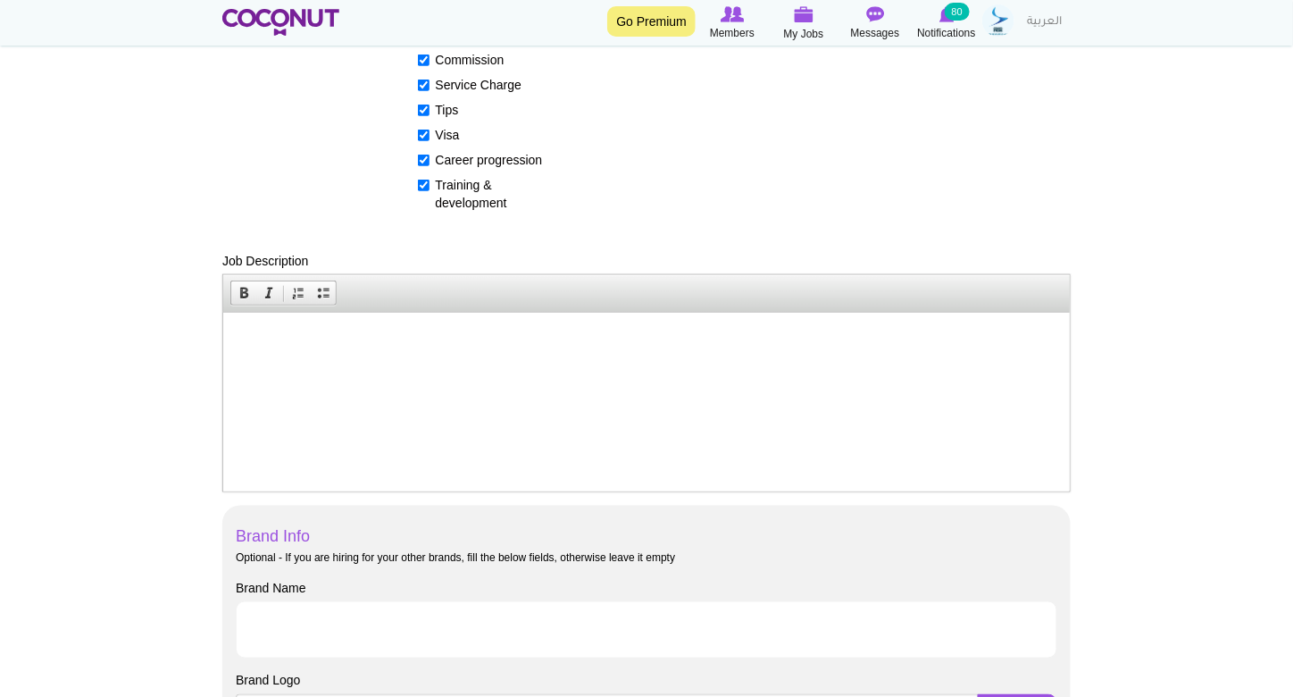
click at [384, 353] on html at bounding box center [645, 339] width 847 height 54
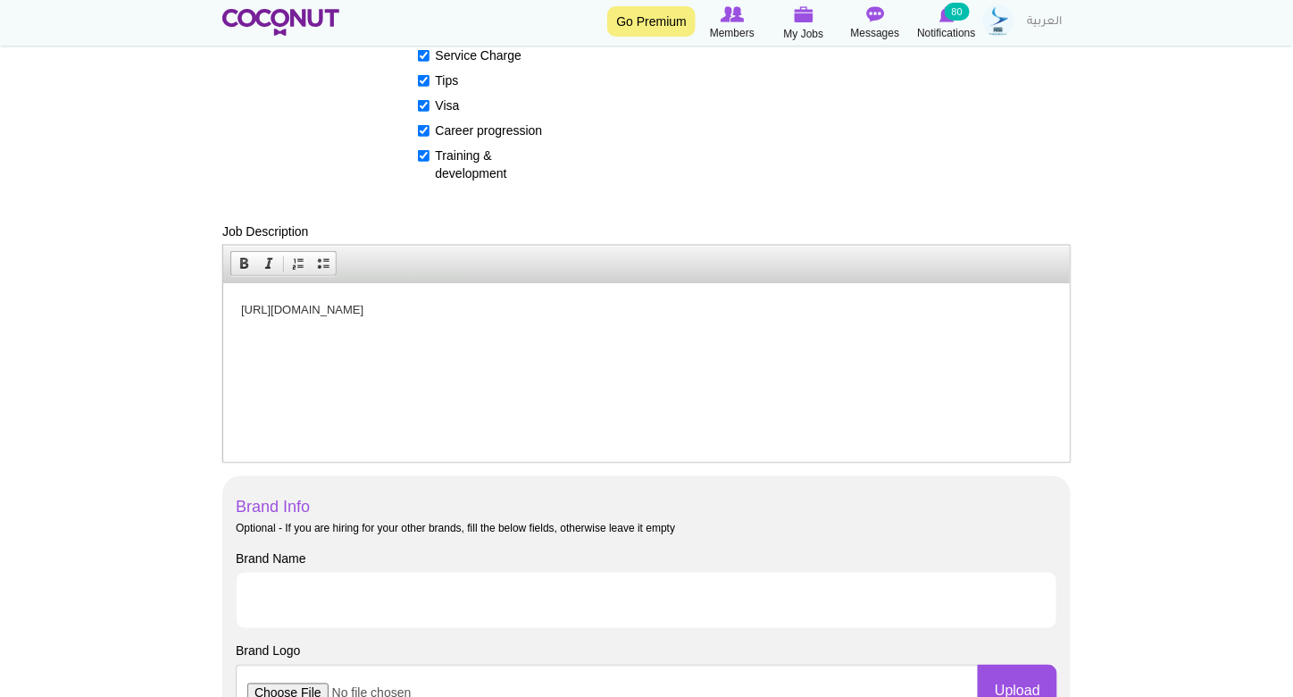
scroll to position [536, 0]
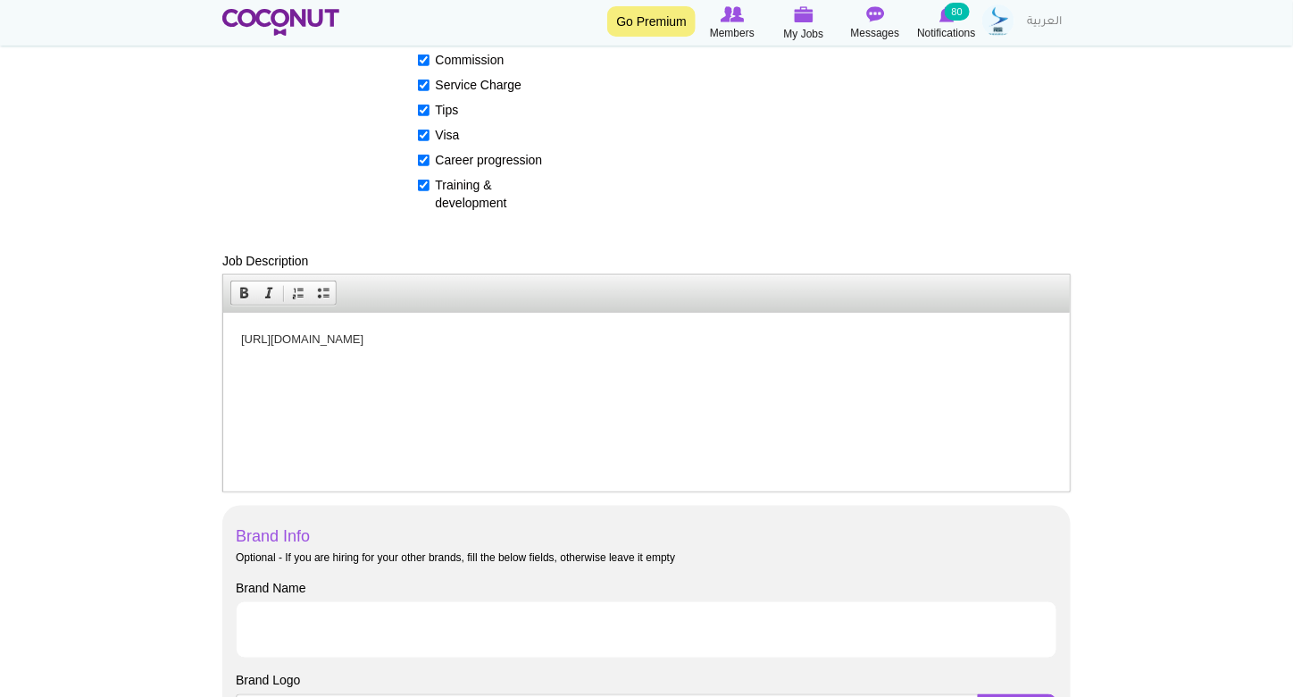
click at [327, 363] on html "https://www.skylerhr.com/talents" at bounding box center [645, 339] width 847 height 54
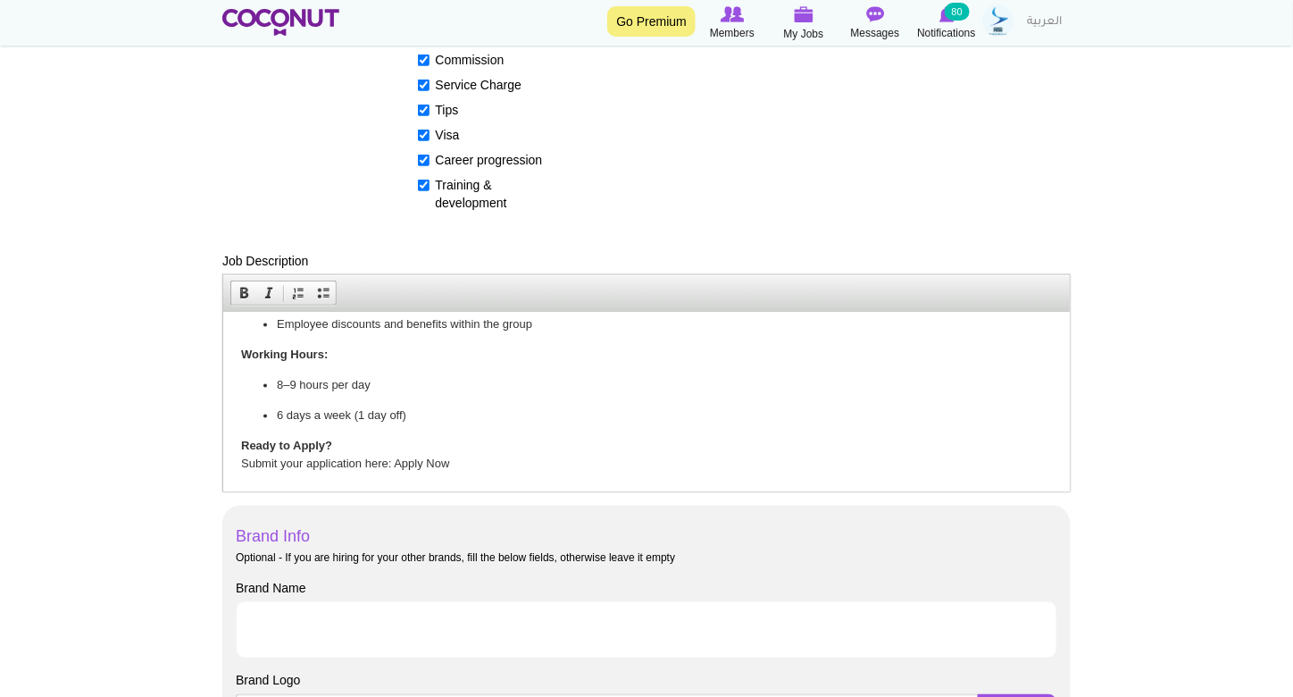
scroll to position [1120, 0]
drag, startPoint x: 396, startPoint y: 462, endPoint x: 463, endPoint y: 458, distance: 67.1
click at [463, 458] on p "Ready to Apply? Submit your application here: Apply Now" at bounding box center [645, 455] width 811 height 38
click at [587, 450] on p "Ready to Apply? Submit your application here: https://www.skylerhr.com/talents" at bounding box center [645, 455] width 811 height 38
copy body "Join the Team: Hostesses, Waitresses & Bartenders Wanted in Dubai! Skyler HR is…"
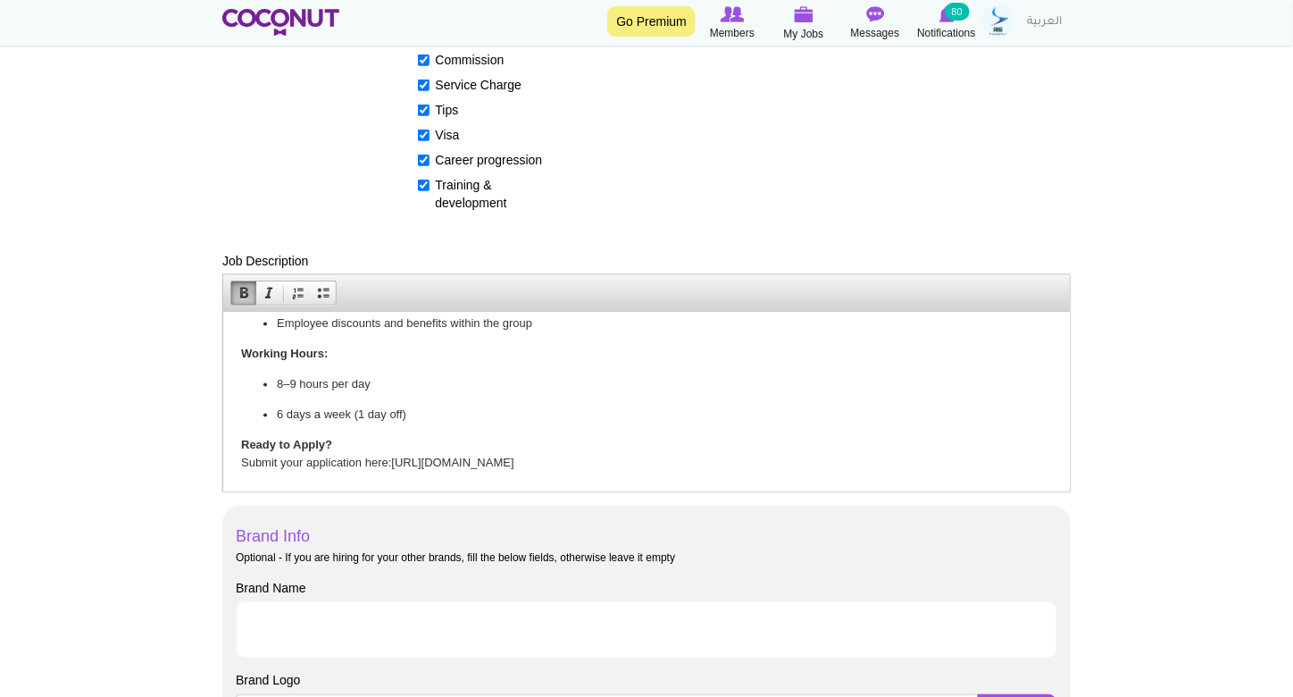
click at [584, 446] on p "Ready to Apply? Submit your application here: https://www.skylerhr.com/talents" at bounding box center [645, 455] width 811 height 38
click at [395, 613] on input "Brand Name" at bounding box center [647, 629] width 822 height 57
type input "Skyler HR"
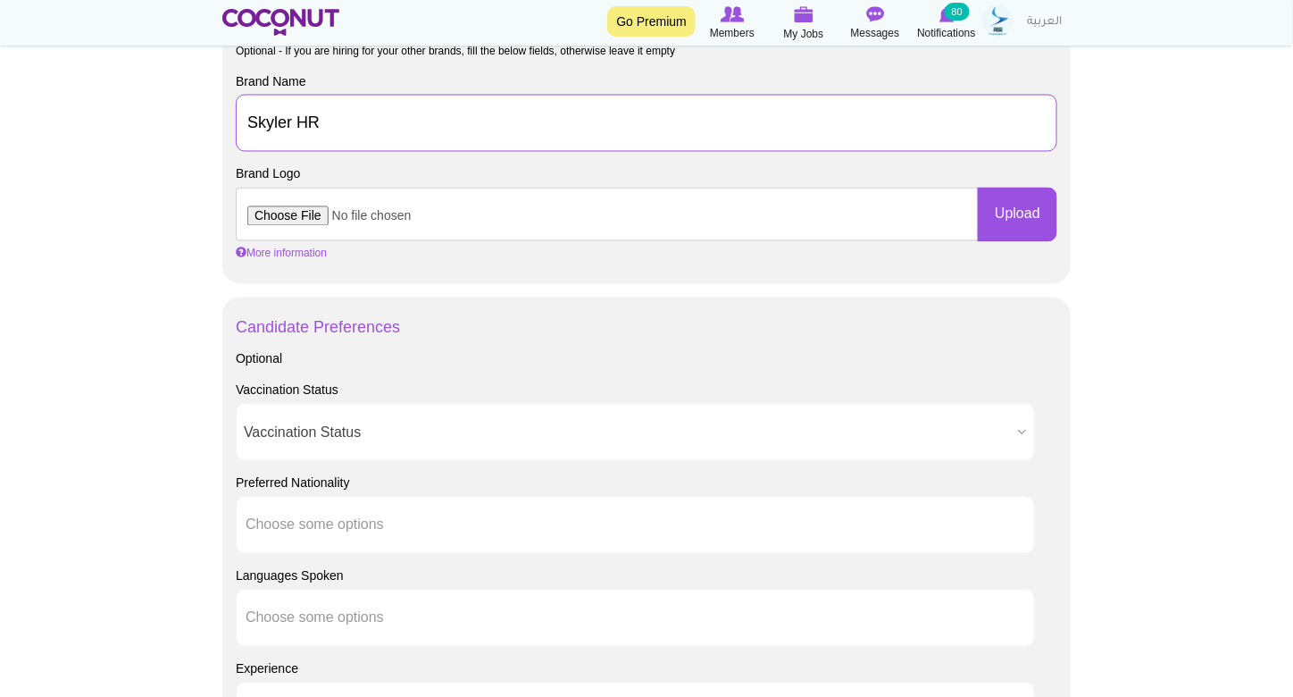
scroll to position [1072, 0]
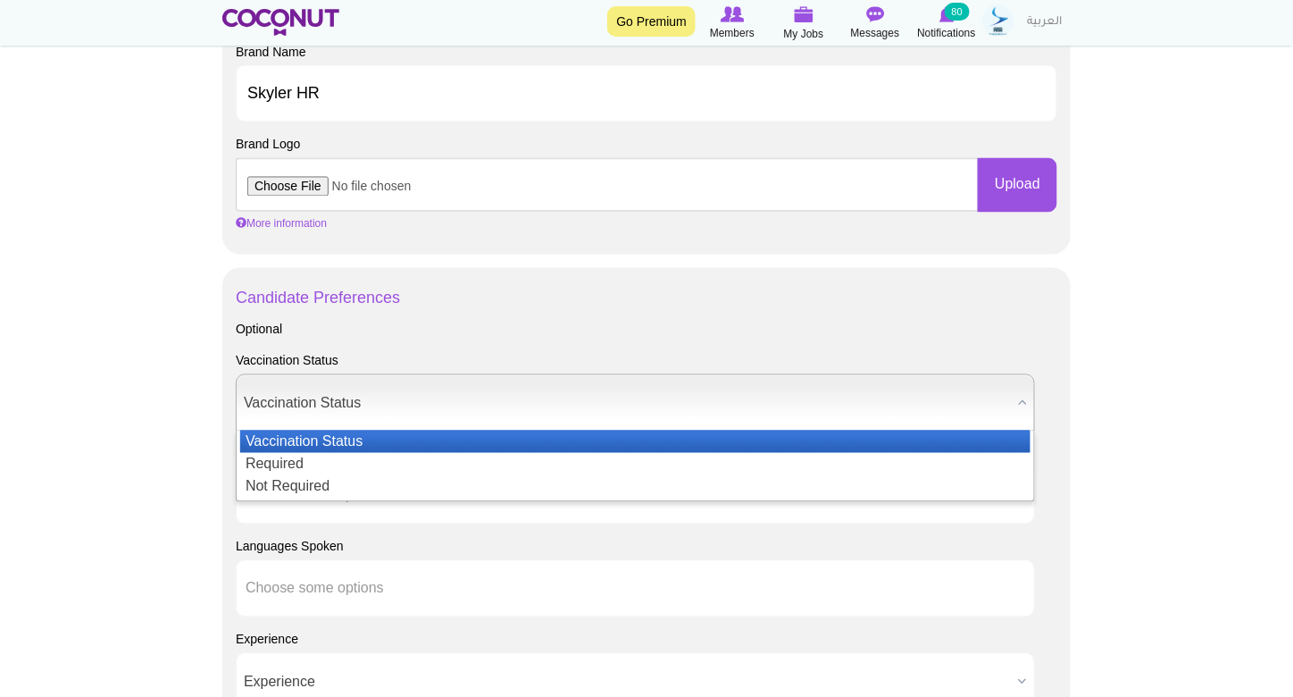
click at [369, 391] on span "Vaccination Status" at bounding box center [627, 403] width 767 height 57
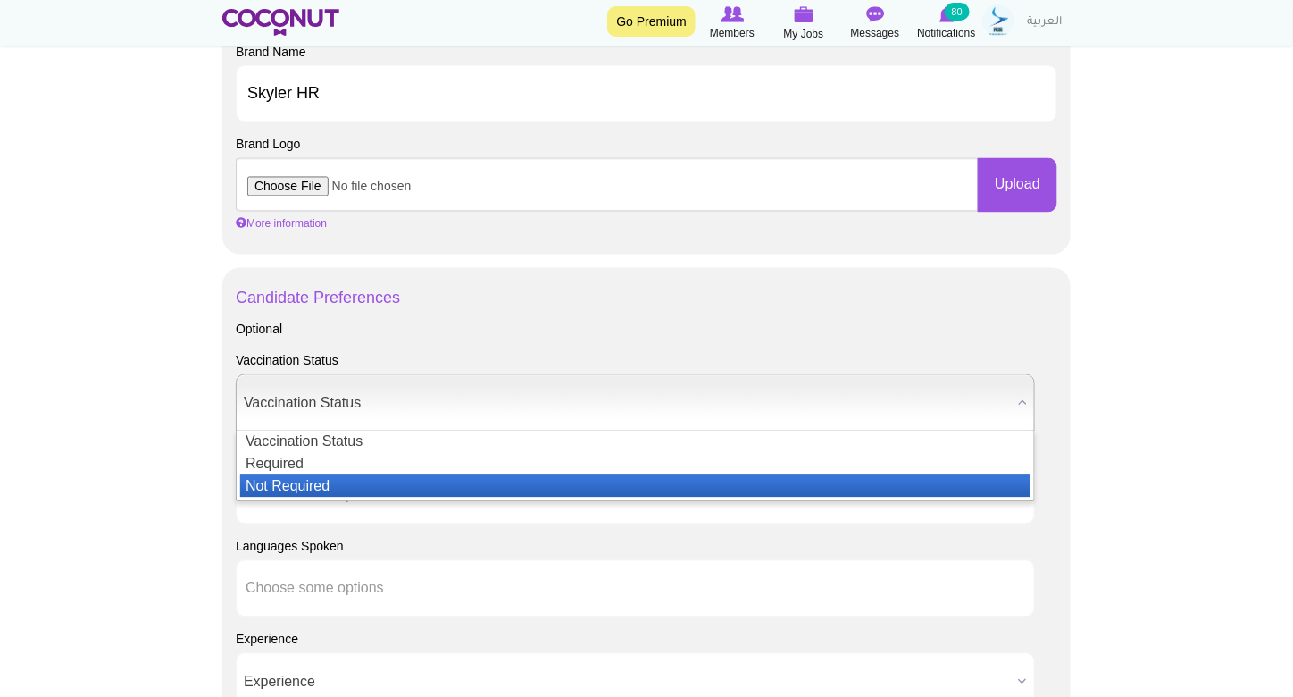
click at [343, 478] on li "Not Required" at bounding box center [635, 486] width 790 height 22
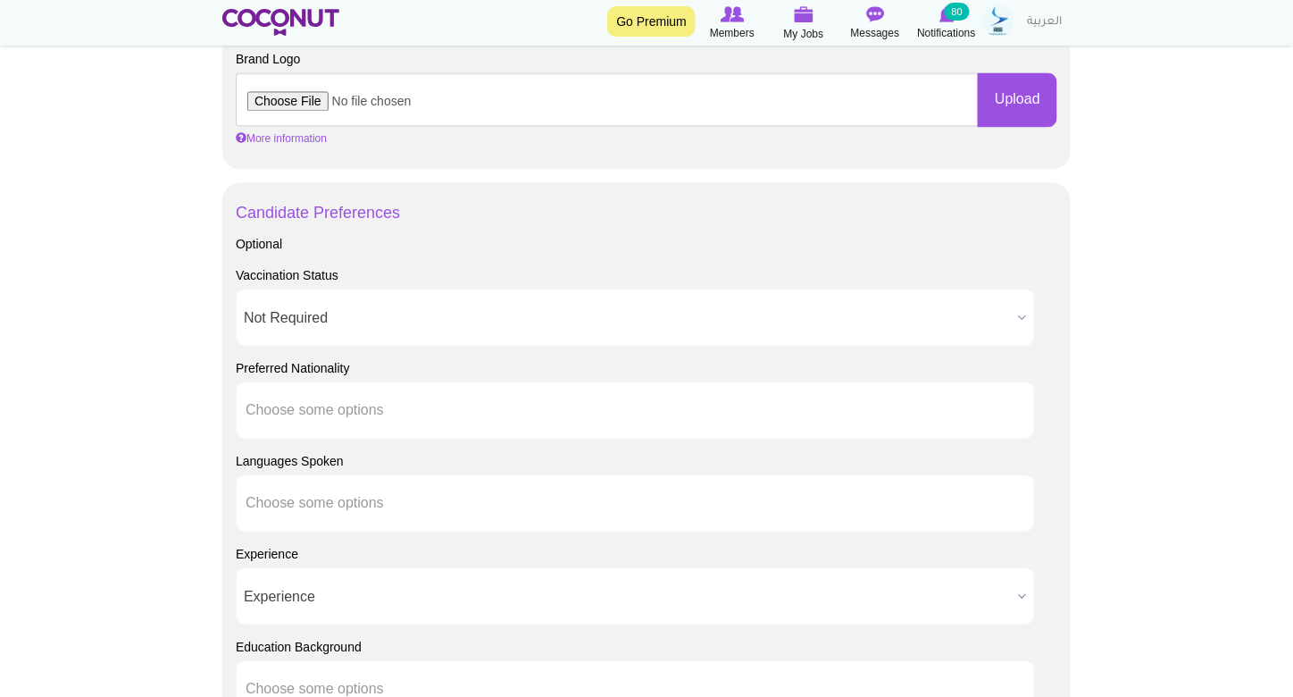
scroll to position [1161, 0]
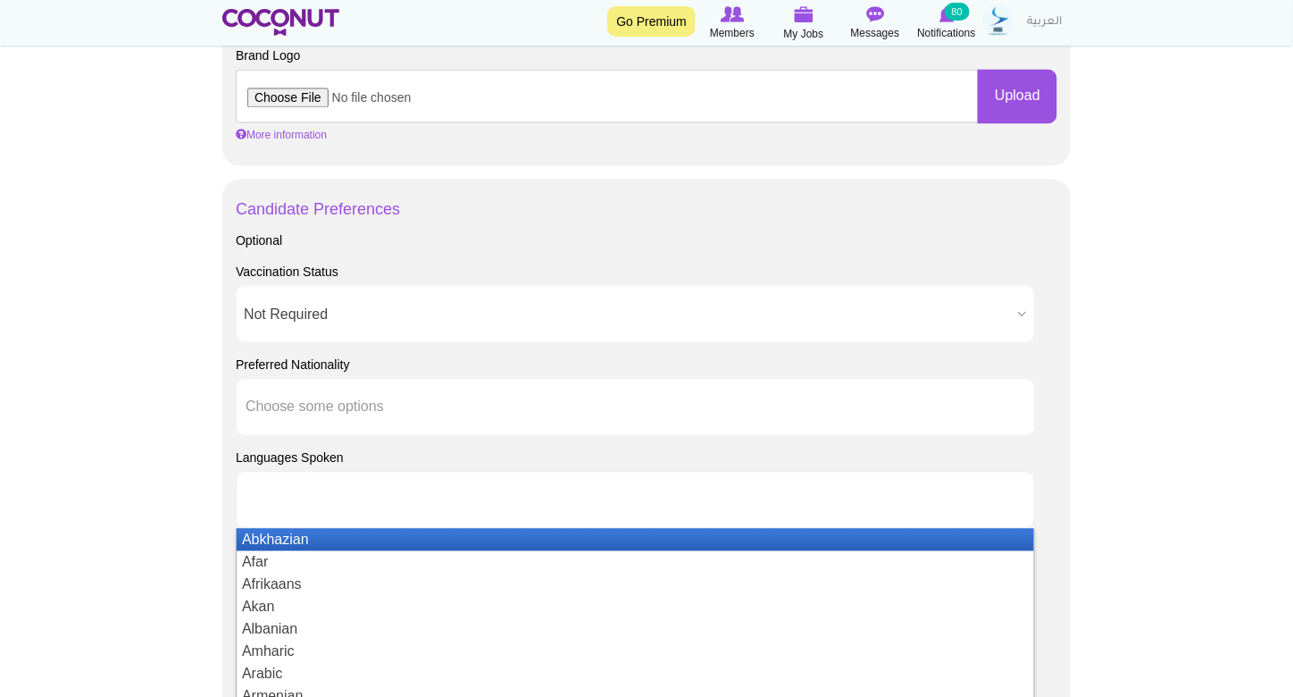
click at [329, 481] on li at bounding box center [326, 499] width 161 height 38
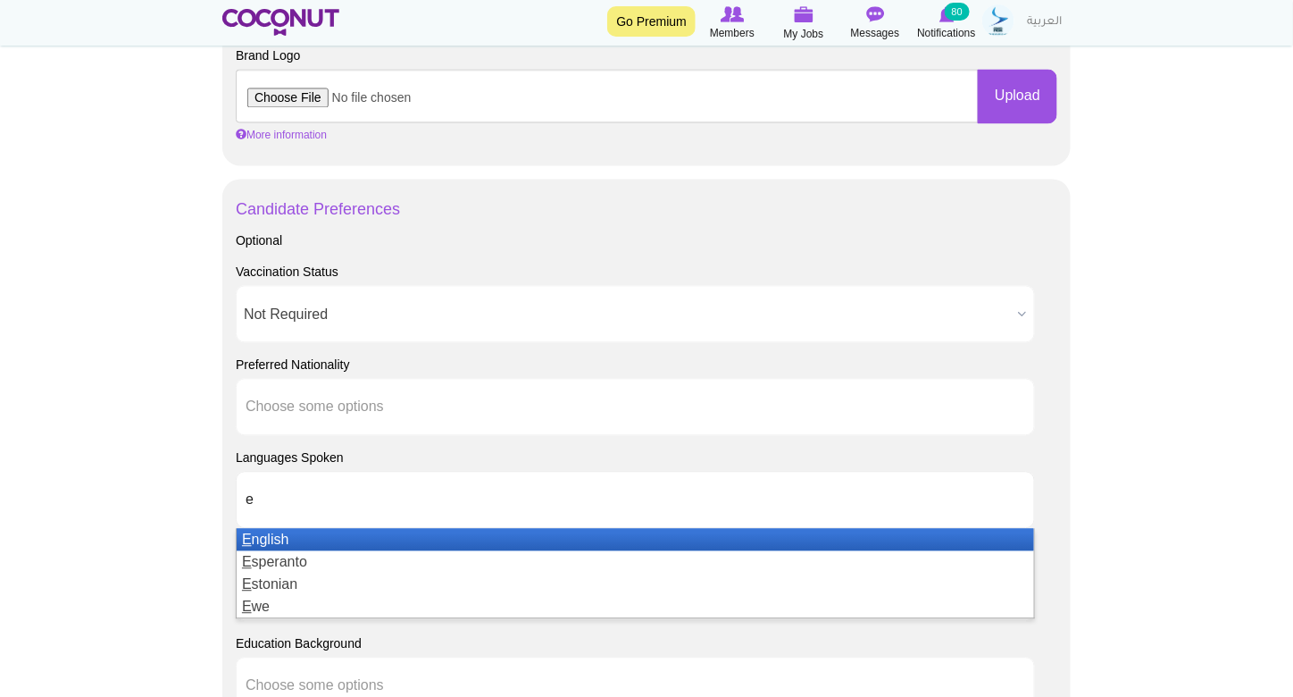
type input "e"
click at [327, 540] on li "E nglish" at bounding box center [635, 539] width 797 height 22
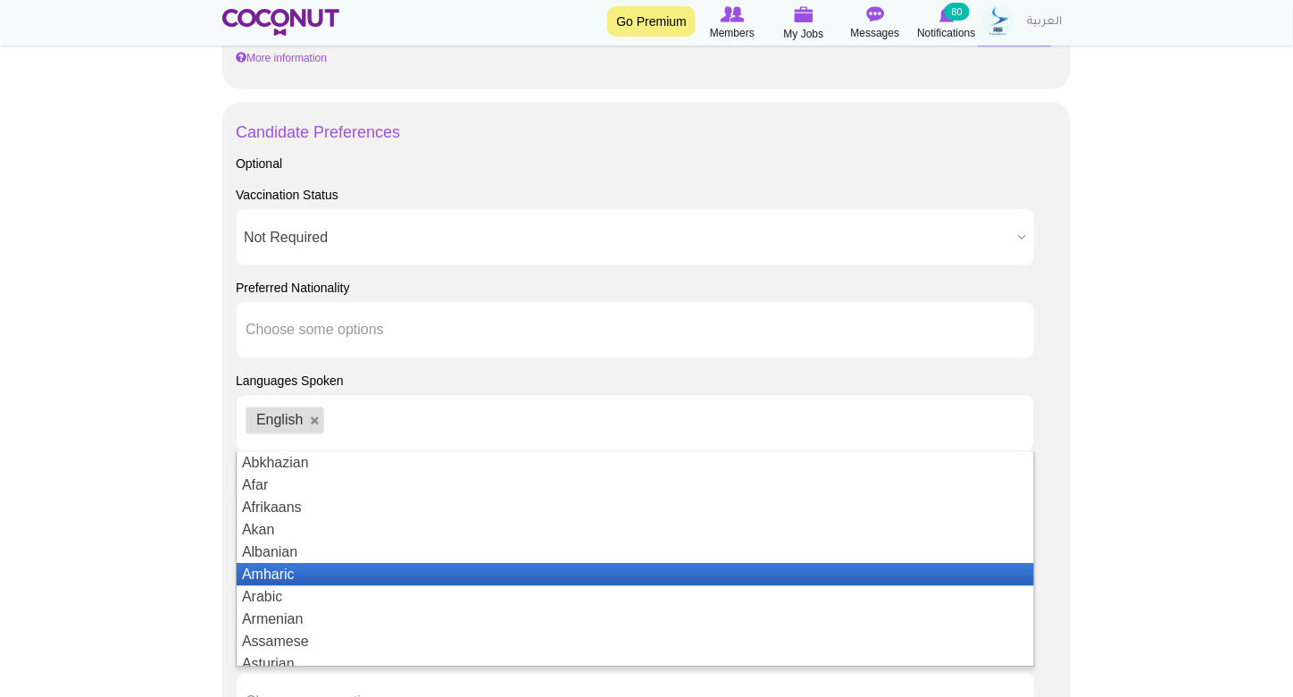
scroll to position [1518, 0]
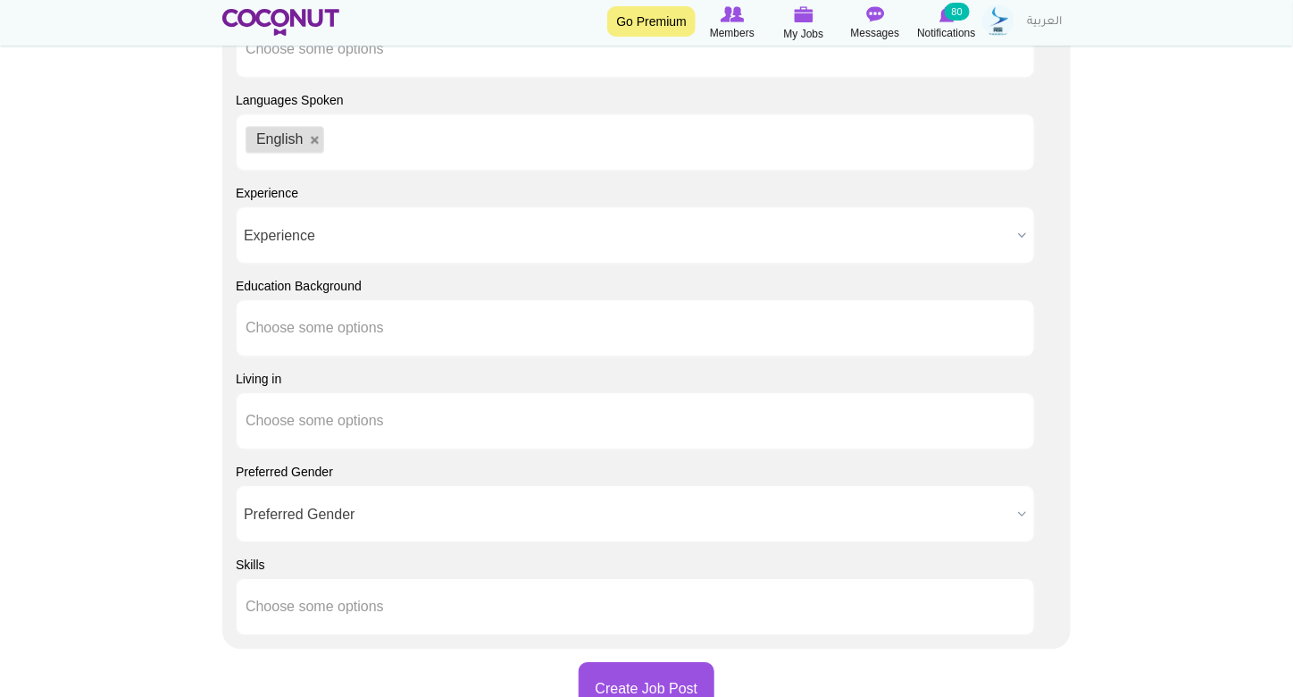
click at [321, 500] on span "Preferred Gender" at bounding box center [627, 514] width 767 height 57
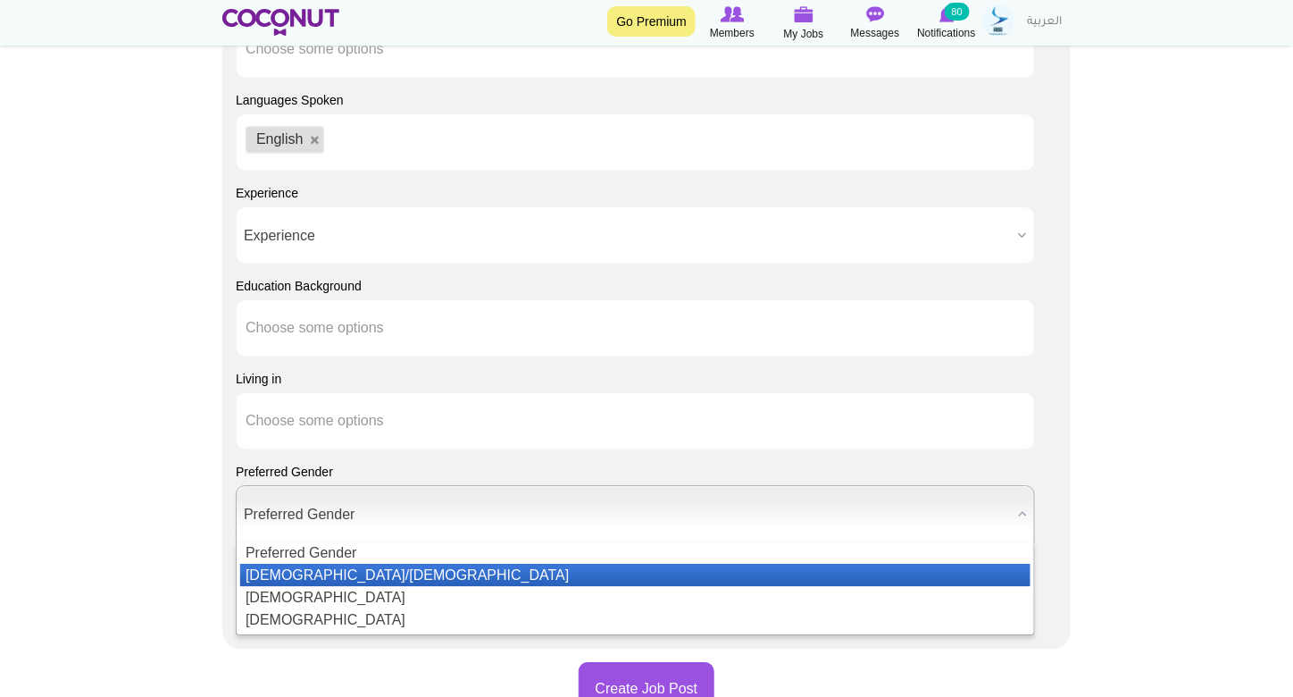
click at [332, 569] on li "Male/Female" at bounding box center [635, 574] width 790 height 22
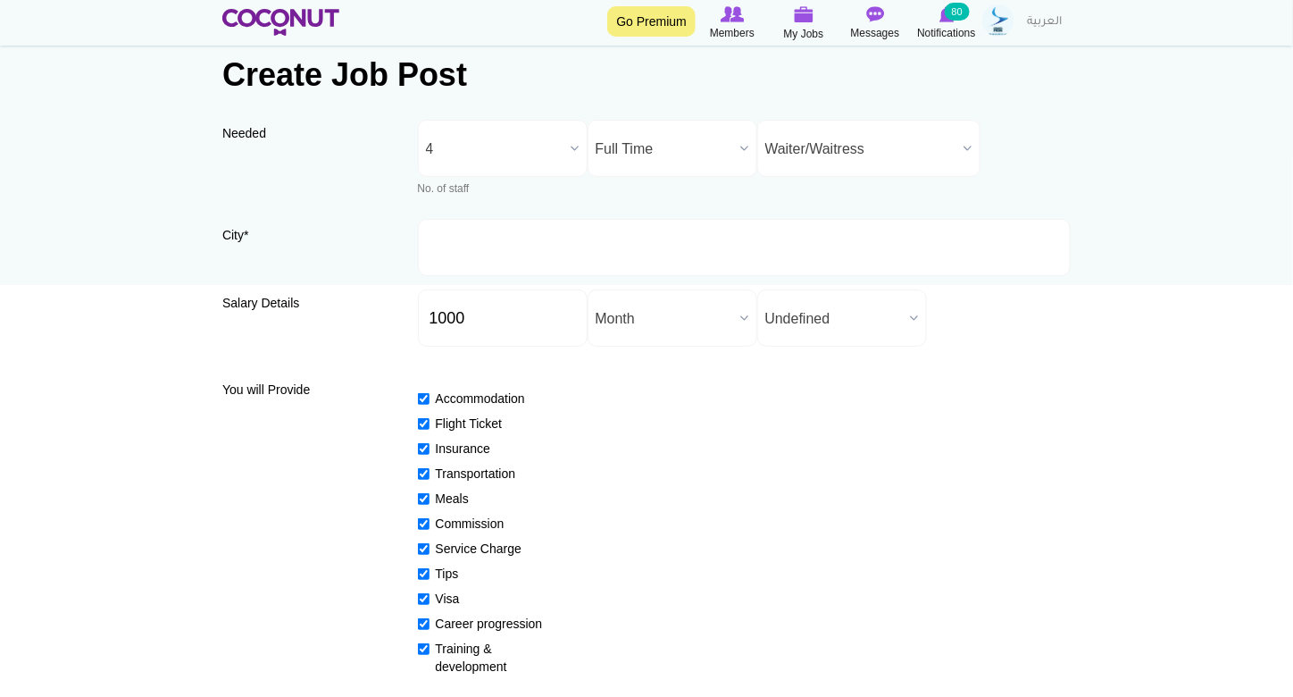
scroll to position [0, 0]
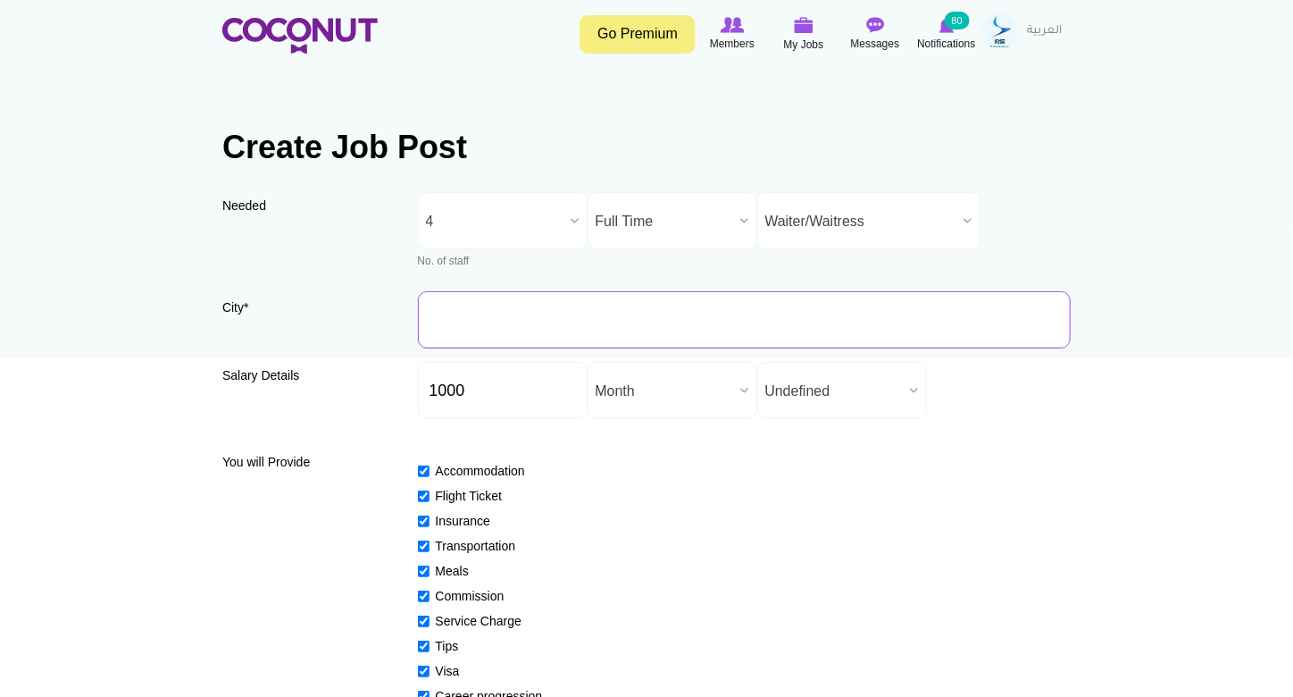
click at [516, 310] on input "City *" at bounding box center [745, 319] width 654 height 57
type input "[GEOGRAPHIC_DATA], [GEOGRAPHIC_DATA]"
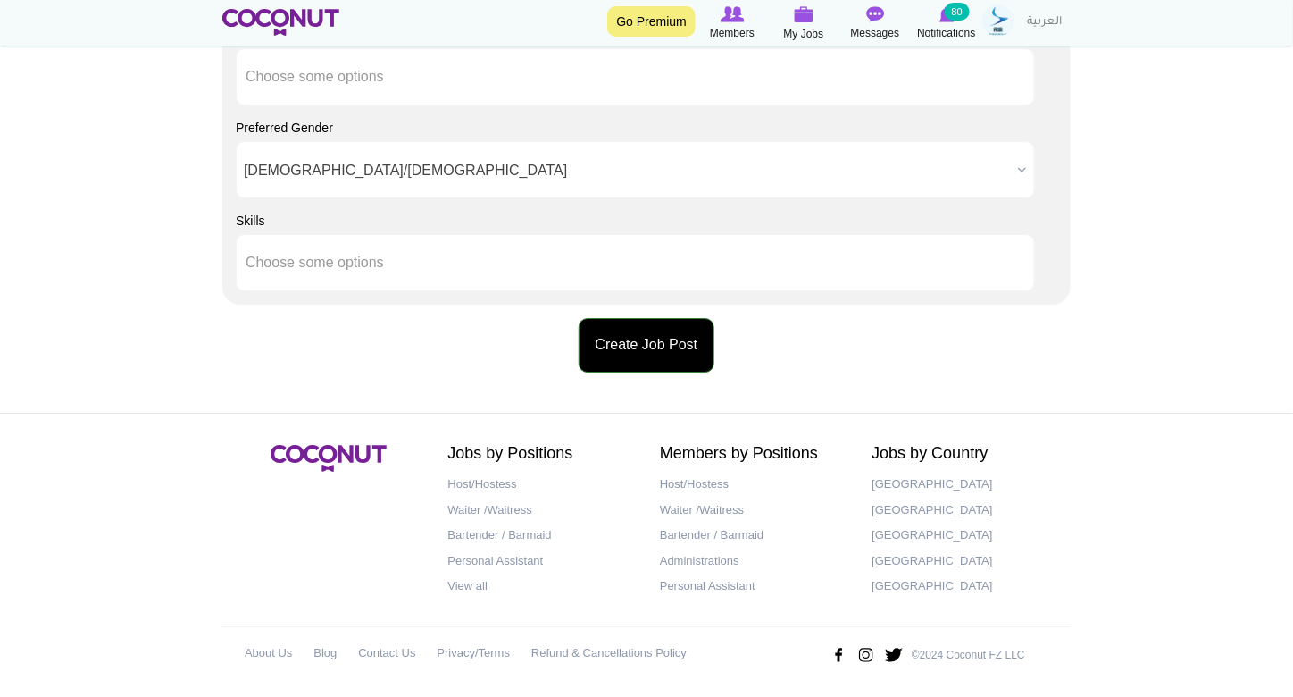
click at [654, 335] on button "Create Job Post" at bounding box center [647, 345] width 137 height 54
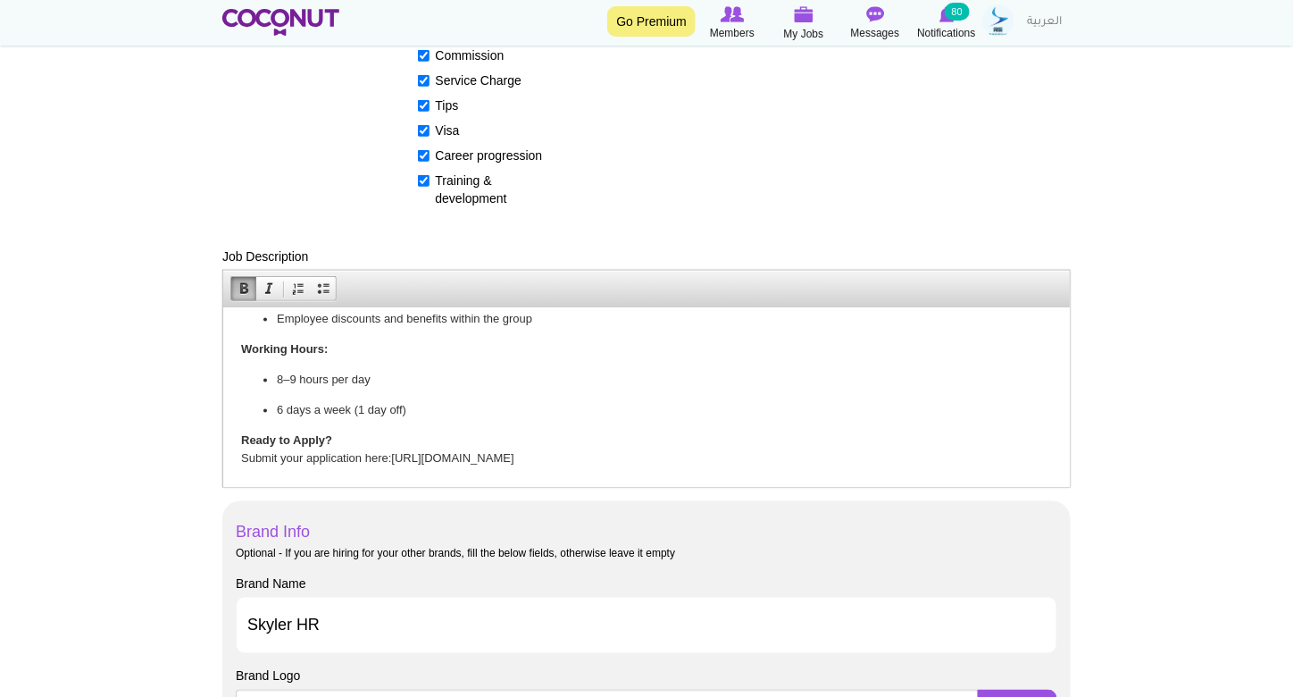
scroll to position [155, 0]
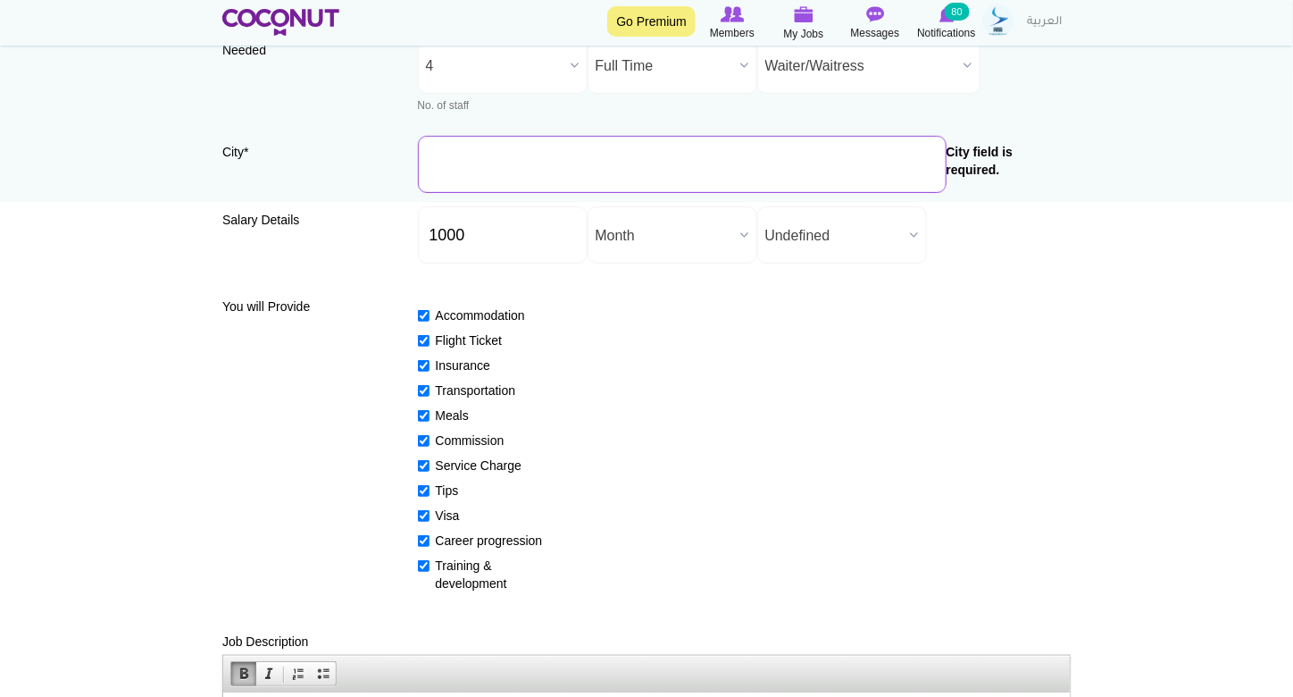
click at [509, 161] on input "City *" at bounding box center [682, 164] width 529 height 57
type input "[GEOGRAPHIC_DATA], [GEOGRAPHIC_DATA]"
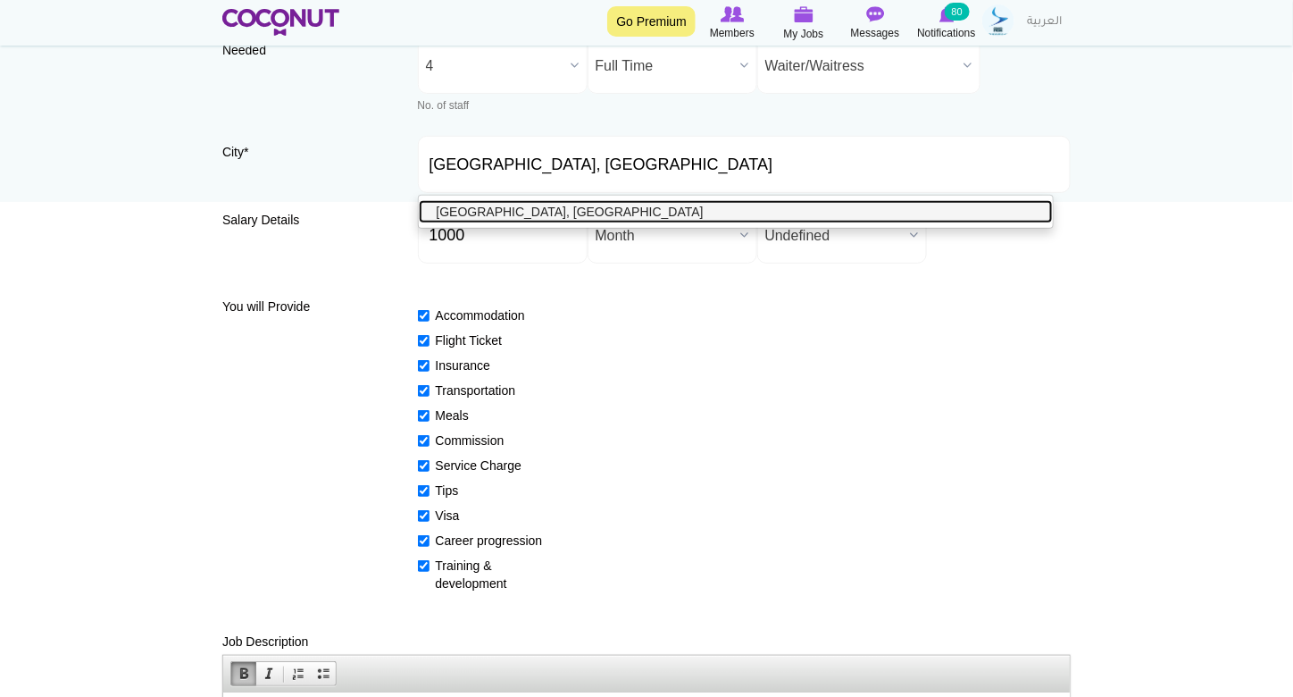
click at [505, 210] on link "[GEOGRAPHIC_DATA], [GEOGRAPHIC_DATA]" at bounding box center [736, 211] width 635 height 23
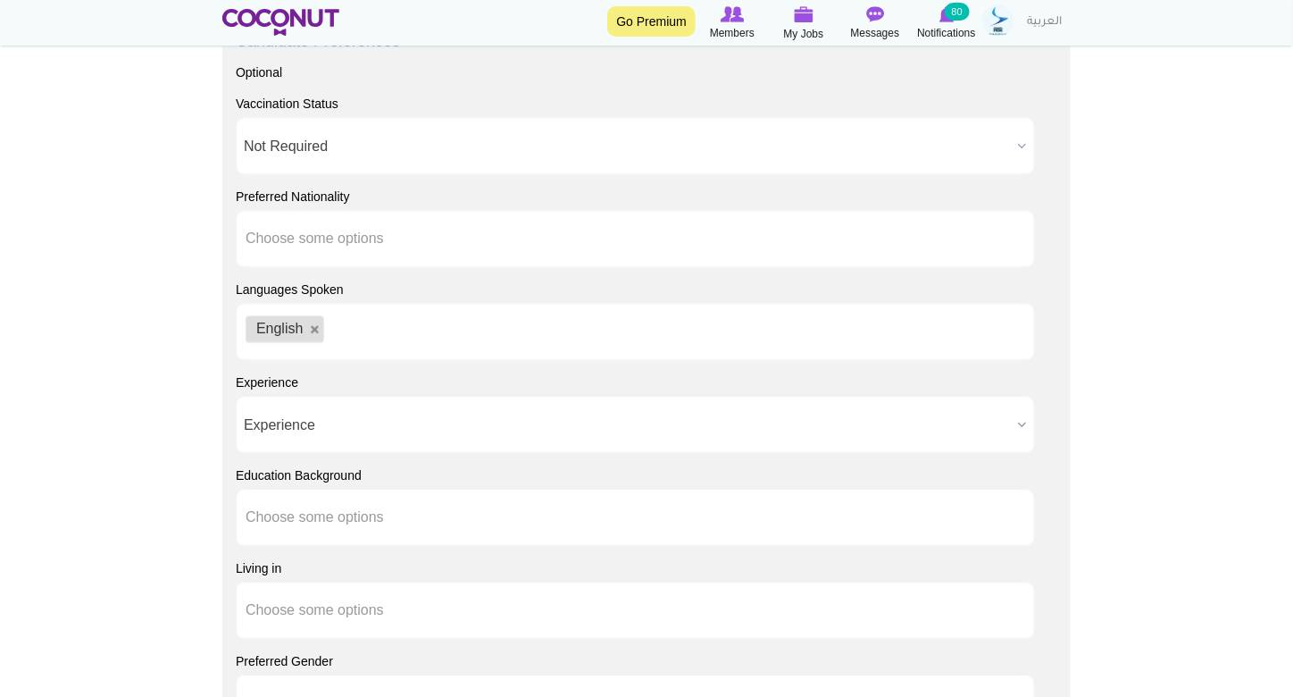
scroll to position [1763, 0]
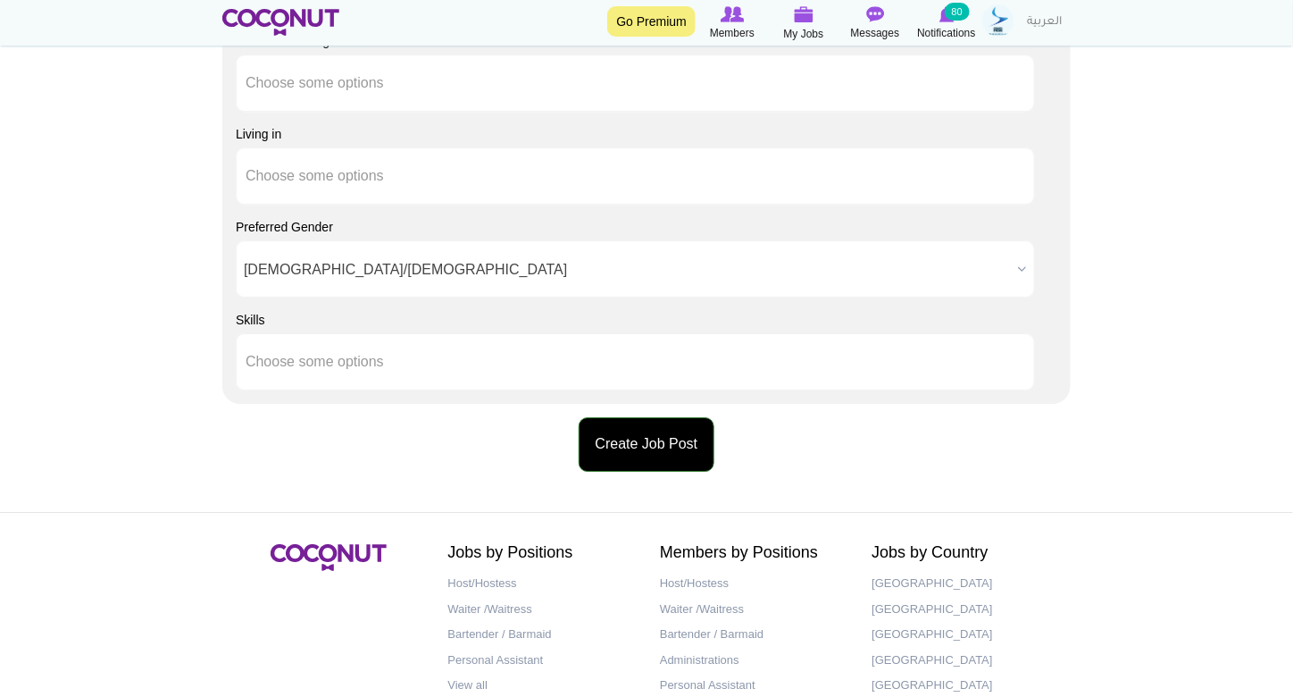
click at [647, 442] on button "Create Job Post" at bounding box center [647, 444] width 137 height 54
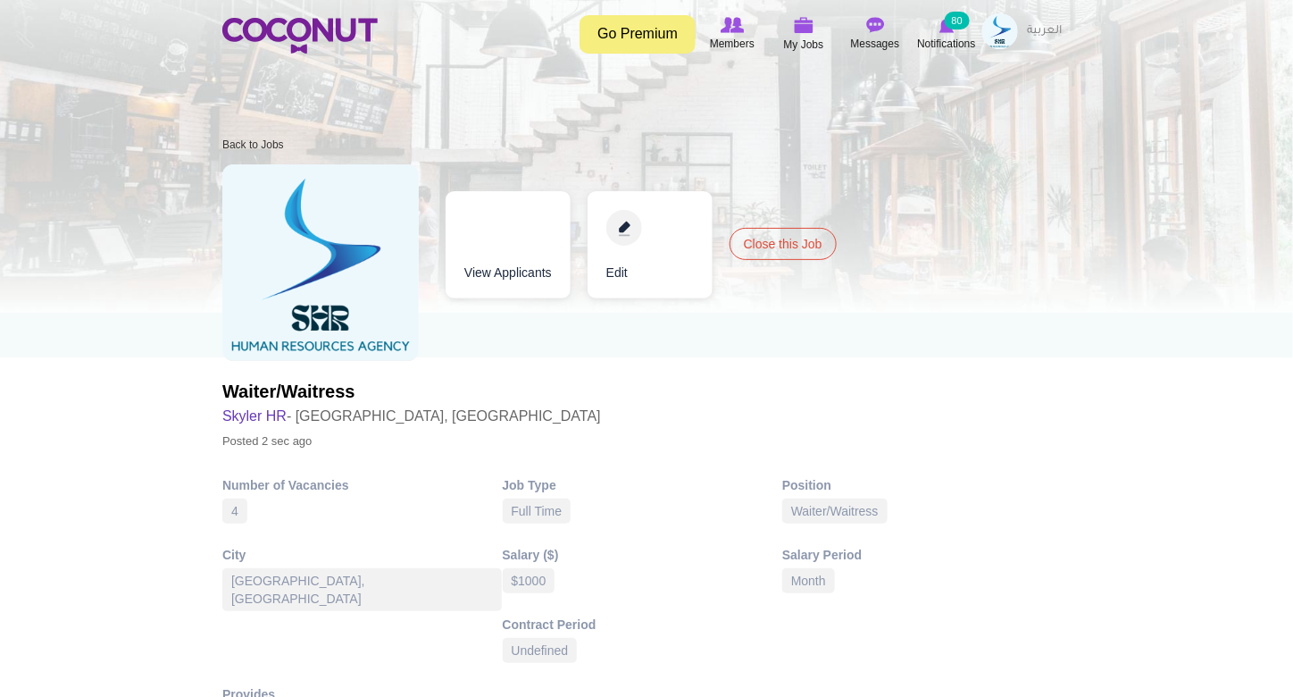
click at [1008, 27] on img at bounding box center [1000, 31] width 36 height 36
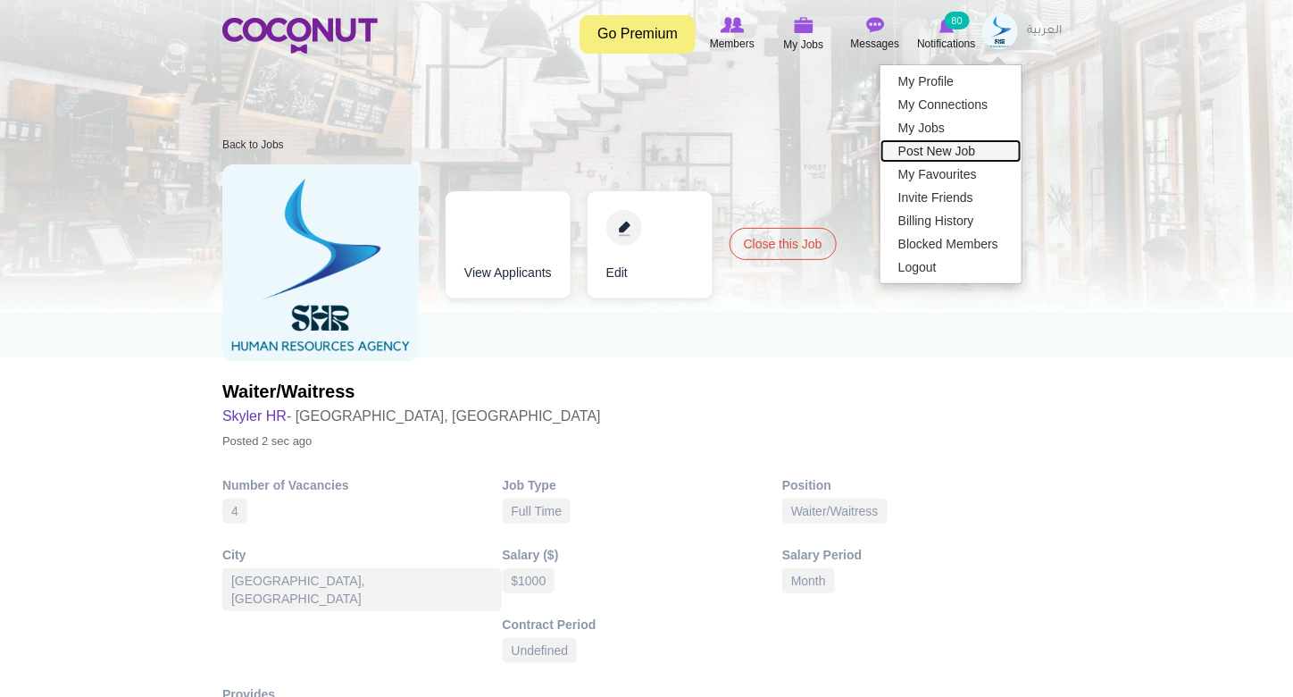
click at [973, 145] on link "Post New Job" at bounding box center [951, 150] width 141 height 23
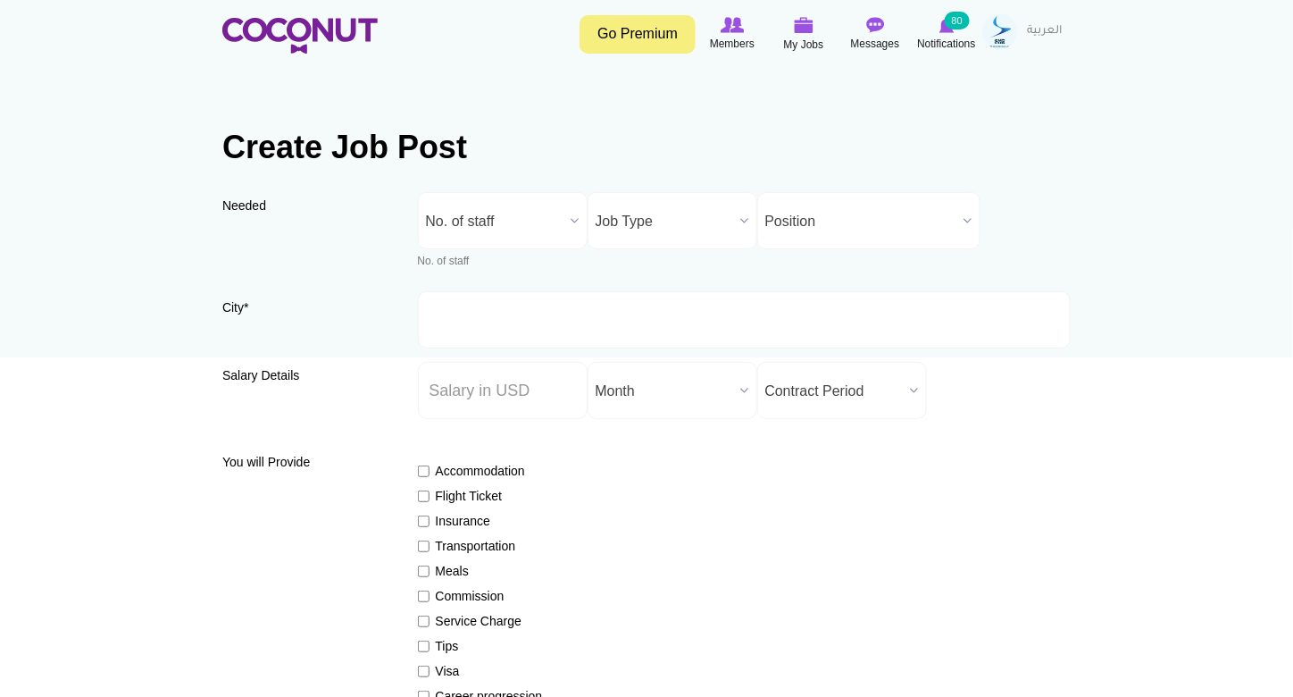
click at [483, 226] on span "No. of staff" at bounding box center [495, 221] width 138 height 57
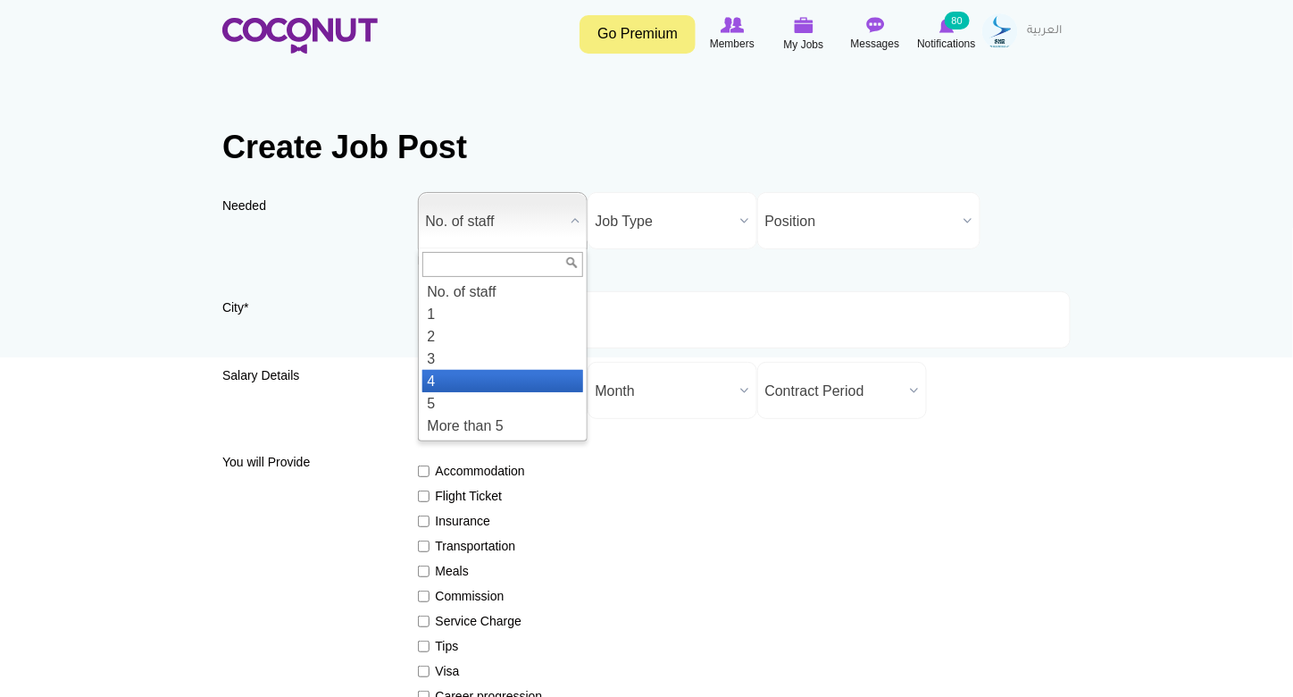
click at [503, 371] on li "4" at bounding box center [502, 381] width 161 height 22
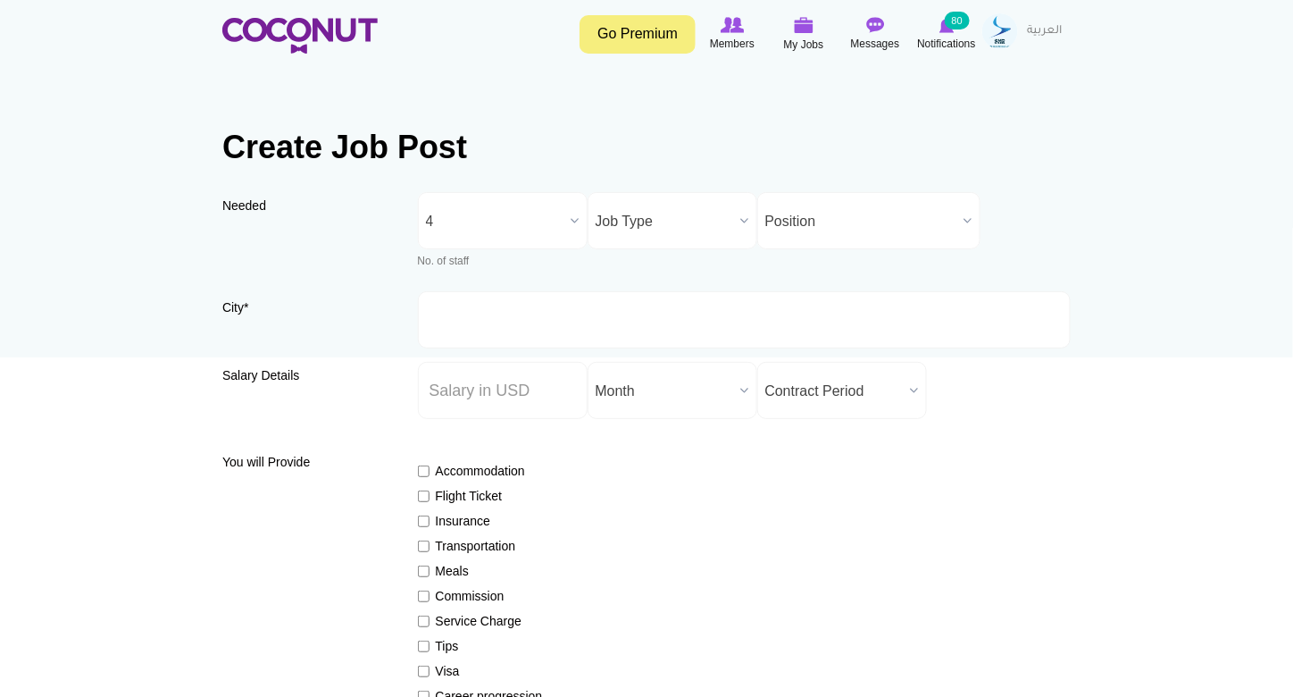
click at [642, 234] on span "Job Type" at bounding box center [665, 221] width 138 height 57
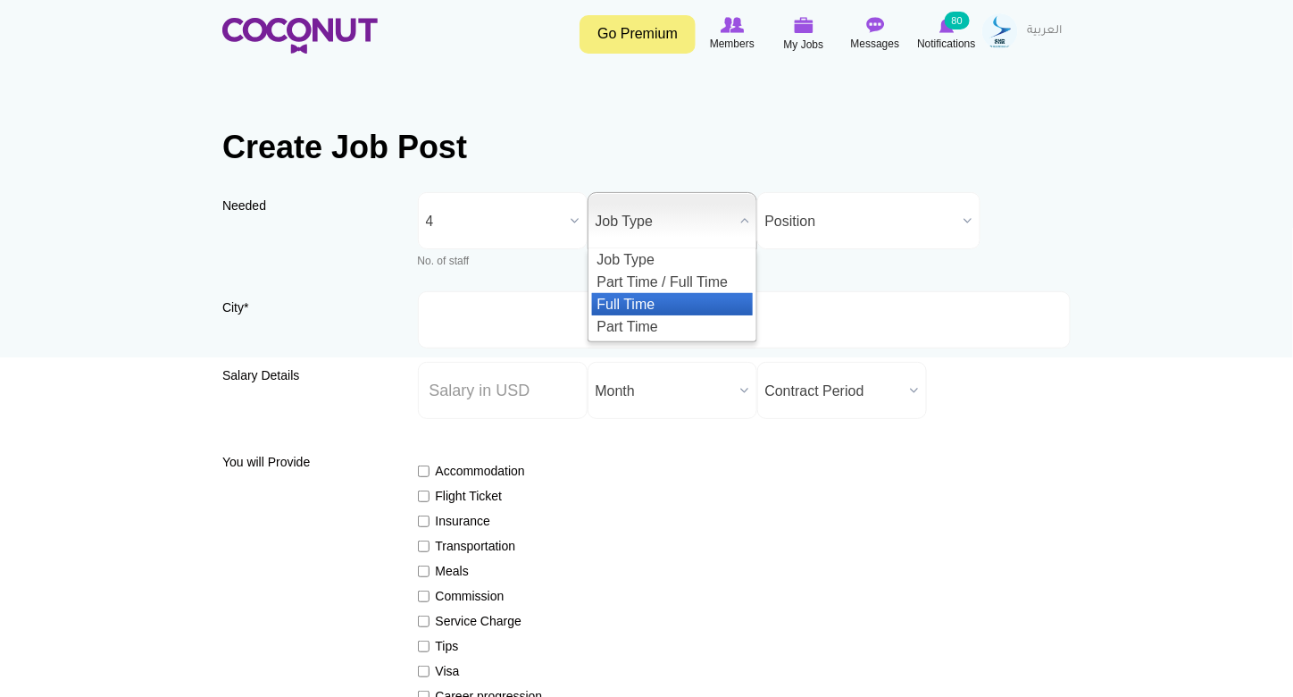
drag, startPoint x: 655, startPoint y: 302, endPoint x: 705, endPoint y: 286, distance: 53.4
click at [657, 301] on li "Full Time" at bounding box center [672, 304] width 161 height 22
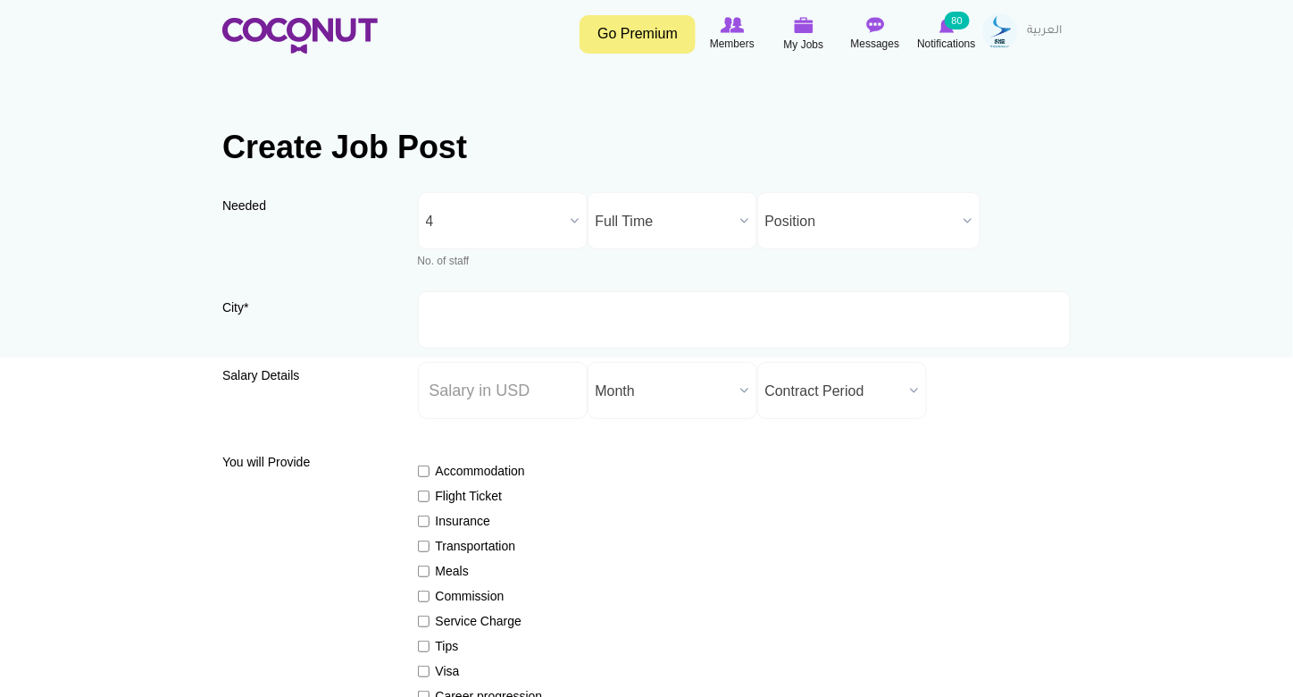
click at [796, 226] on span "Position" at bounding box center [860, 221] width 191 height 57
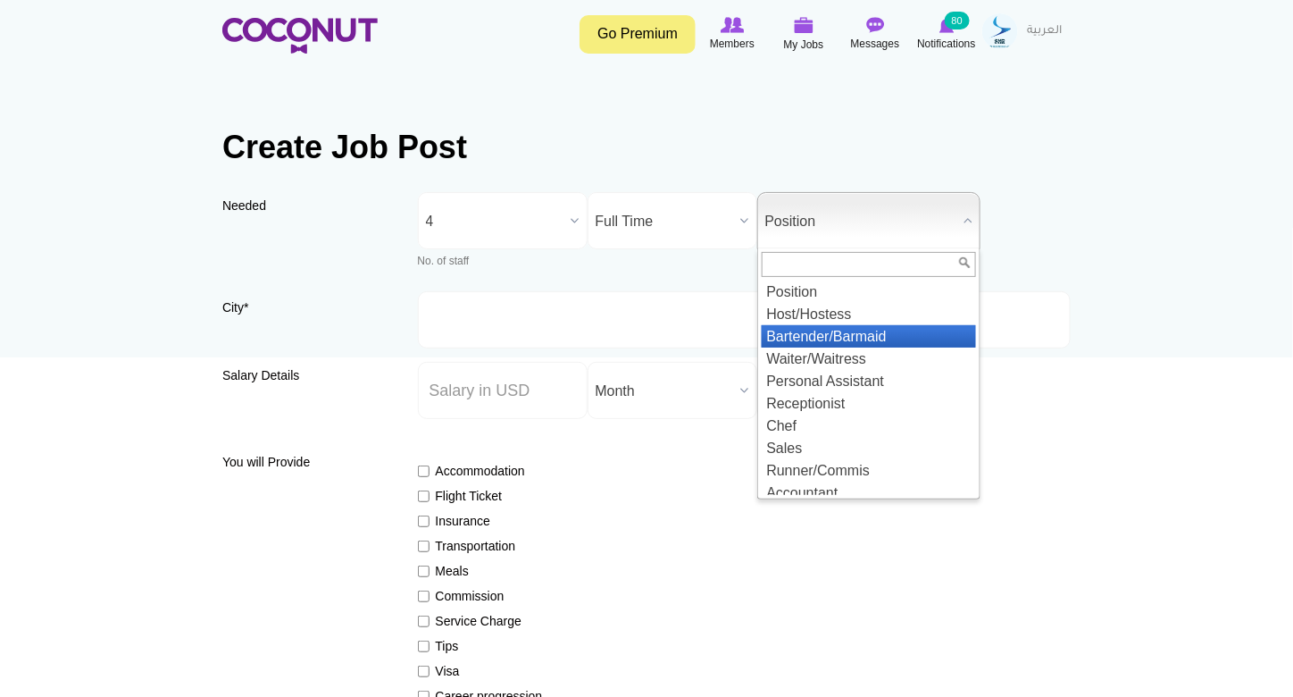
click at [825, 327] on li "Bartender/Barmaid" at bounding box center [869, 336] width 214 height 22
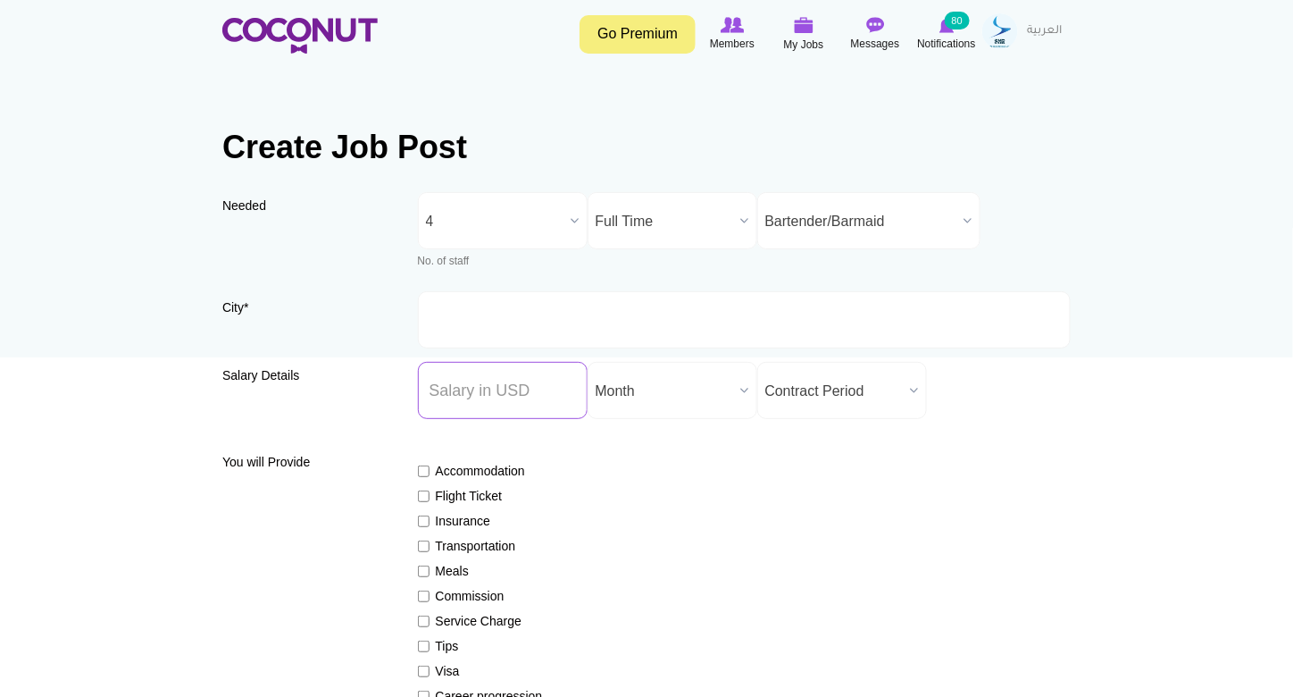
click at [520, 374] on input "Salary ($) *" at bounding box center [503, 390] width 170 height 57
type input "1000"
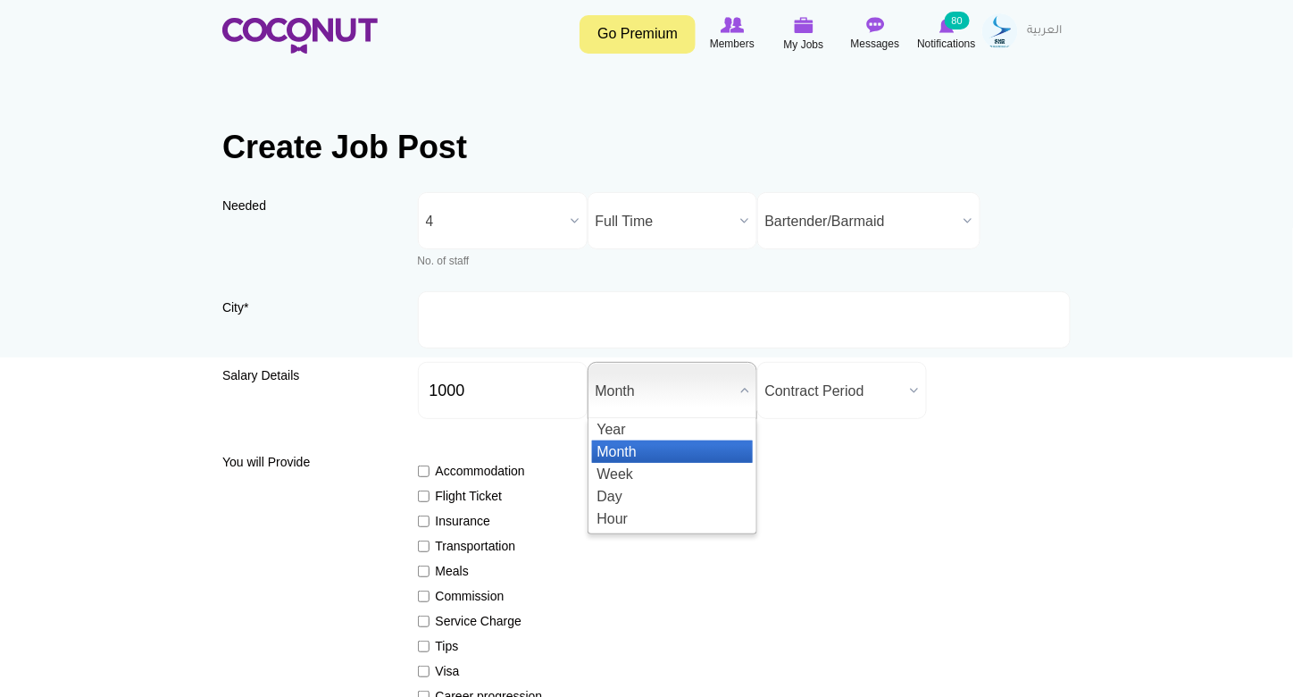
click at [717, 388] on span "Month" at bounding box center [665, 391] width 138 height 57
drag, startPoint x: 697, startPoint y: 454, endPoint x: 863, endPoint y: 397, distance: 174.5
click at [705, 448] on li "Month" at bounding box center [672, 451] width 161 height 22
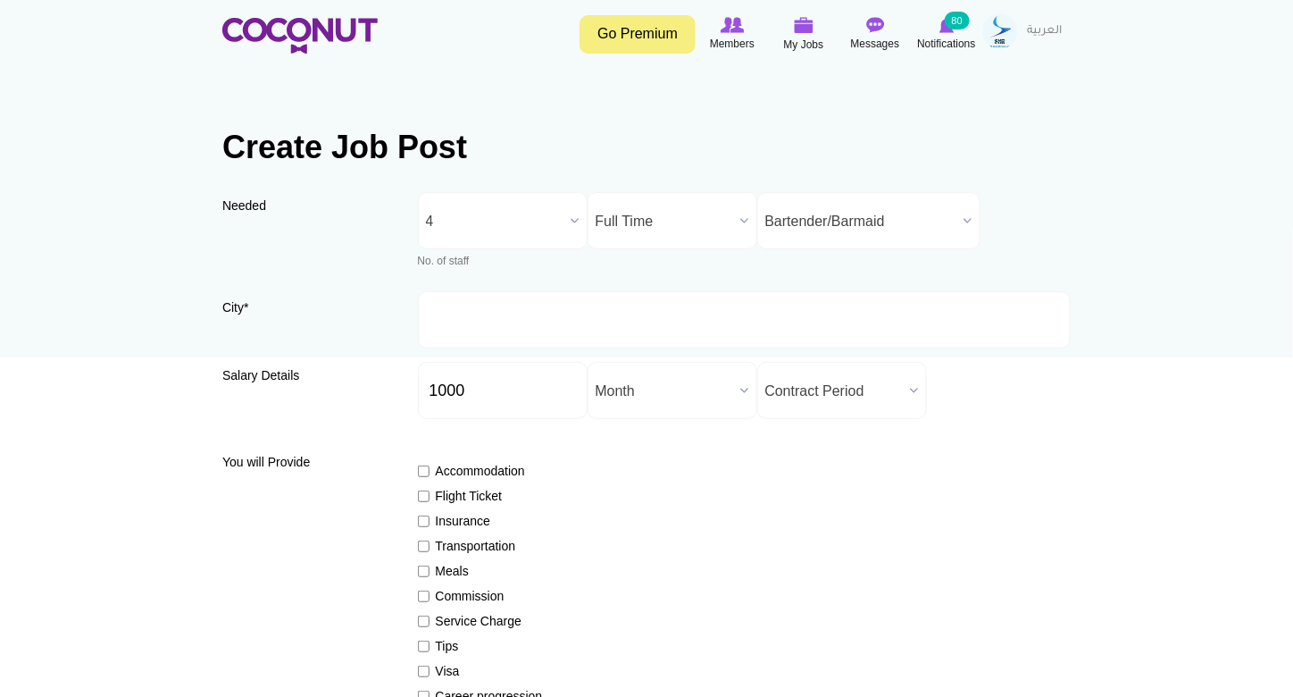
click at [856, 394] on span "Contract Period" at bounding box center [834, 391] width 138 height 57
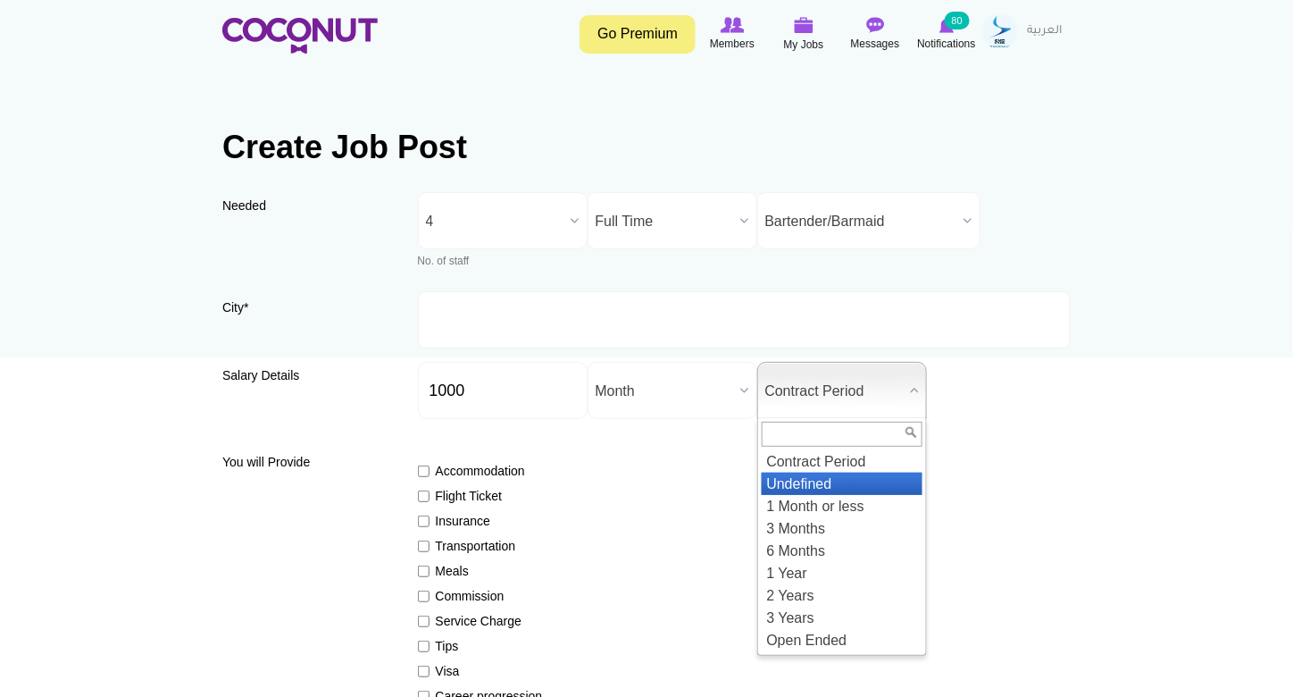
click at [853, 476] on li "Undefined" at bounding box center [842, 483] width 161 height 22
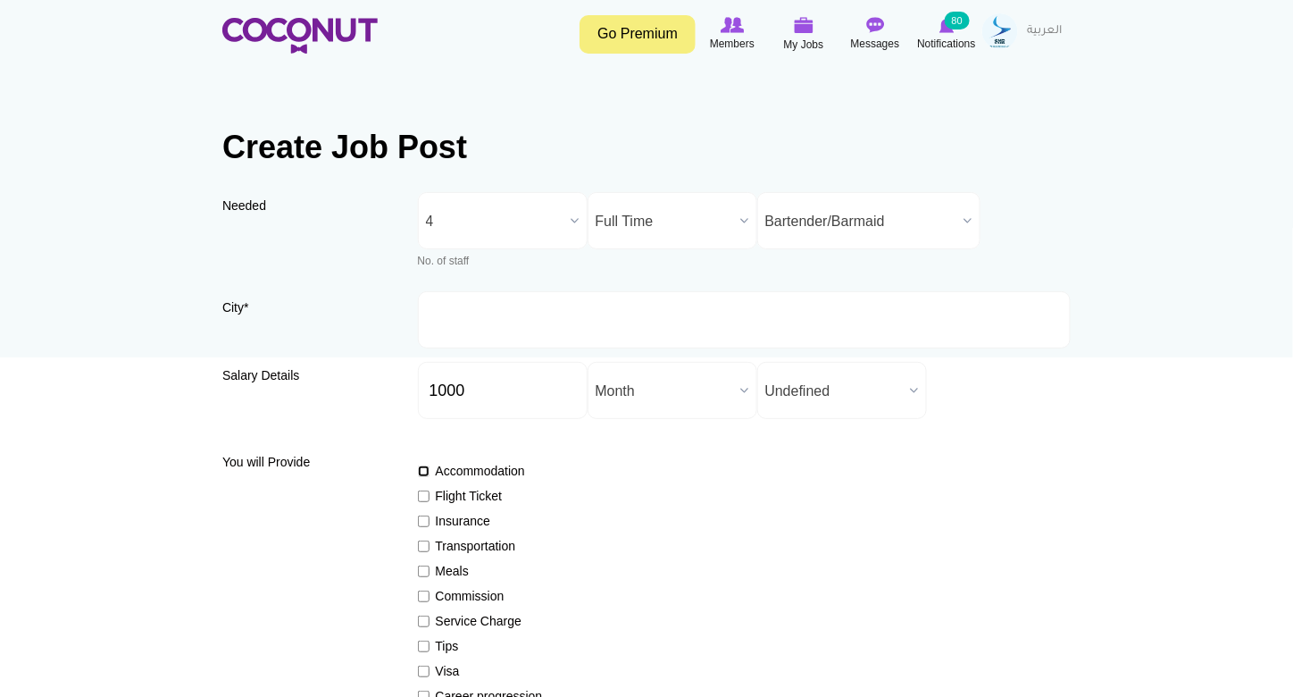
drag, startPoint x: 422, startPoint y: 471, endPoint x: 419, endPoint y: 487, distance: 16.3
click at [422, 473] on input "Accommodation" at bounding box center [424, 471] width 12 height 12
checkbox input "true"
click at [422, 492] on input "Flight Ticket" at bounding box center [424, 496] width 12 height 12
checkbox input "true"
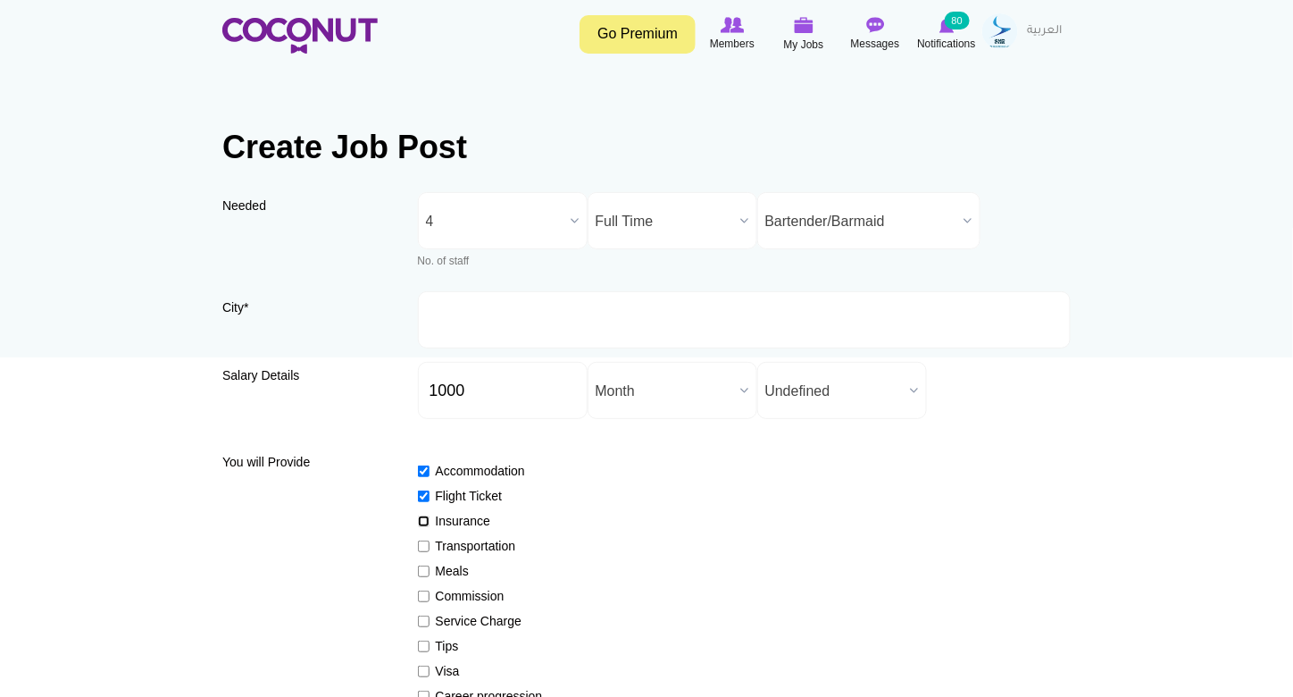
click at [422, 523] on input "Insurance" at bounding box center [424, 521] width 12 height 12
checkbox input "true"
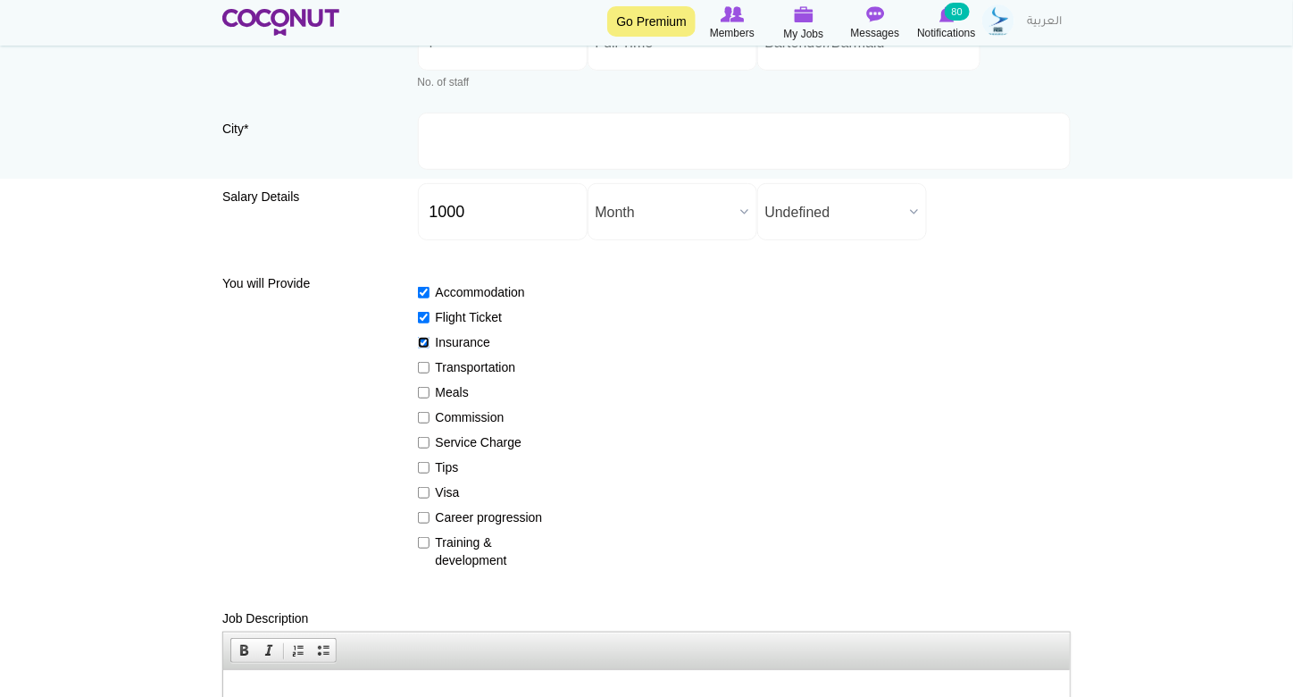
scroll to position [268, 0]
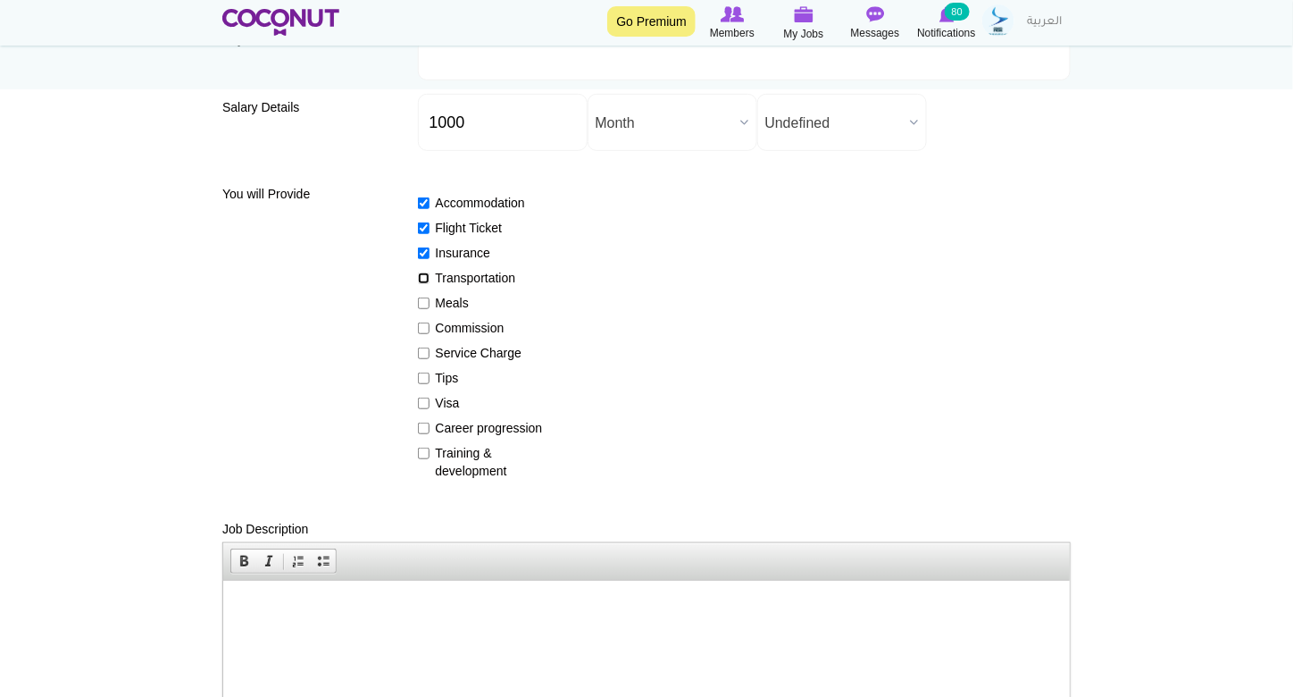
click at [422, 278] on input "Transportation" at bounding box center [424, 278] width 12 height 12
checkbox input "true"
click at [427, 300] on input "Meals" at bounding box center [424, 303] width 12 height 12
checkbox input "true"
click at [422, 326] on input "Commission" at bounding box center [424, 328] width 12 height 12
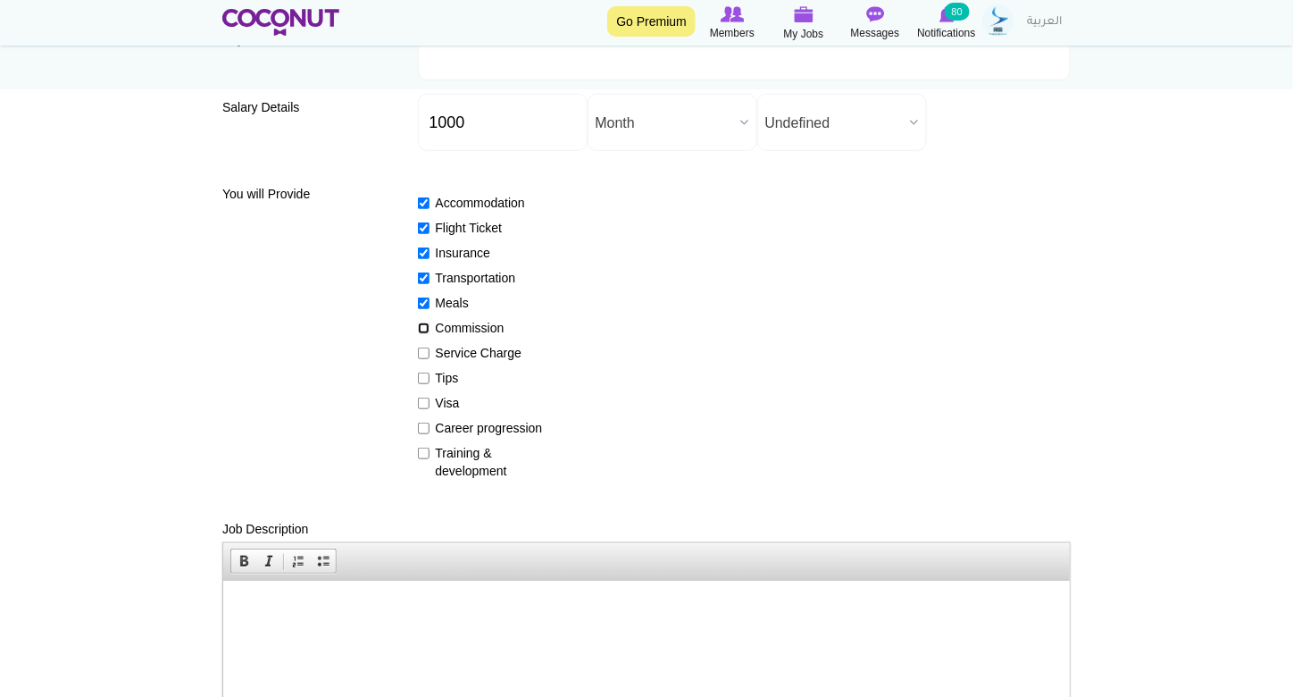
checkbox input "true"
click at [426, 344] on div "Accommodation Flight Ticket Insurance Transportation Meals Commission Service C…" at bounding box center [745, 329] width 654 height 302
drag, startPoint x: 423, startPoint y: 367, endPoint x: 422, endPoint y: 388, distance: 21.5
click at [423, 374] on div "Accommodation Flight Ticket Insurance Transportation Meals Commission Service C…" at bounding box center [745, 329] width 654 height 302
click at [422, 380] on input "Tips" at bounding box center [424, 378] width 12 height 12
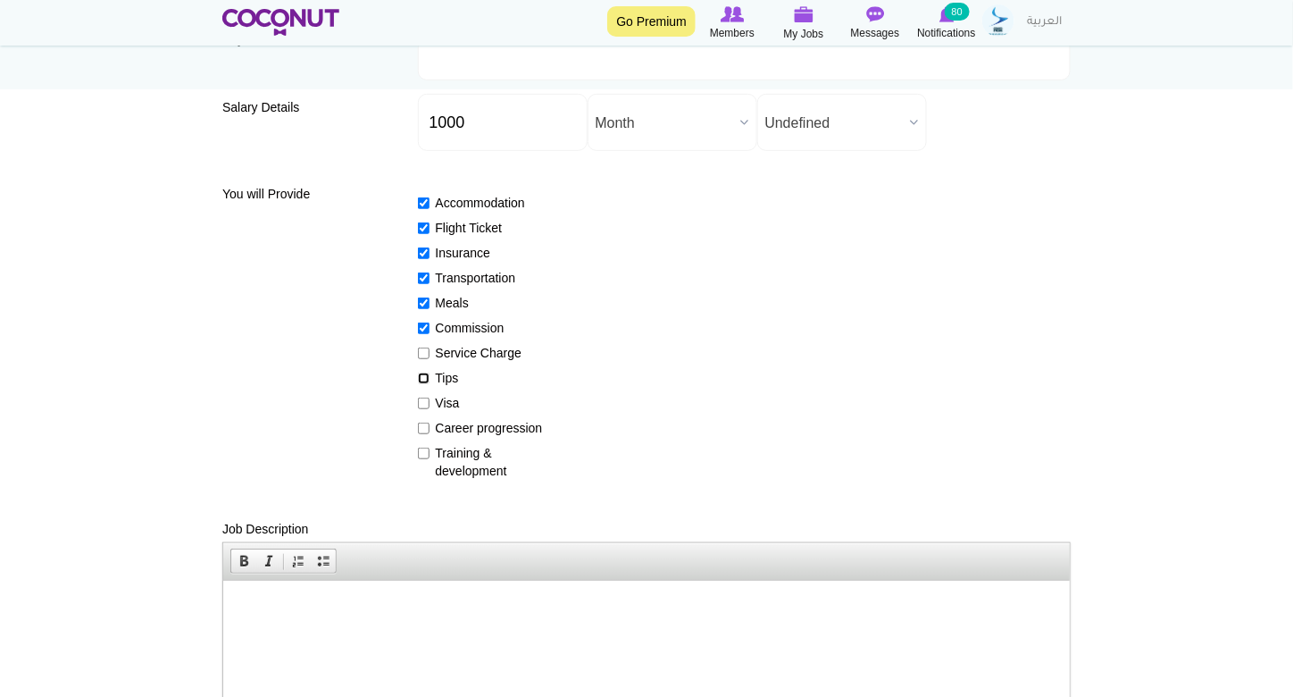
checkbox input "true"
click at [422, 345] on label "Service Charge" at bounding box center [483, 353] width 130 height 18
click at [422, 347] on input "Service Charge" at bounding box center [424, 353] width 12 height 12
checkbox input "true"
click at [419, 400] on input "Visa" at bounding box center [424, 403] width 12 height 12
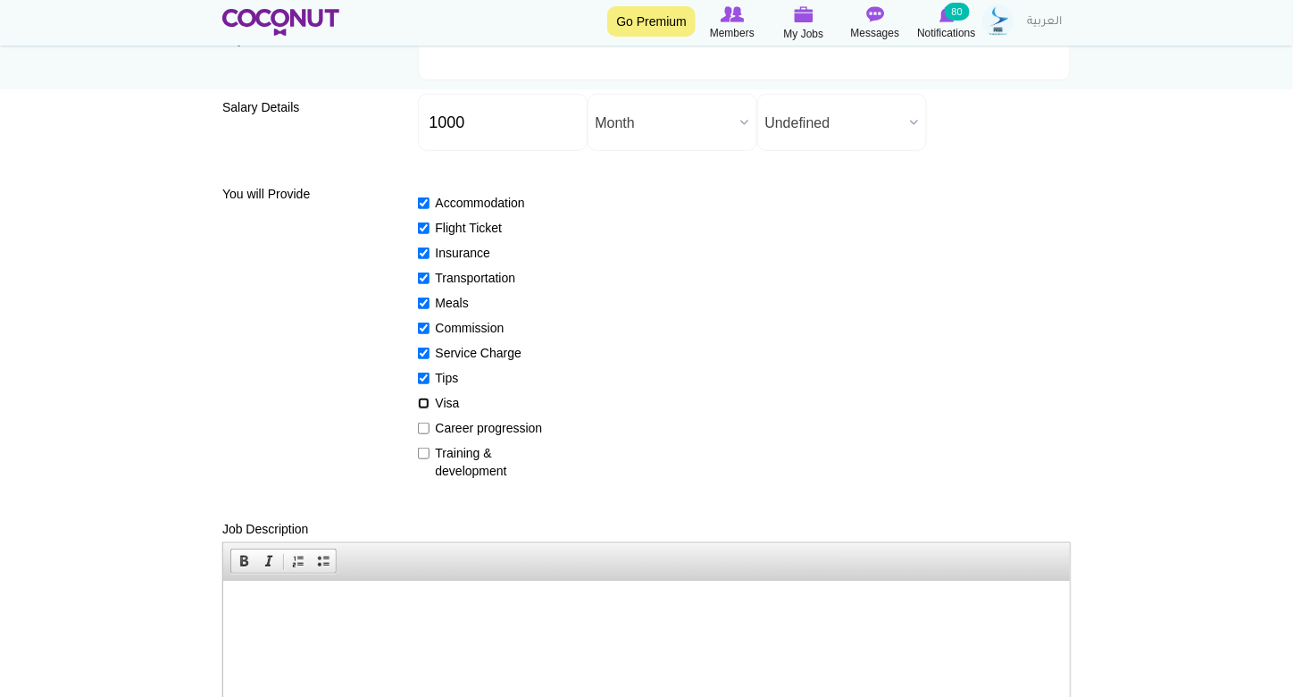
checkbox input "true"
click at [422, 419] on label "Career progression" at bounding box center [483, 428] width 130 height 18
click at [422, 422] on input "Career progression" at bounding box center [424, 428] width 12 height 12
checkbox input "true"
click at [423, 444] on div "Accommodation Flight Ticket Insurance Transportation Meals Commission Service C…" at bounding box center [745, 329] width 654 height 302
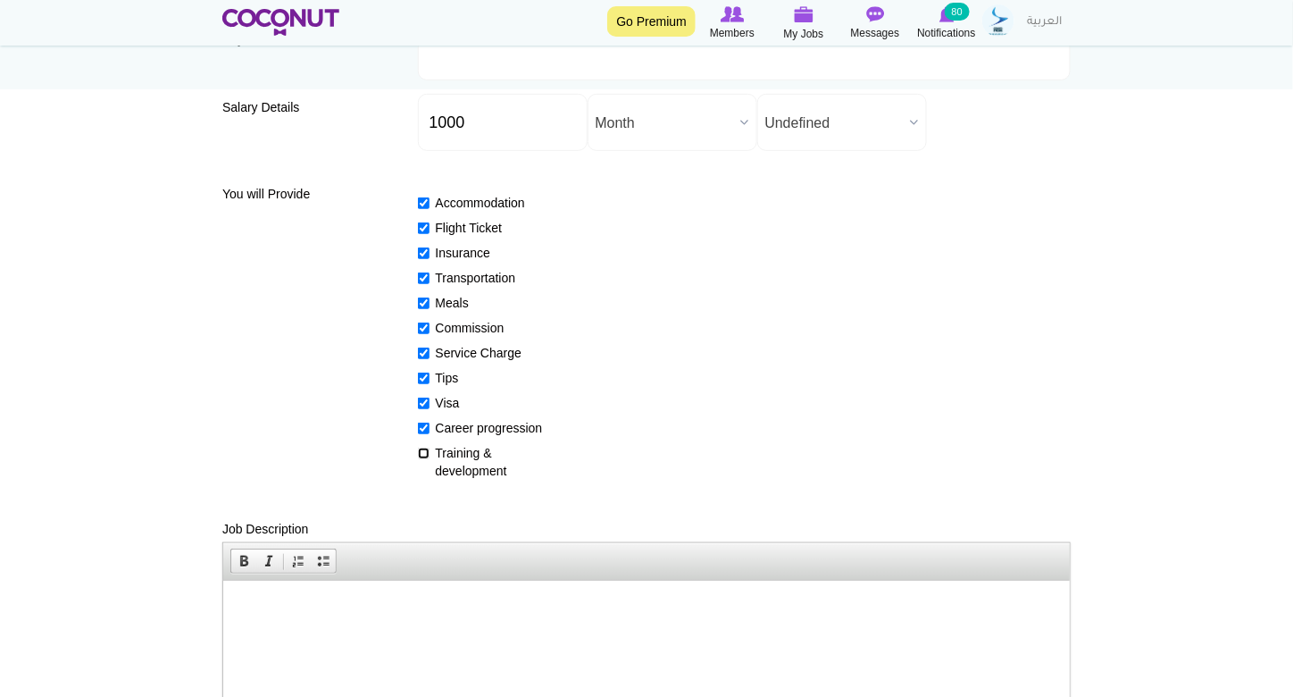
click at [422, 455] on input "Training & development" at bounding box center [424, 453] width 12 height 12
checkbox input "true"
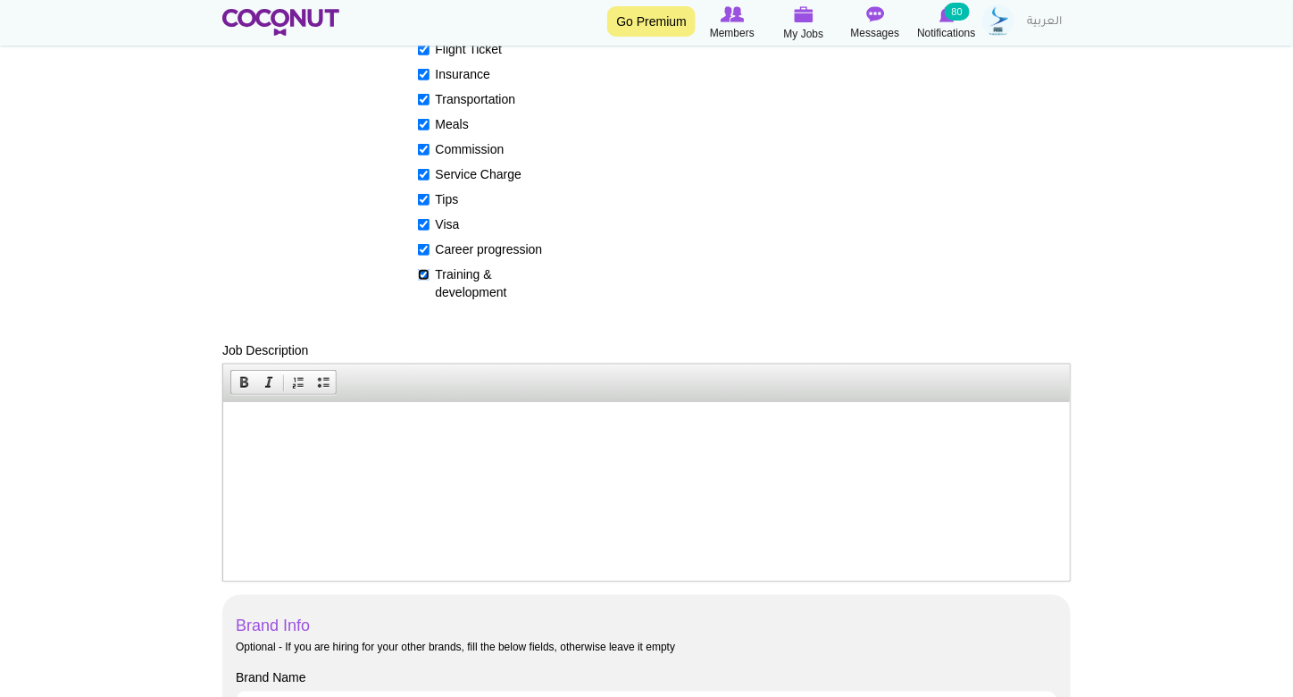
scroll to position [714, 0]
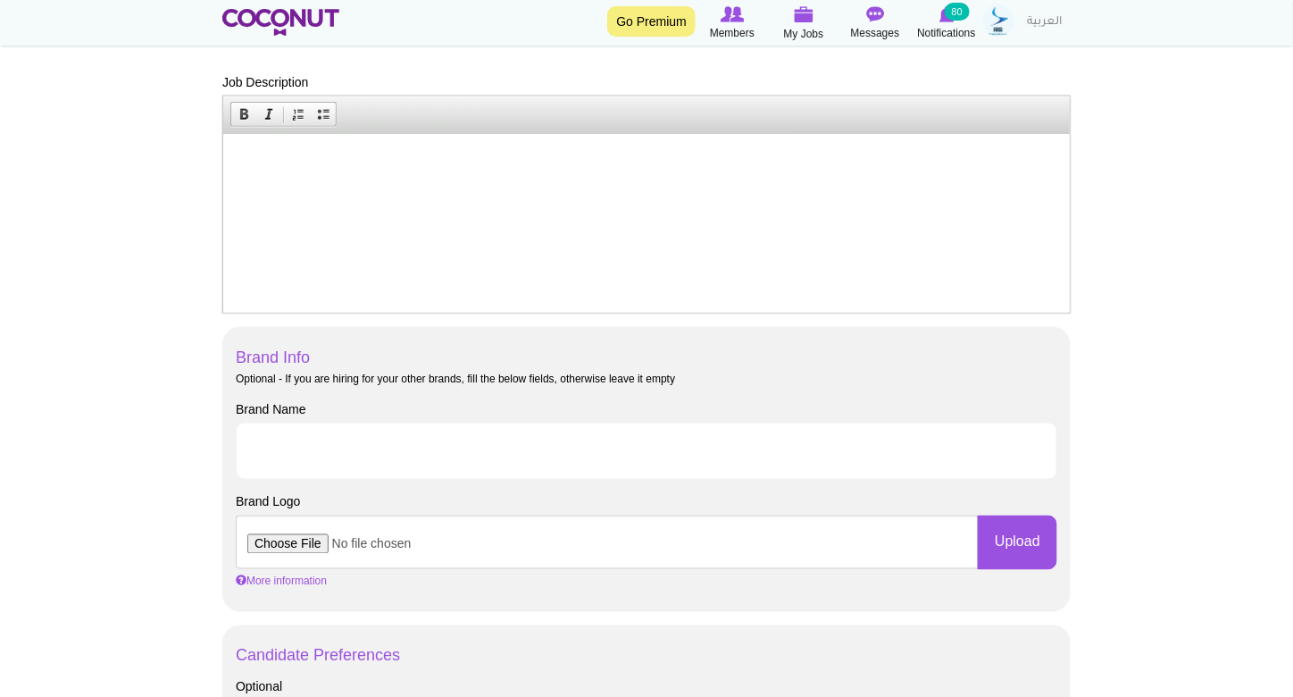
click at [392, 188] on html at bounding box center [645, 160] width 847 height 54
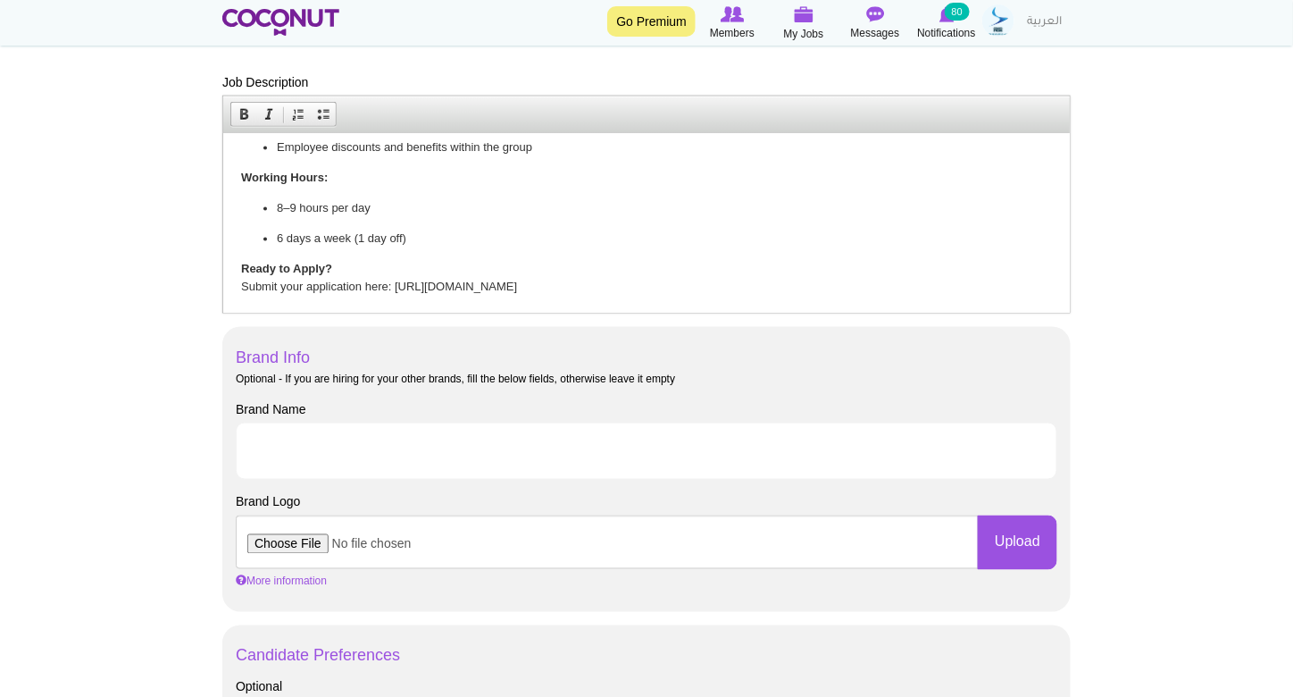
scroll to position [1120, 0]
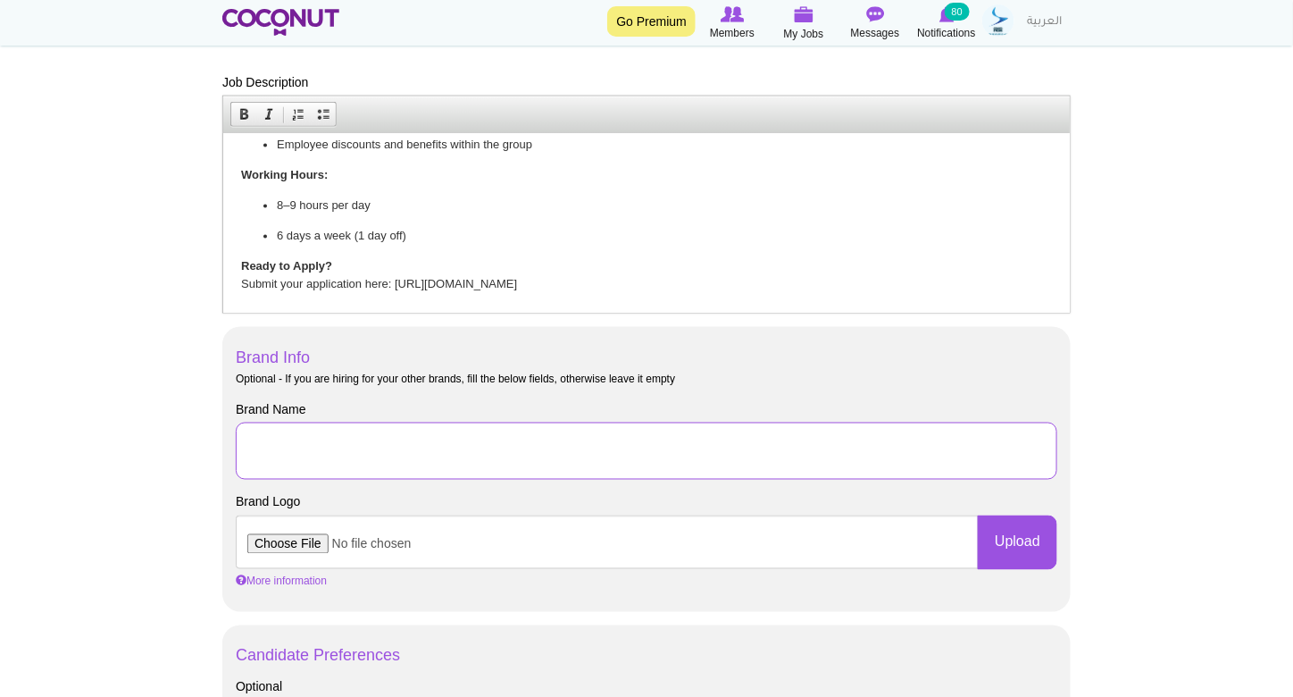
click at [372, 446] on input "Brand Name" at bounding box center [647, 450] width 822 height 57
type input "Skyler HR"
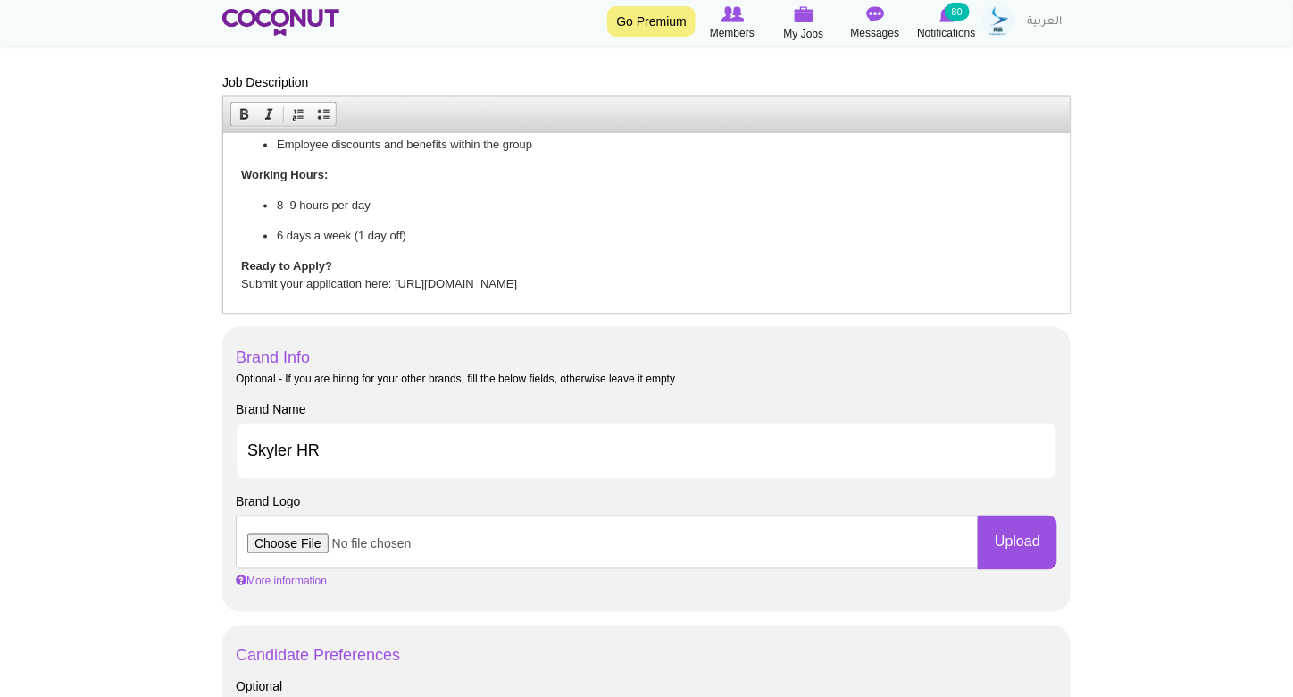
click at [386, 506] on div "Brand Logo Upload More information Files must be less than 80 MB . Allowed file…" at bounding box center [647, 541] width 822 height 96
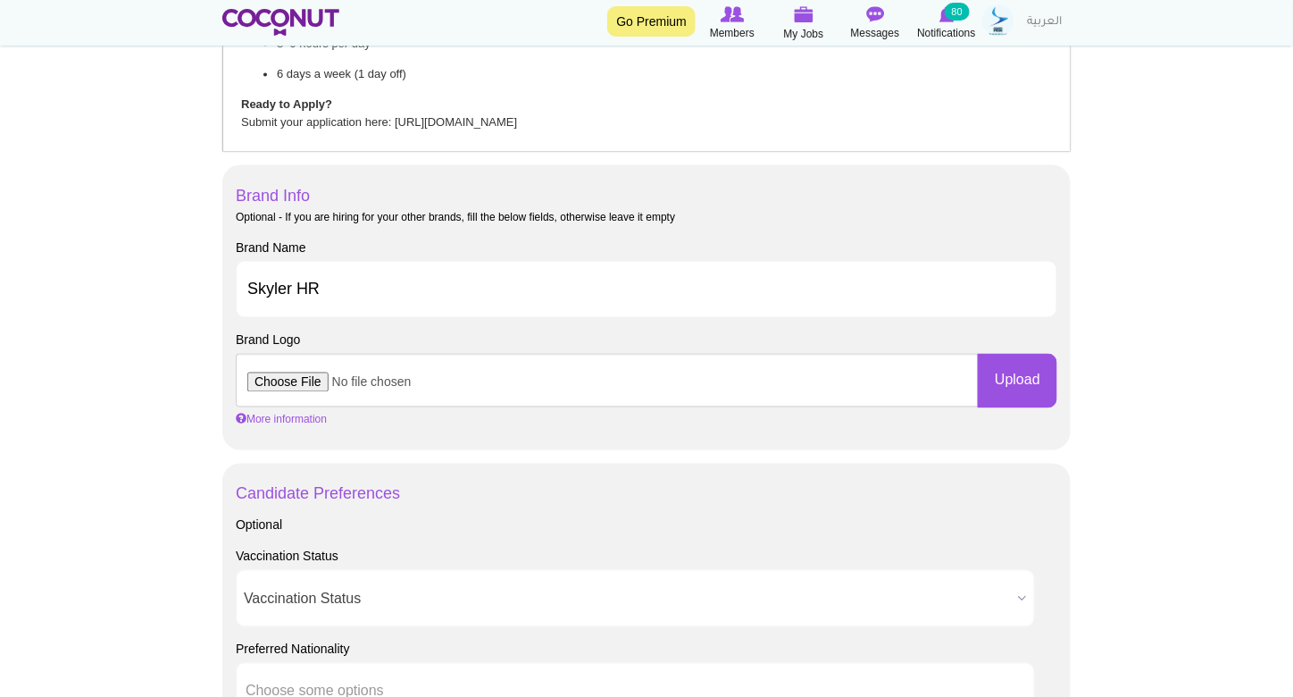
scroll to position [1161, 0]
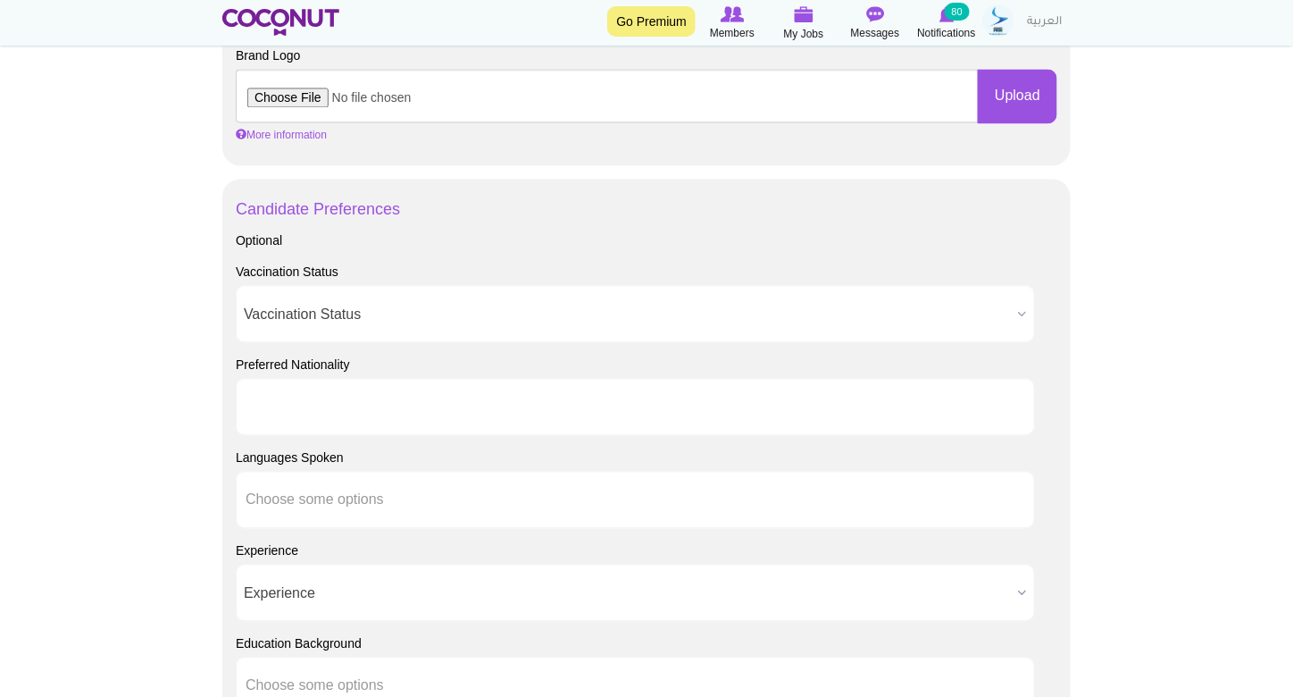
click at [314, 405] on input "text" at bounding box center [326, 406] width 161 height 16
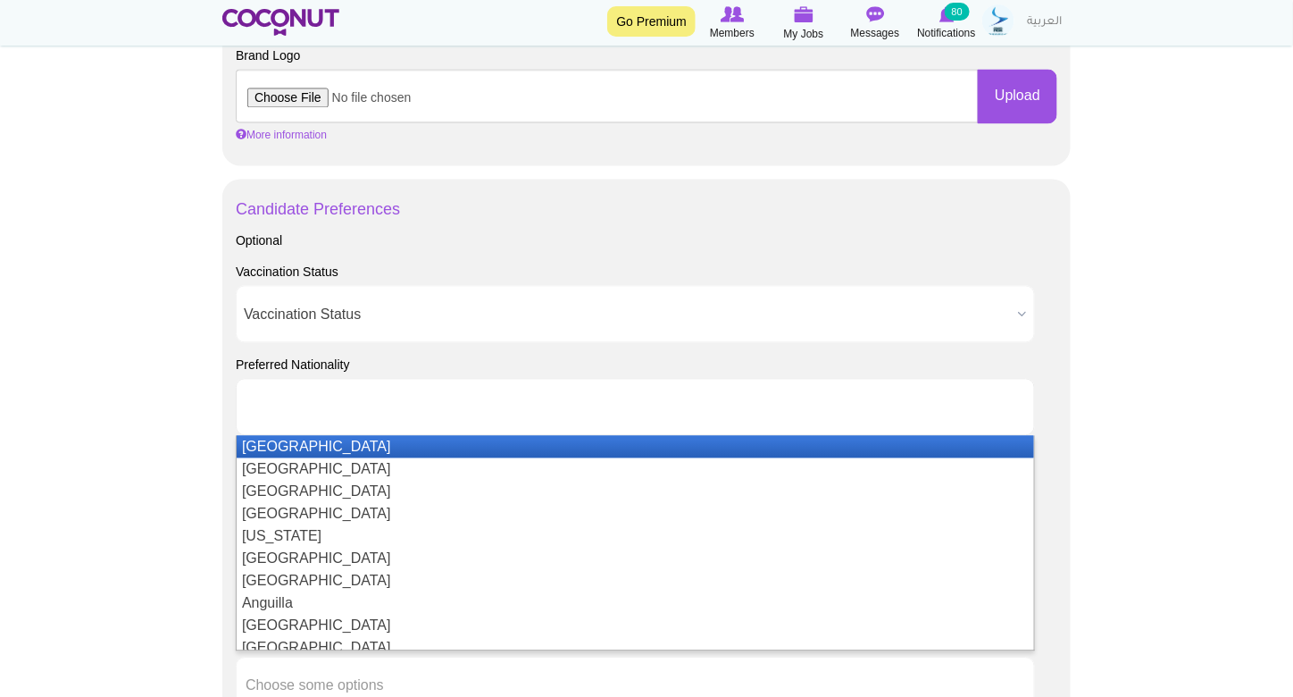
click at [317, 398] on input "text" at bounding box center [326, 406] width 161 height 16
drag, startPoint x: 158, startPoint y: 399, endPoint x: 169, endPoint y: 397, distance: 11.0
click at [158, 398] on body "Toggle navigation Go Premium Members My Jobs Post a Job Messages Notifications …" at bounding box center [646, 120] width 1293 height 2563
type input "Choose some options"
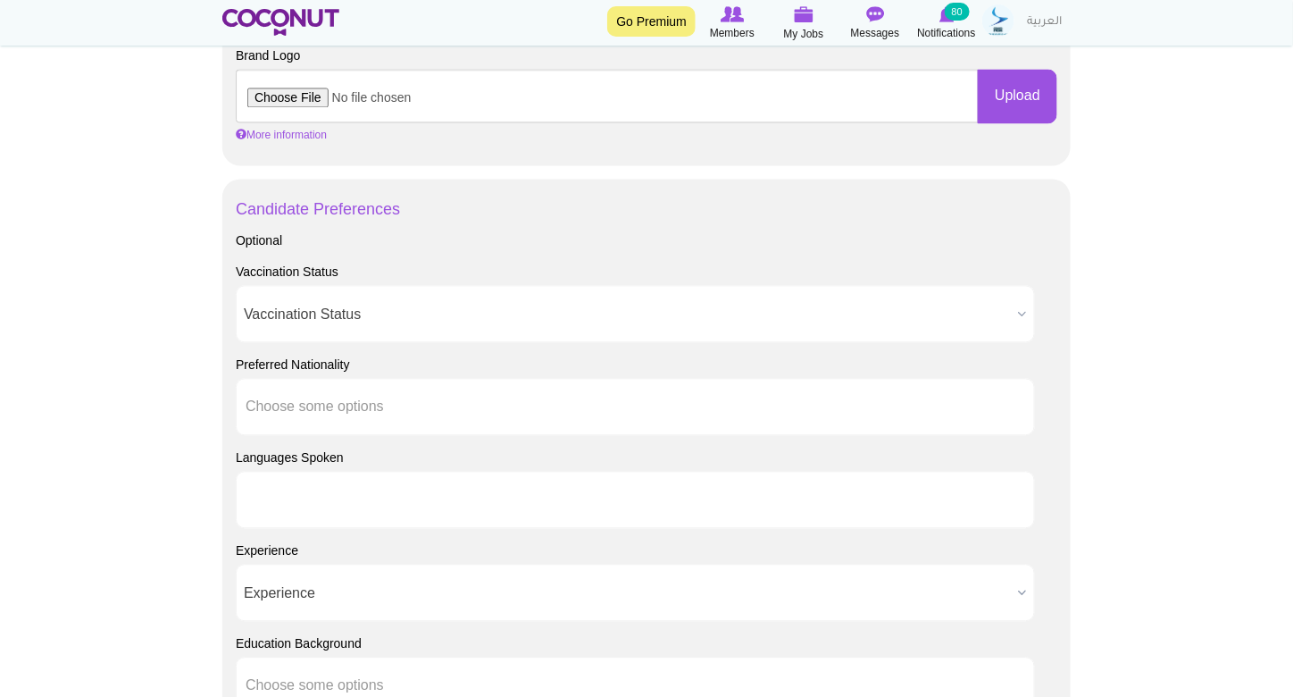
click at [407, 485] on ul at bounding box center [635, 499] width 799 height 57
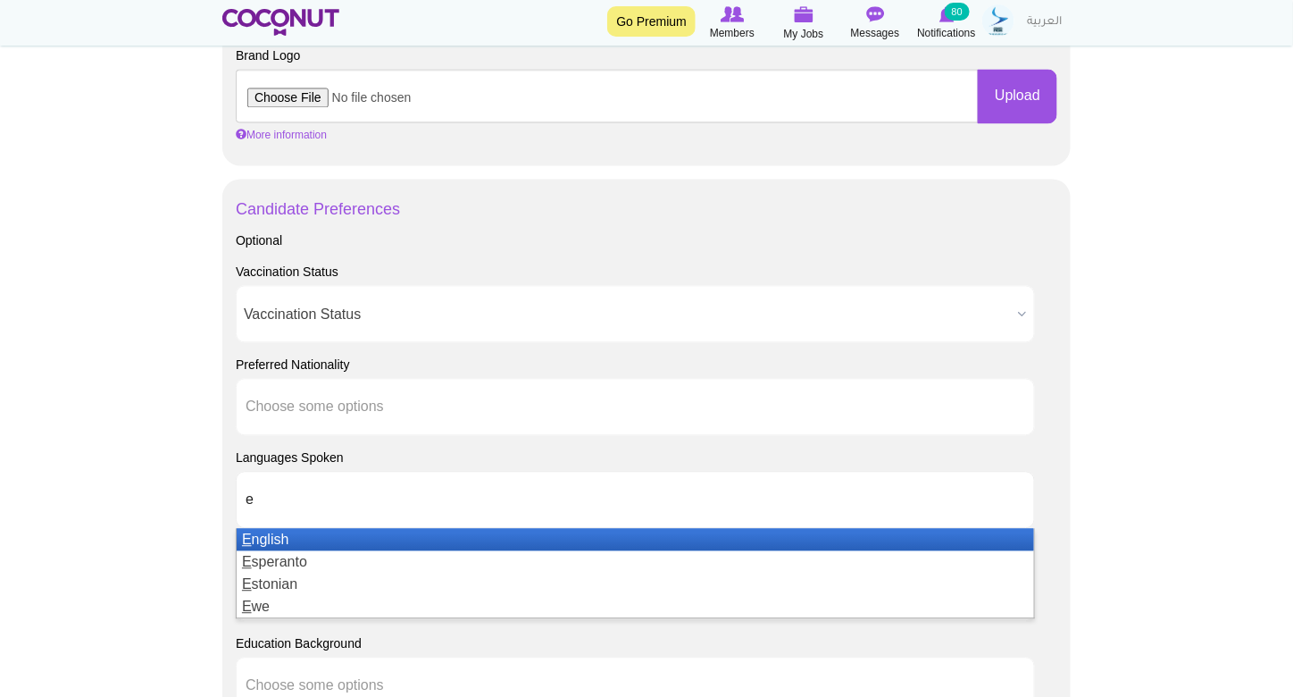
type input "e"
click at [337, 538] on li "E nglish" at bounding box center [635, 539] width 797 height 22
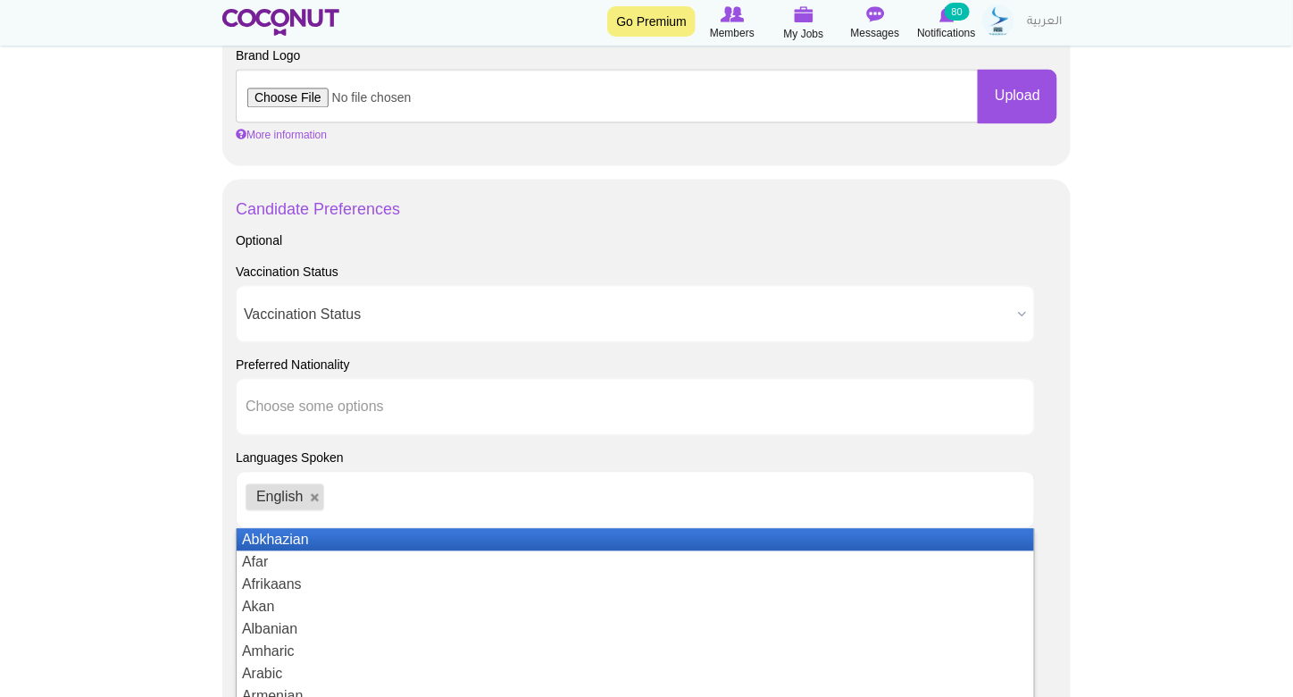
drag, startPoint x: 22, startPoint y: 435, endPoint x: 156, endPoint y: 400, distance: 138.4
click at [23, 435] on body "Toggle navigation Go Premium Members My Jobs Post a Job Messages Notifications …" at bounding box center [646, 120] width 1293 height 2563
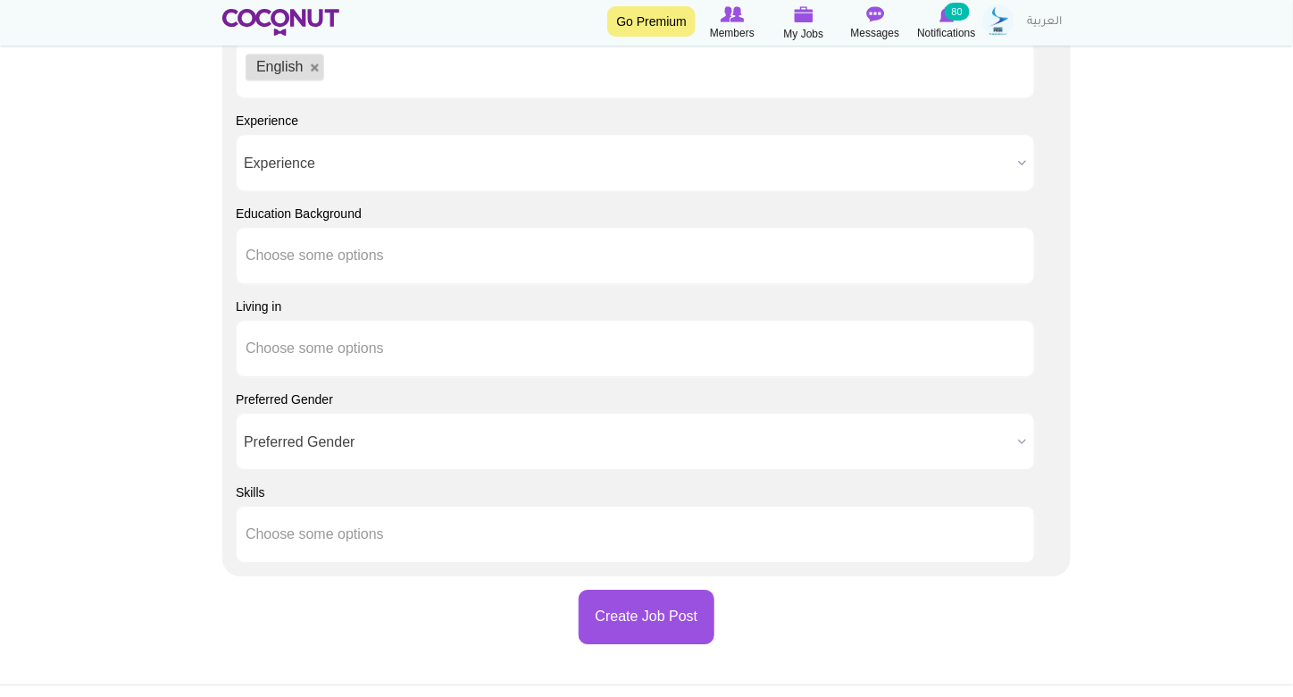
scroll to position [1607, 0]
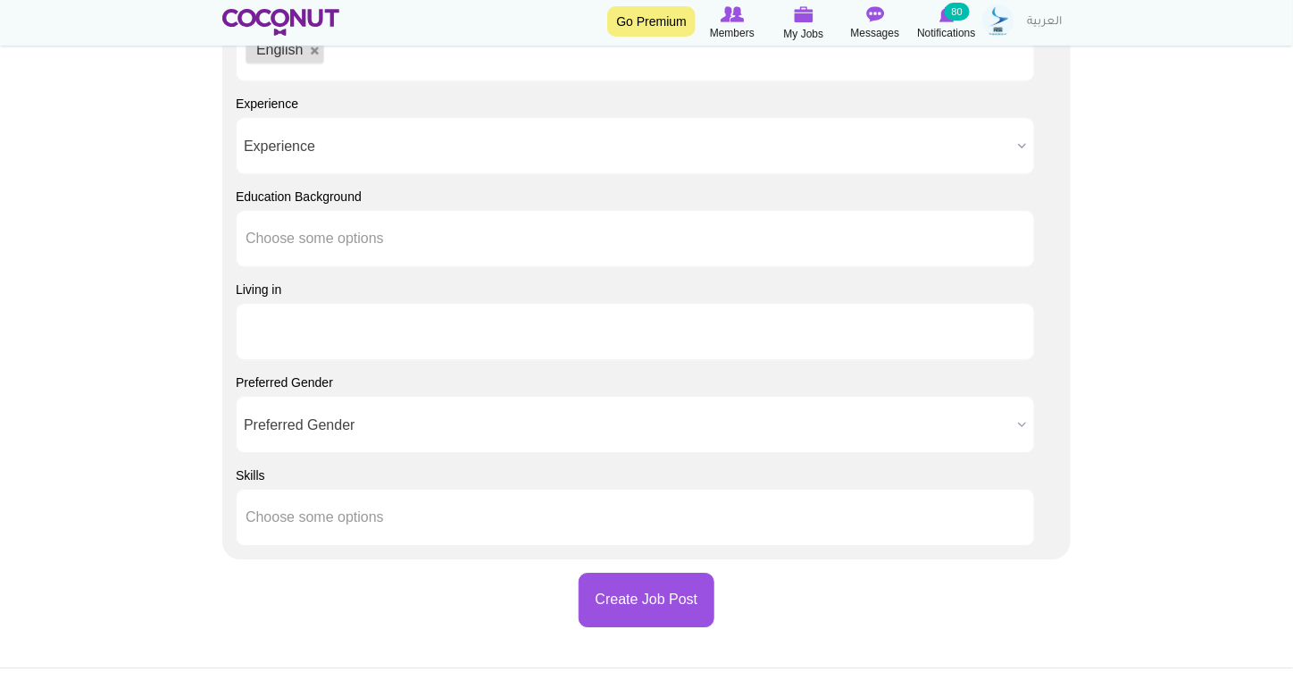
click at [320, 342] on li at bounding box center [326, 332] width 161 height 38
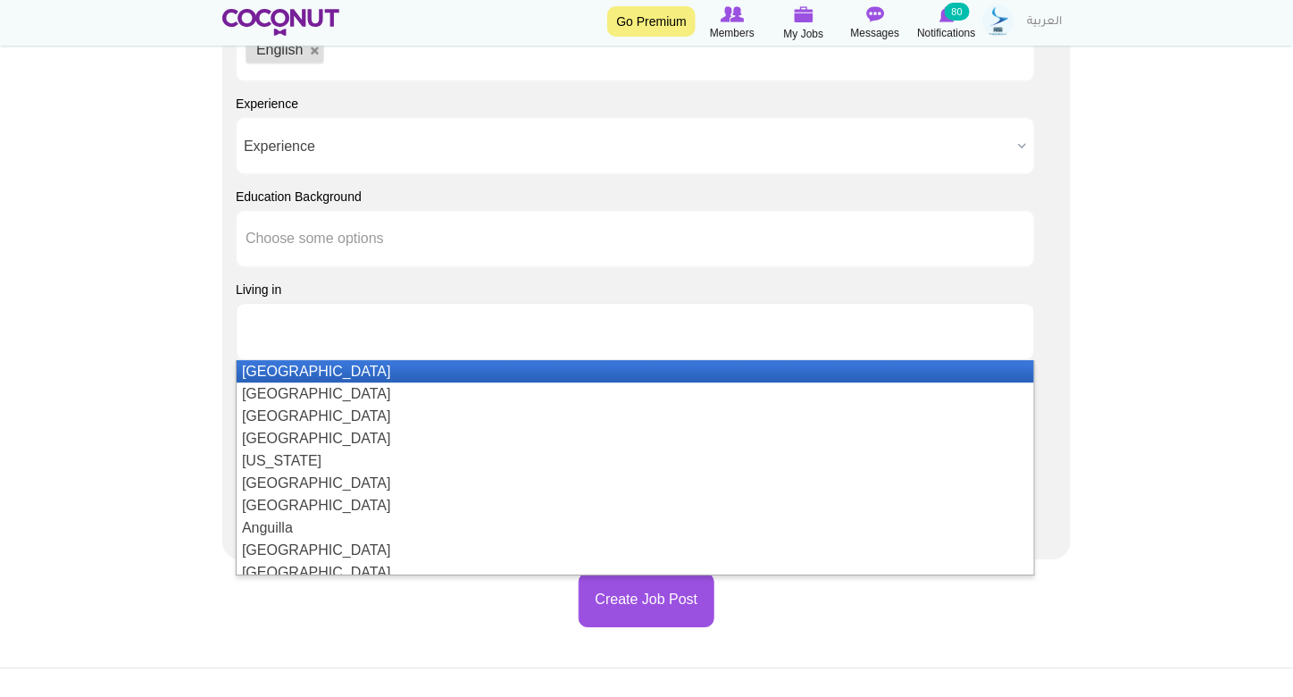
type input "Choose some options"
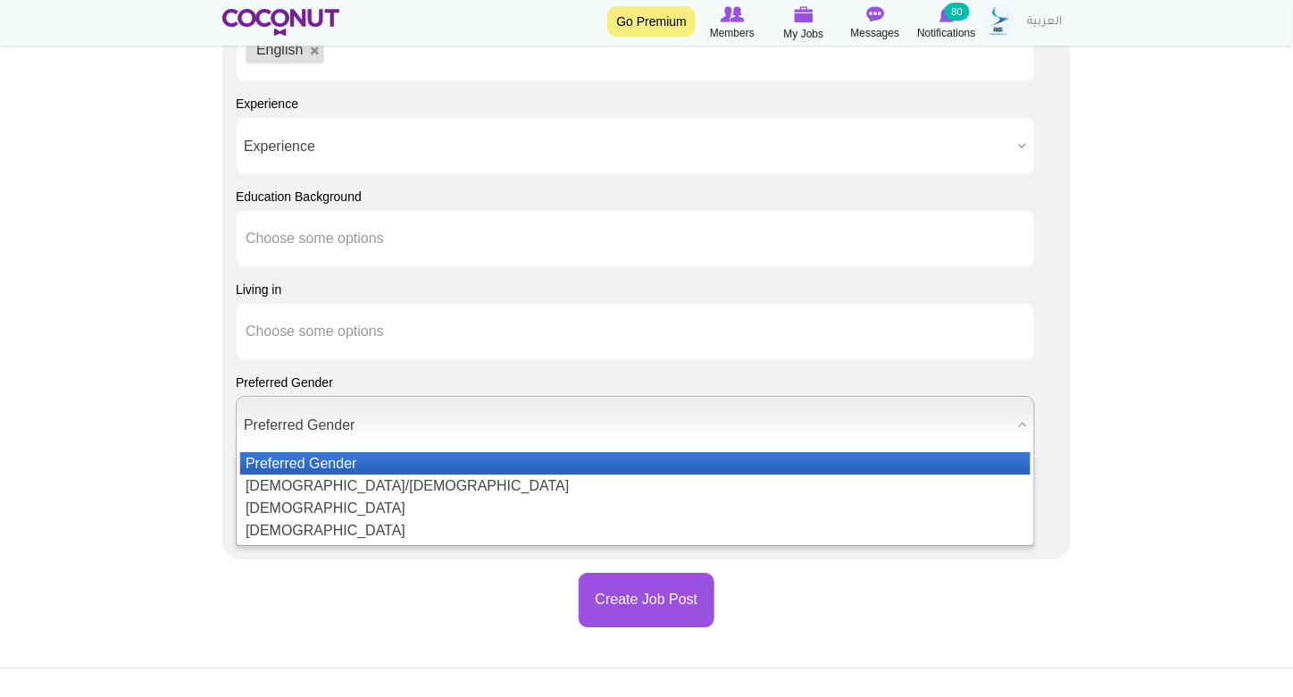
click at [343, 410] on span "Preferred Gender" at bounding box center [627, 425] width 767 height 57
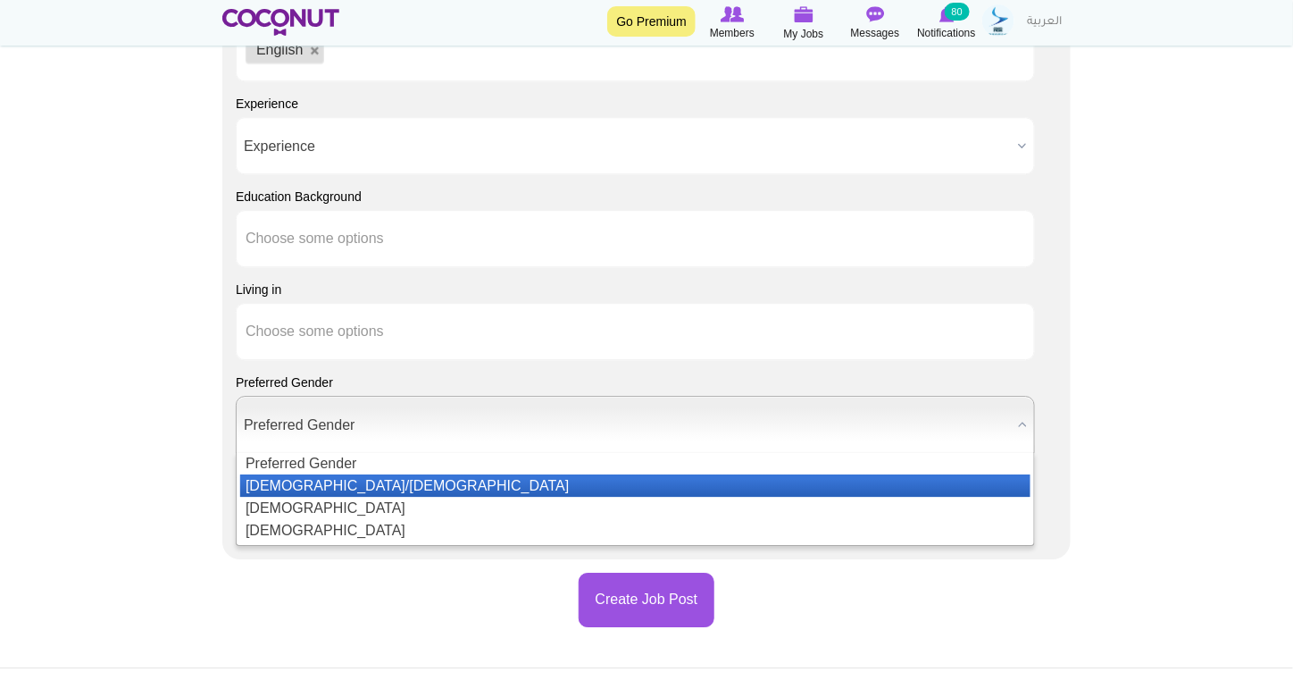
click at [378, 485] on li "Male/Female" at bounding box center [635, 485] width 790 height 22
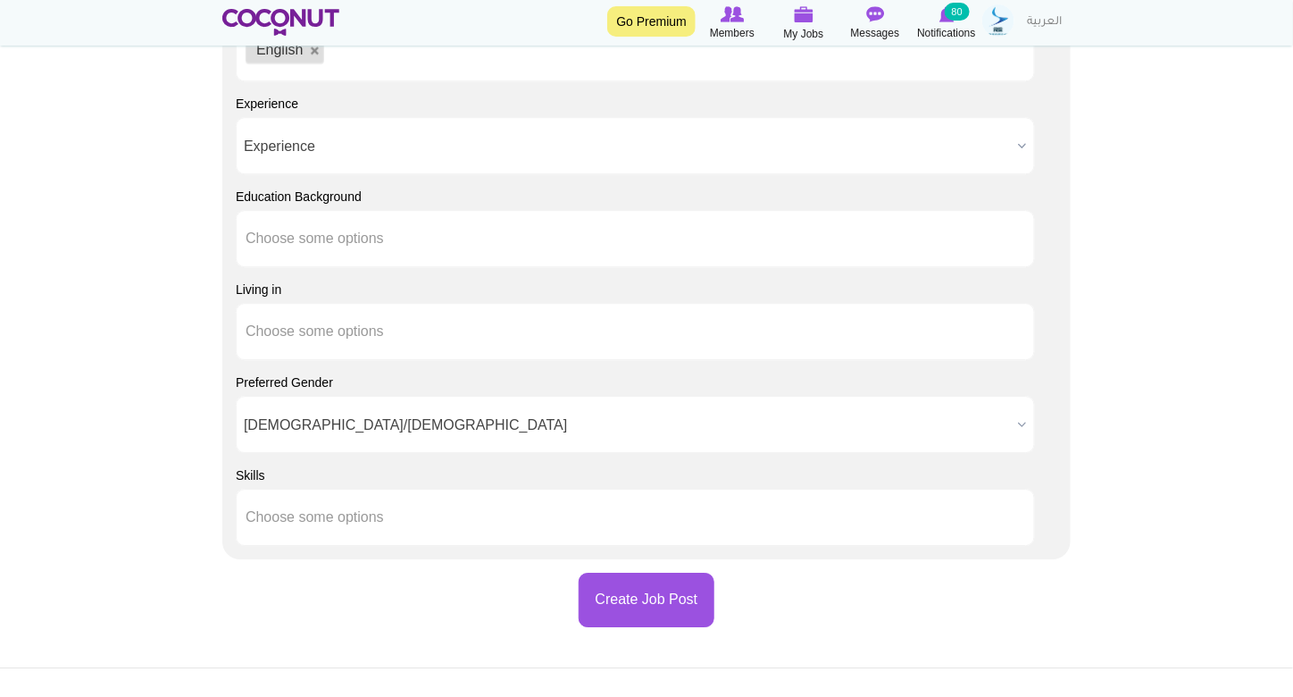
drag, startPoint x: 0, startPoint y: 397, endPoint x: 204, endPoint y: 389, distance: 203.8
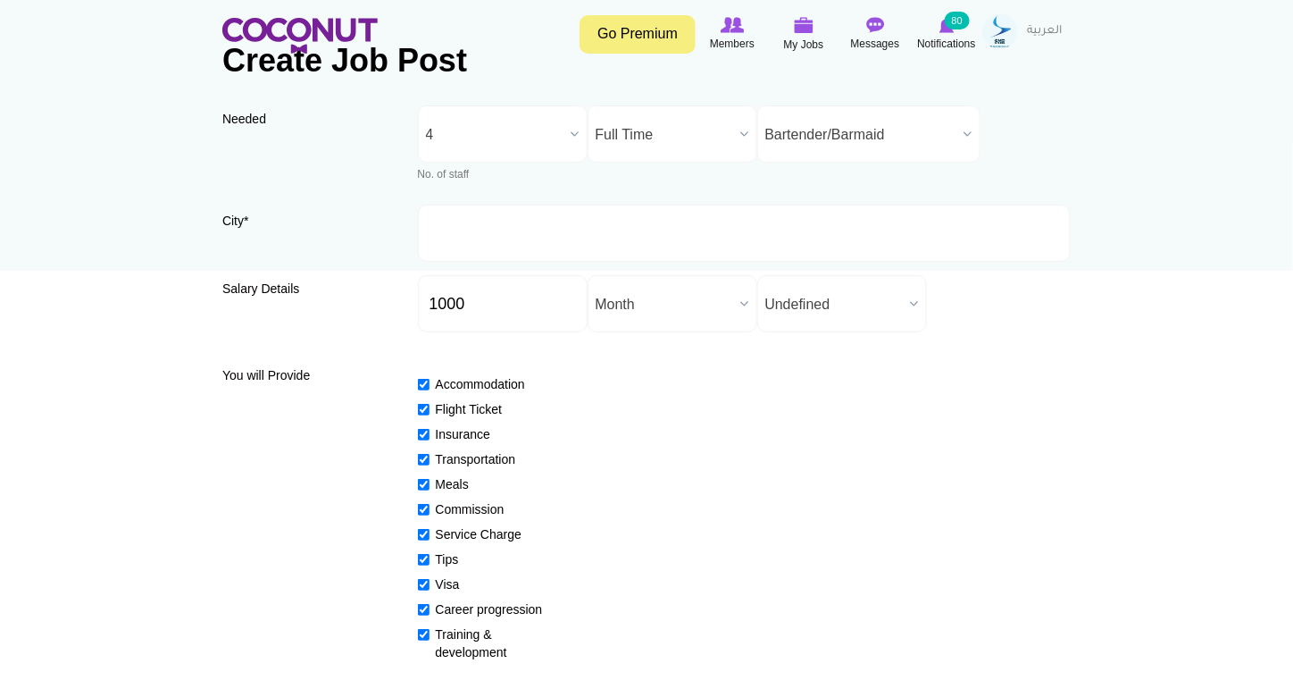
scroll to position [0, 0]
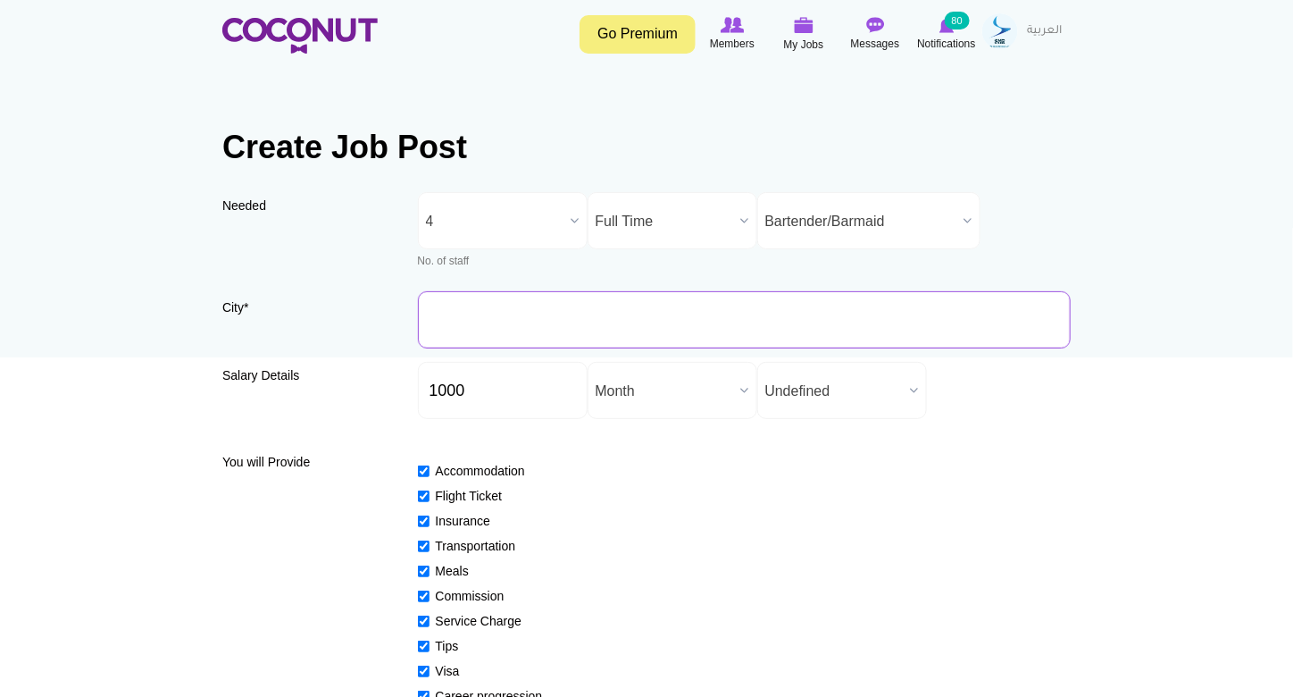
click at [545, 318] on input "City *" at bounding box center [745, 319] width 654 height 57
type input "[GEOGRAPHIC_DATA], [GEOGRAPHIC_DATA]"
click at [515, 313] on input "City *" at bounding box center [745, 319] width 654 height 57
type input "[GEOGRAPHIC_DATA], [GEOGRAPHIC_DATA]"
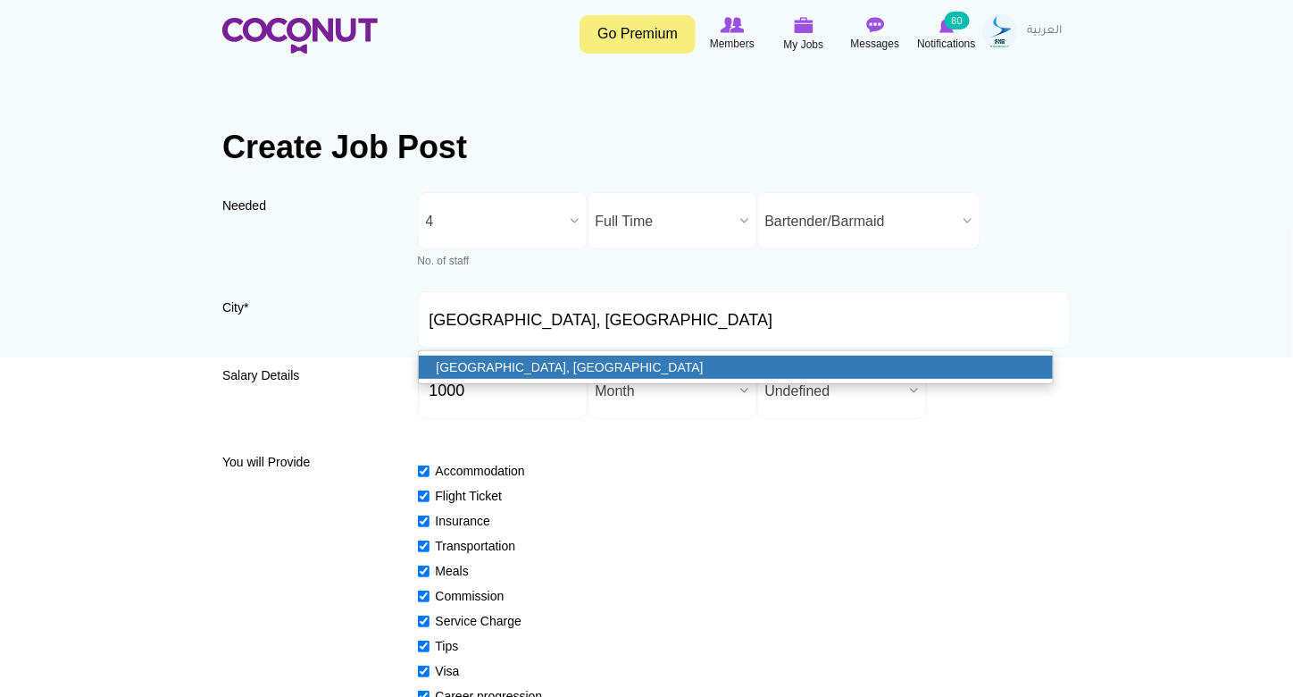
click at [527, 370] on link "[GEOGRAPHIC_DATA], [GEOGRAPHIC_DATA]" at bounding box center [736, 366] width 635 height 23
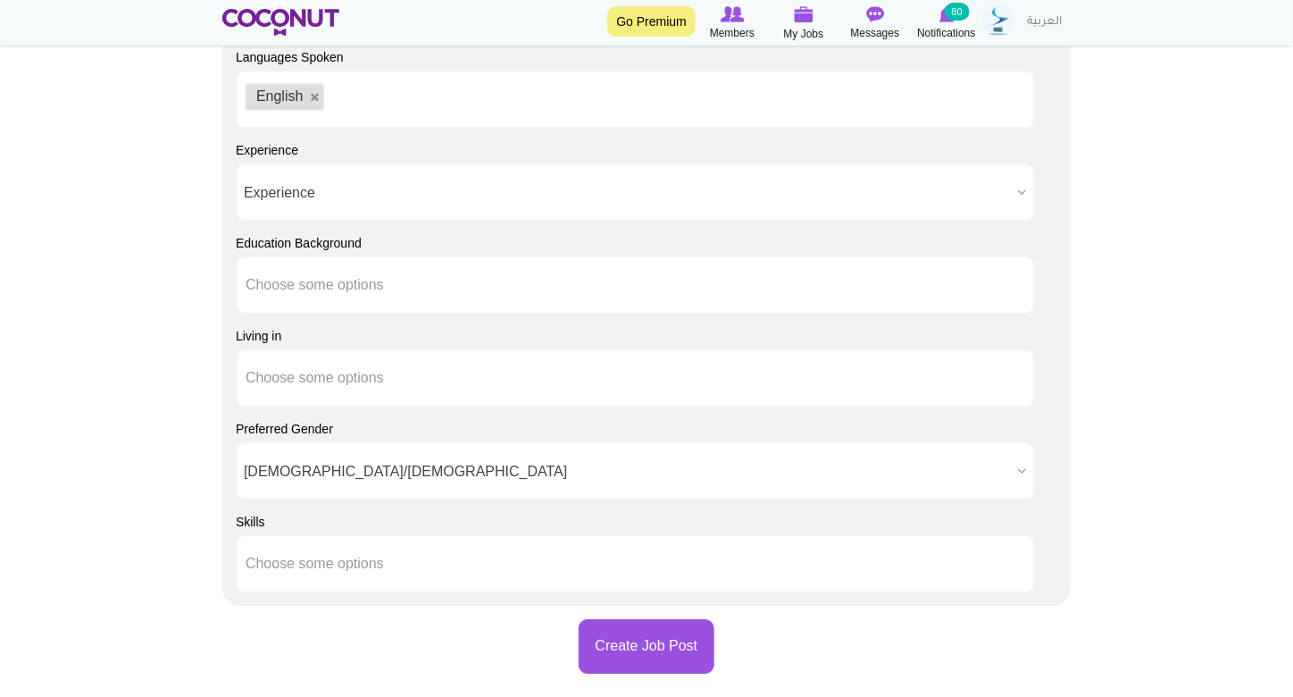
scroll to position [1862, 0]
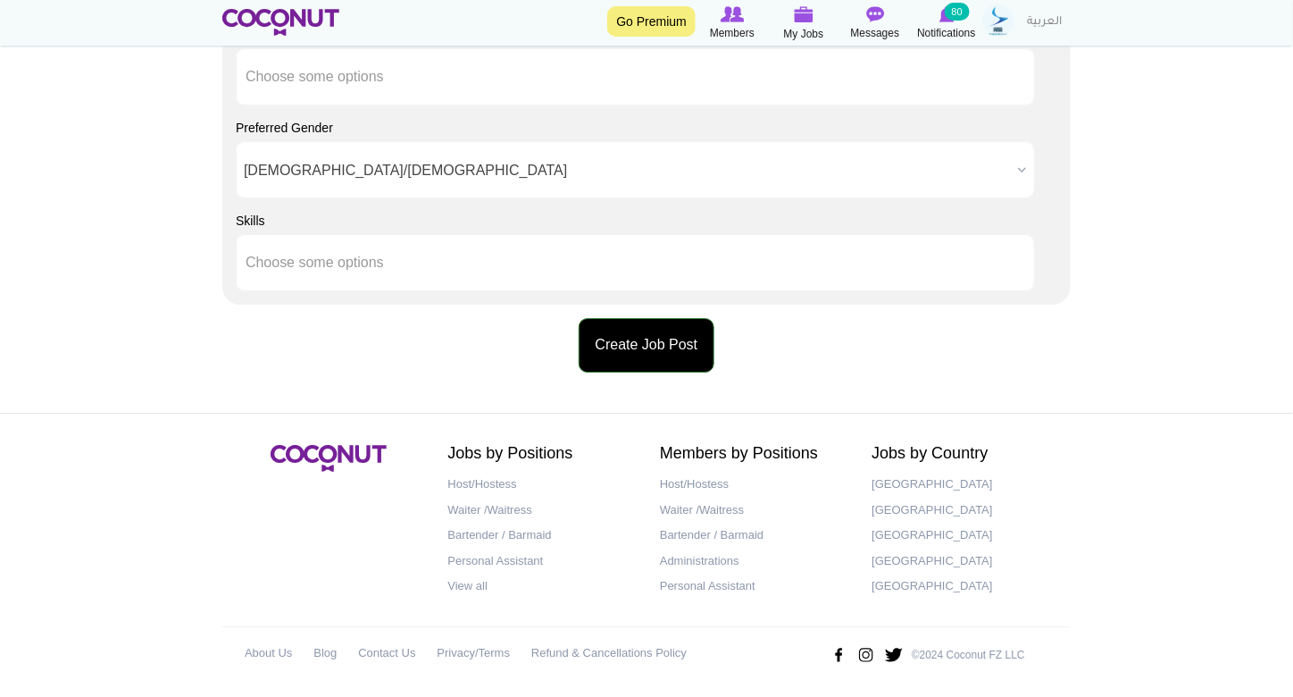
click at [670, 352] on button "Create Job Post" at bounding box center [647, 345] width 137 height 54
